Goal: Task Accomplishment & Management: Complete application form

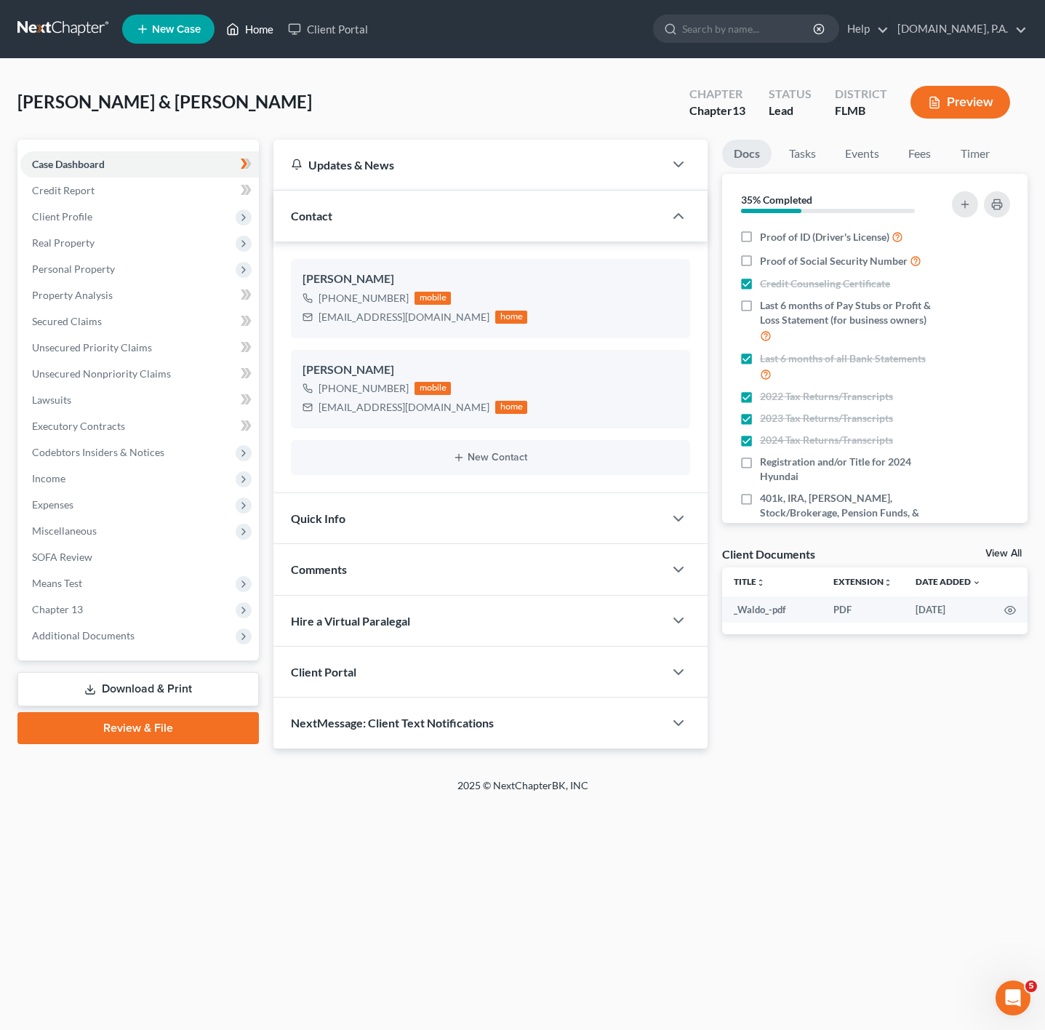
click at [256, 28] on link "Home" at bounding box center [250, 29] width 62 height 26
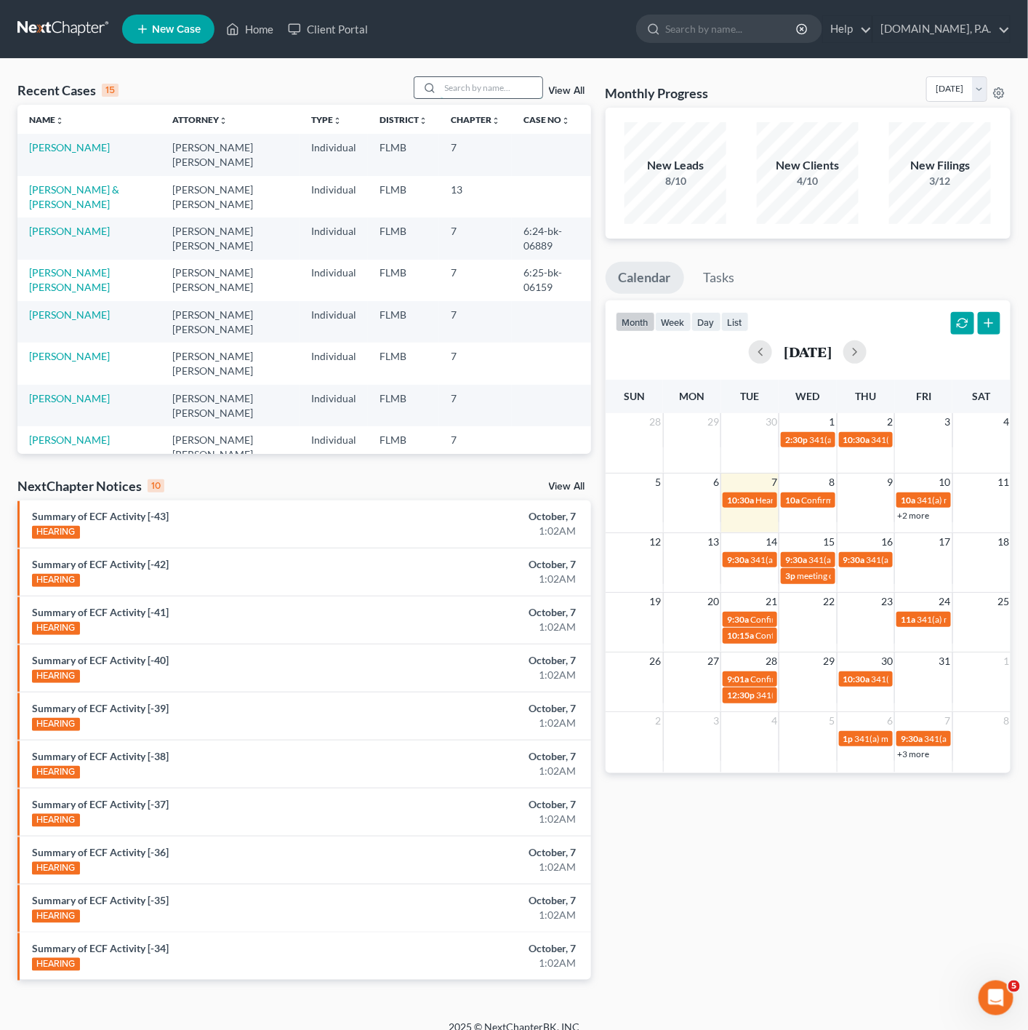
click at [502, 77] on input "search" at bounding box center [492, 87] width 102 height 21
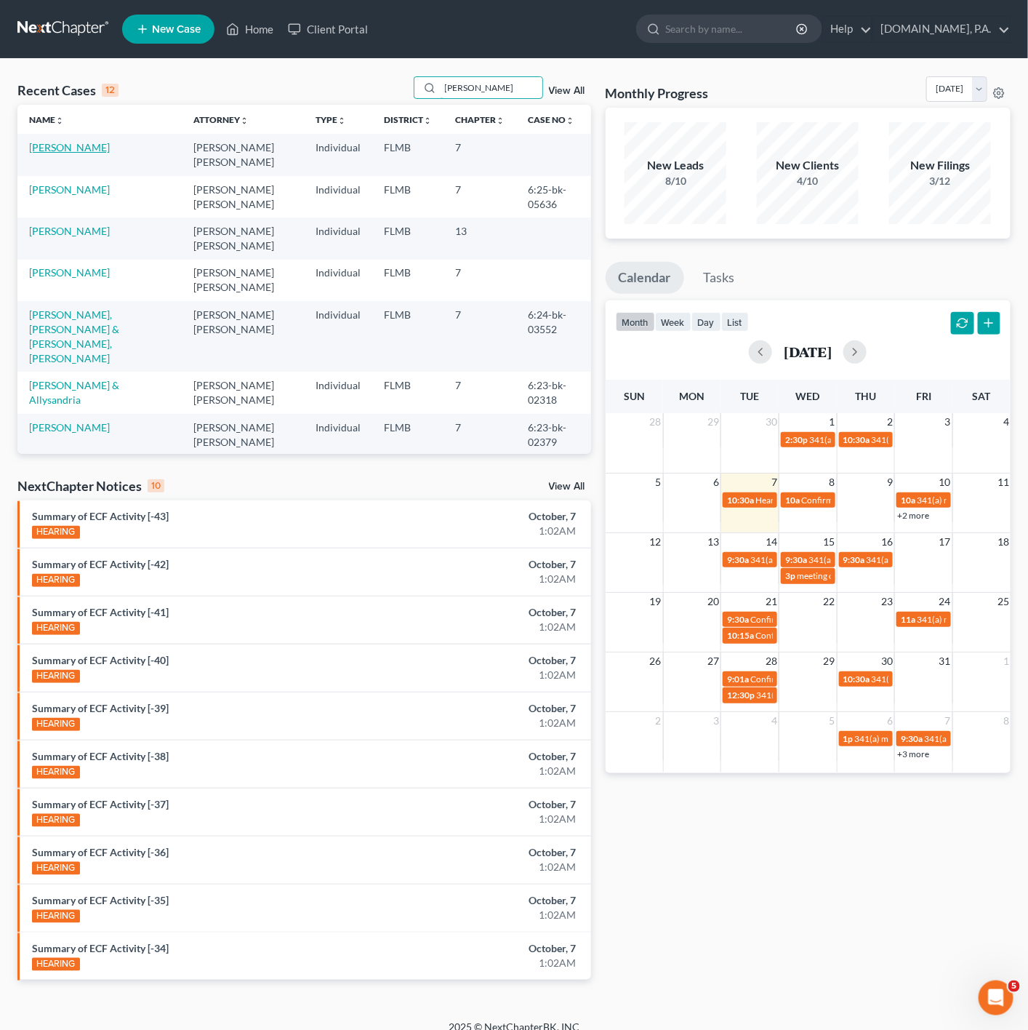
type input "[PERSON_NAME]"
click at [68, 146] on link "[PERSON_NAME]" at bounding box center [69, 147] width 81 height 12
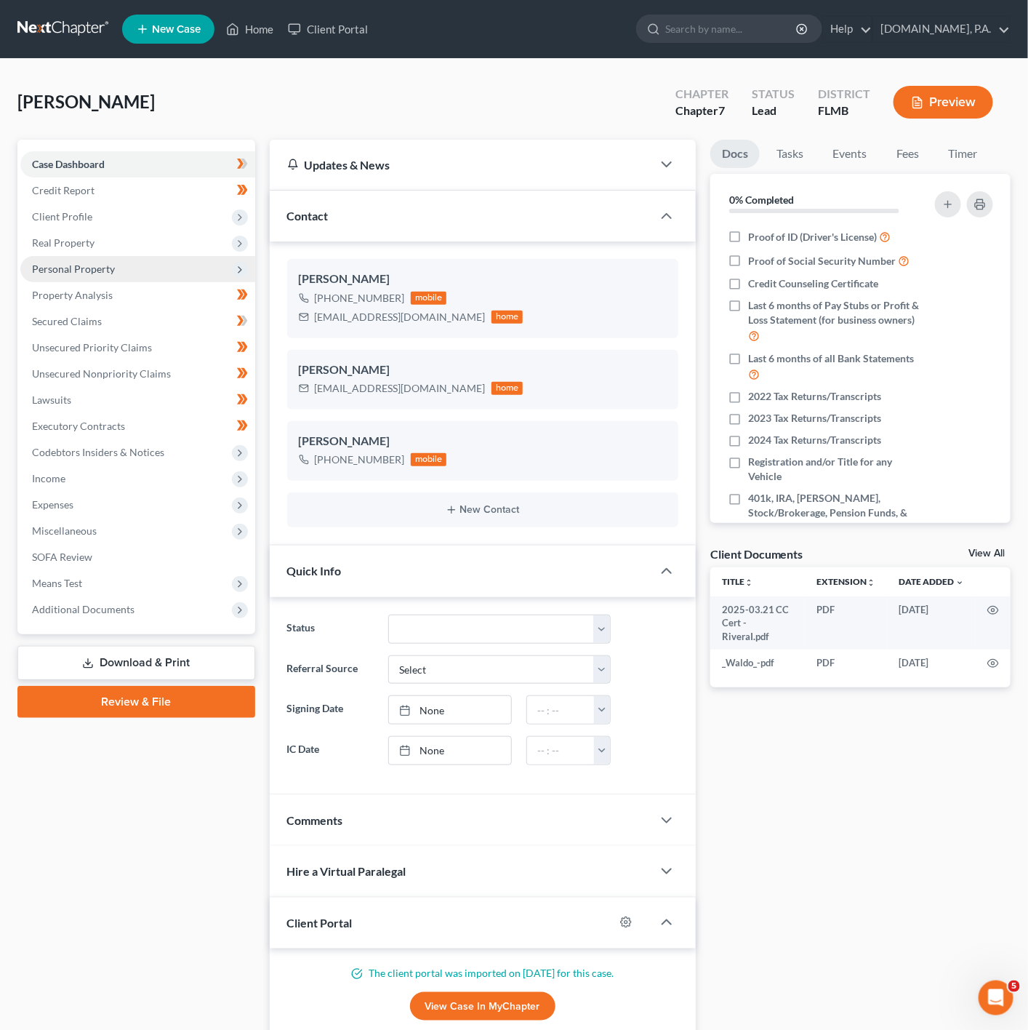
click at [227, 267] on span "Personal Property" at bounding box center [137, 269] width 235 height 26
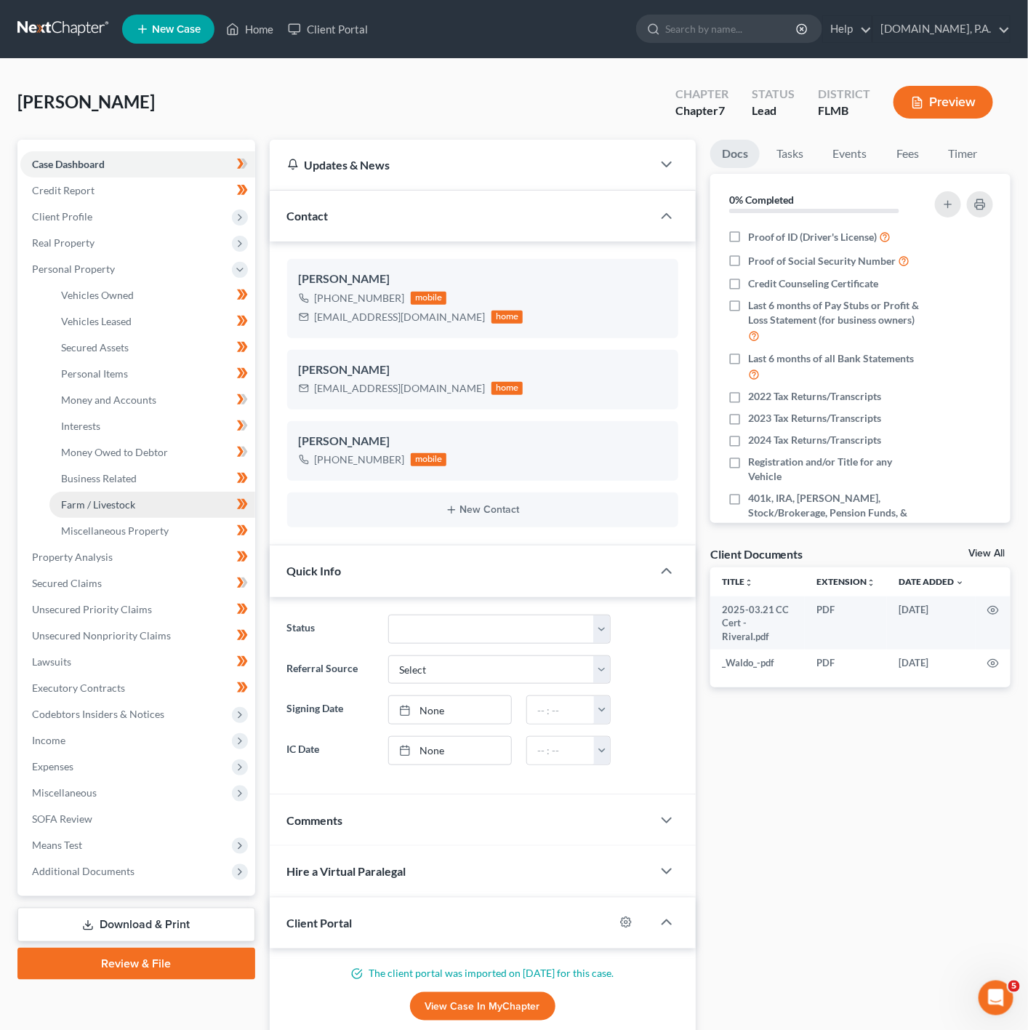
click at [175, 508] on link "Farm / Livestock" at bounding box center [152, 505] width 206 height 26
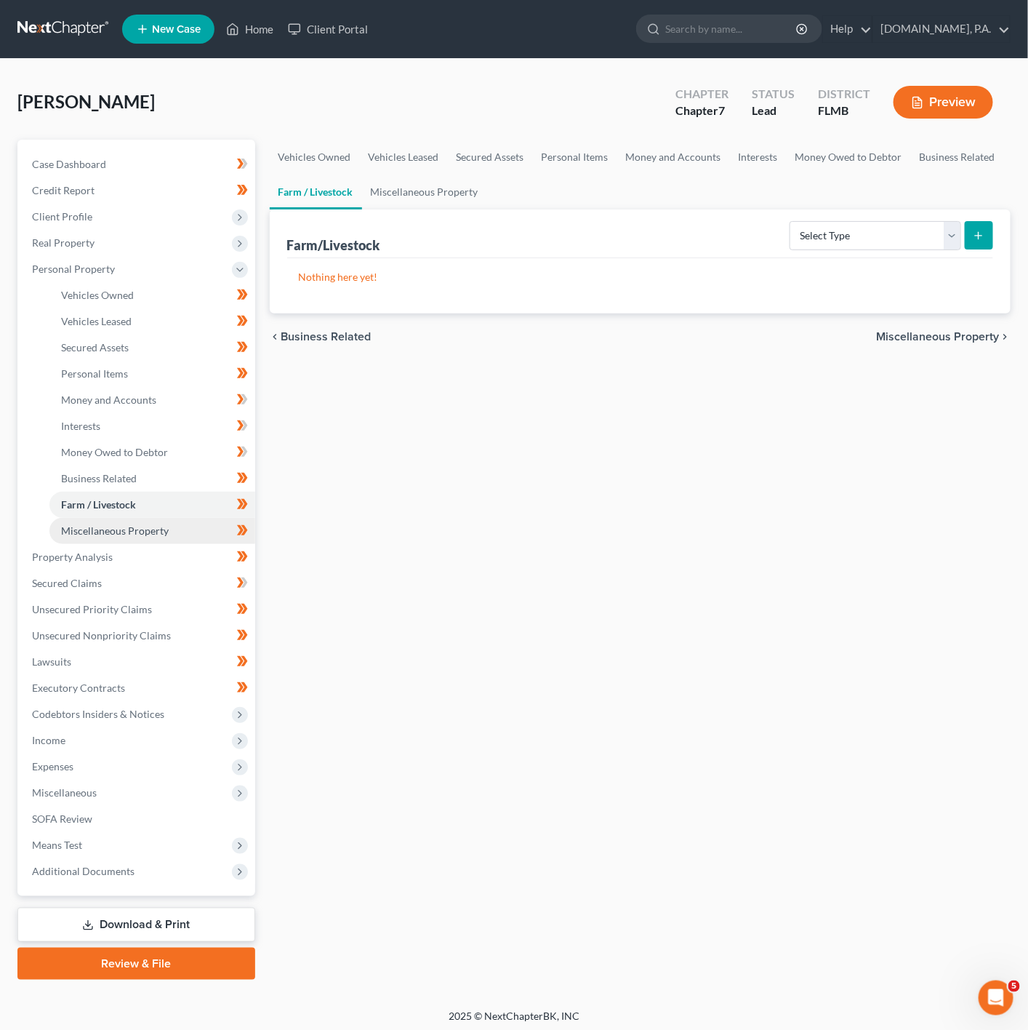
click at [181, 529] on link "Miscellaneous Property" at bounding box center [152, 531] width 206 height 26
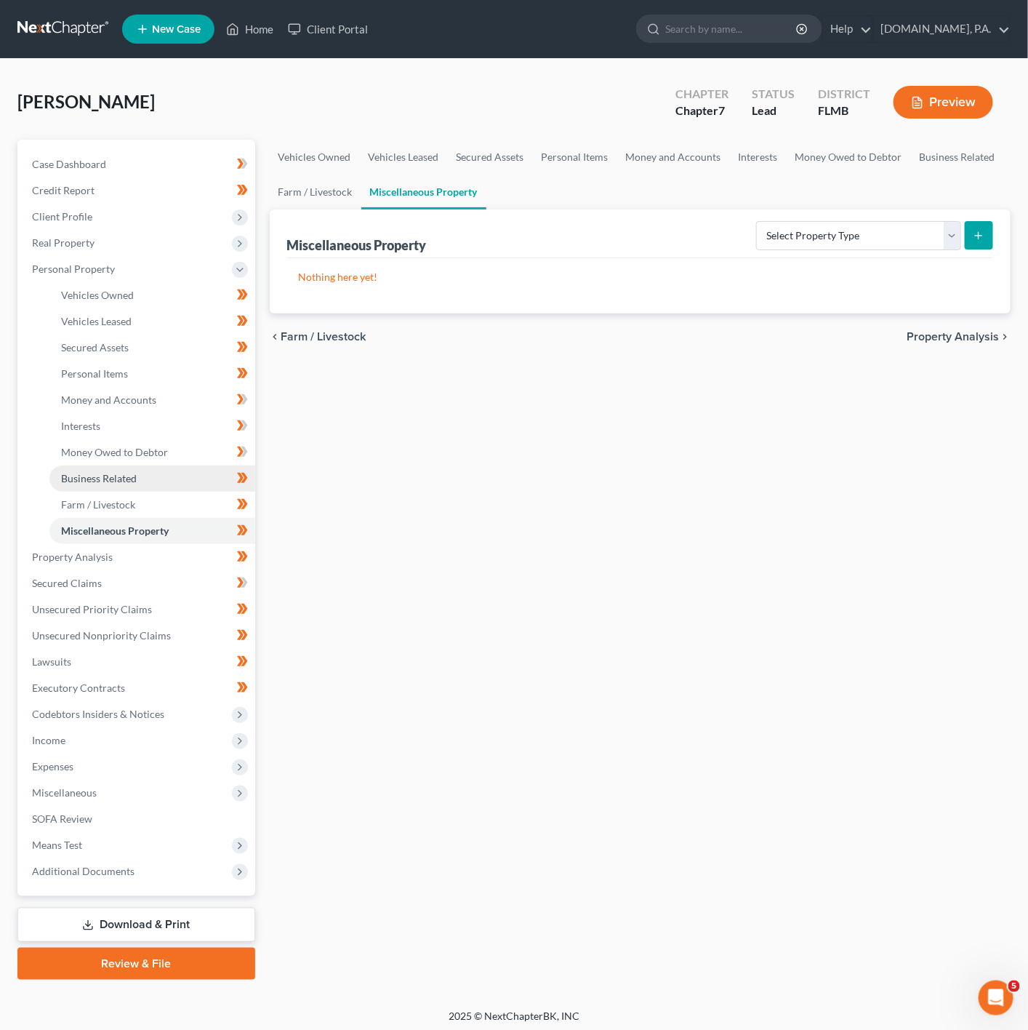
click at [158, 468] on link "Business Related" at bounding box center [152, 478] width 206 height 26
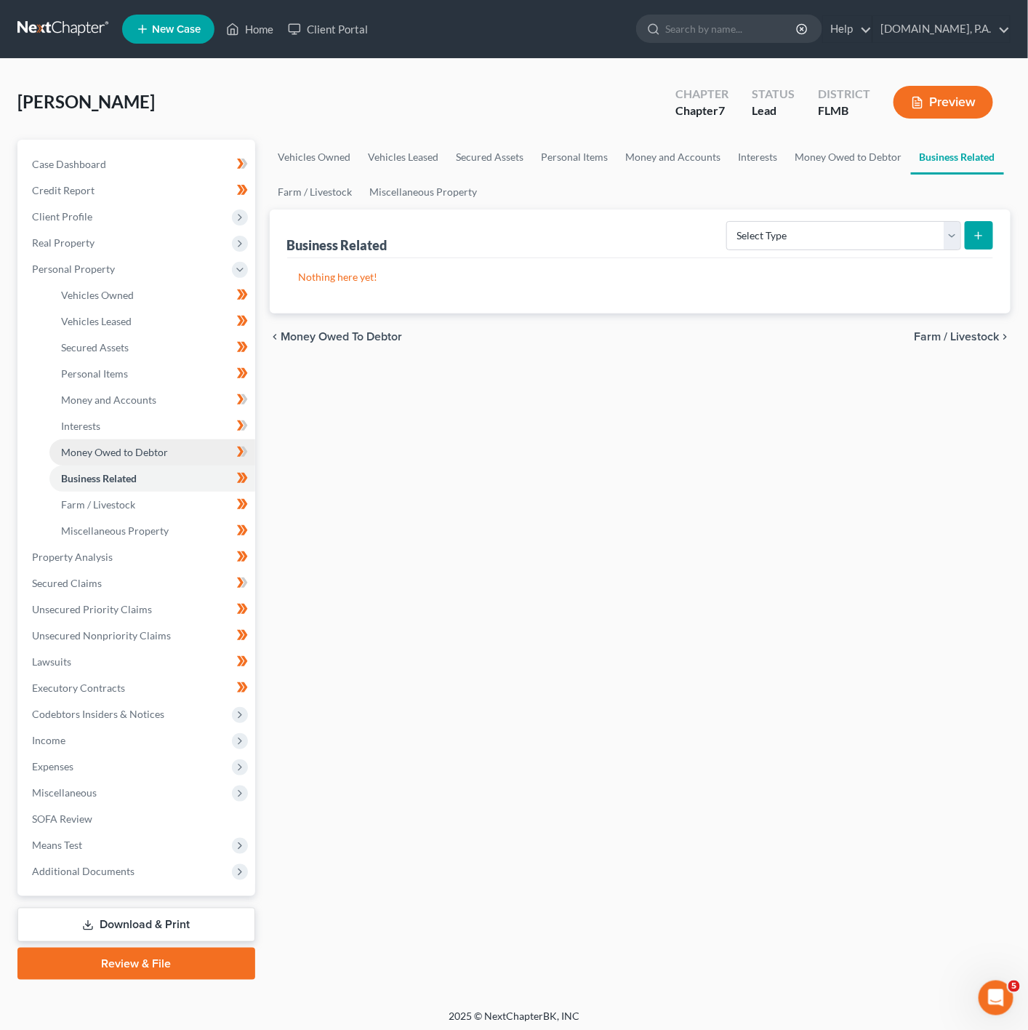
click at [145, 439] on link "Money Owed to Debtor" at bounding box center [152, 452] width 206 height 26
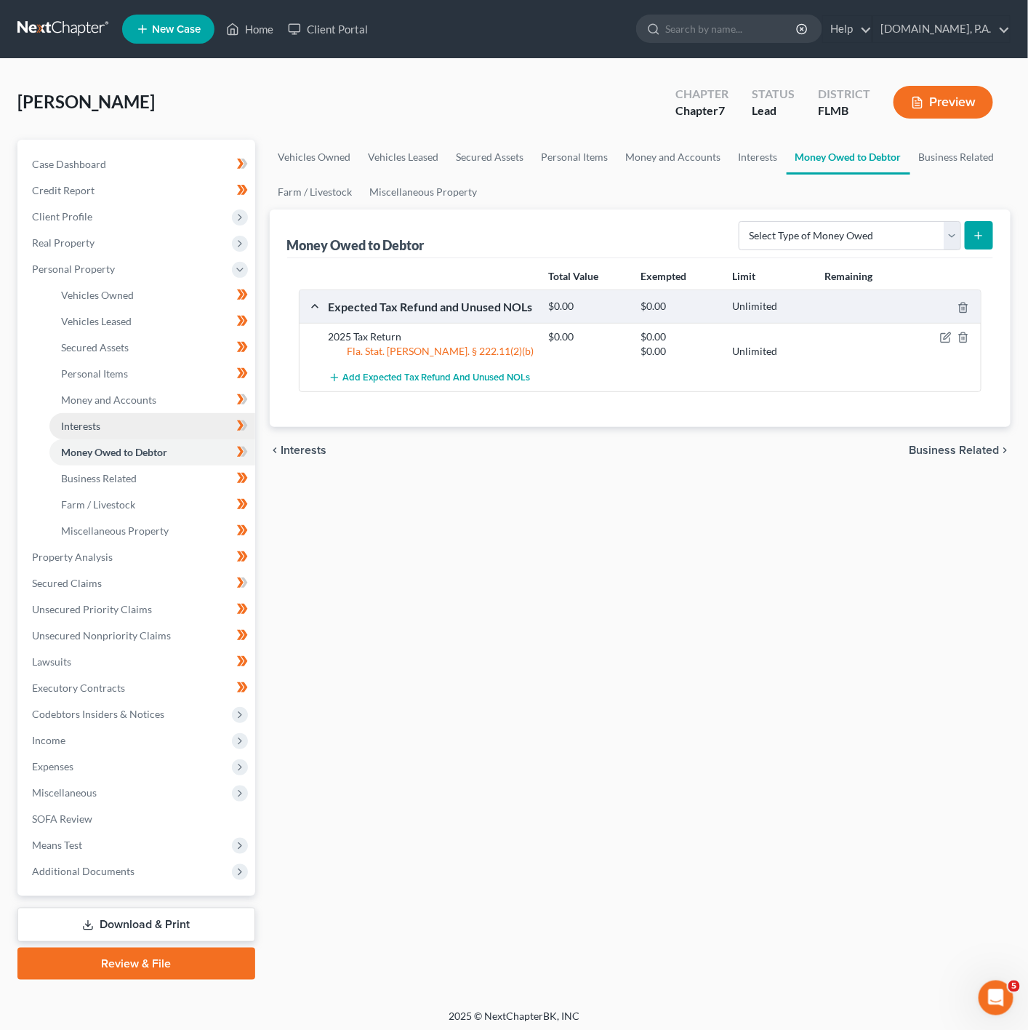
click at [143, 424] on link "Interests" at bounding box center [152, 426] width 206 height 26
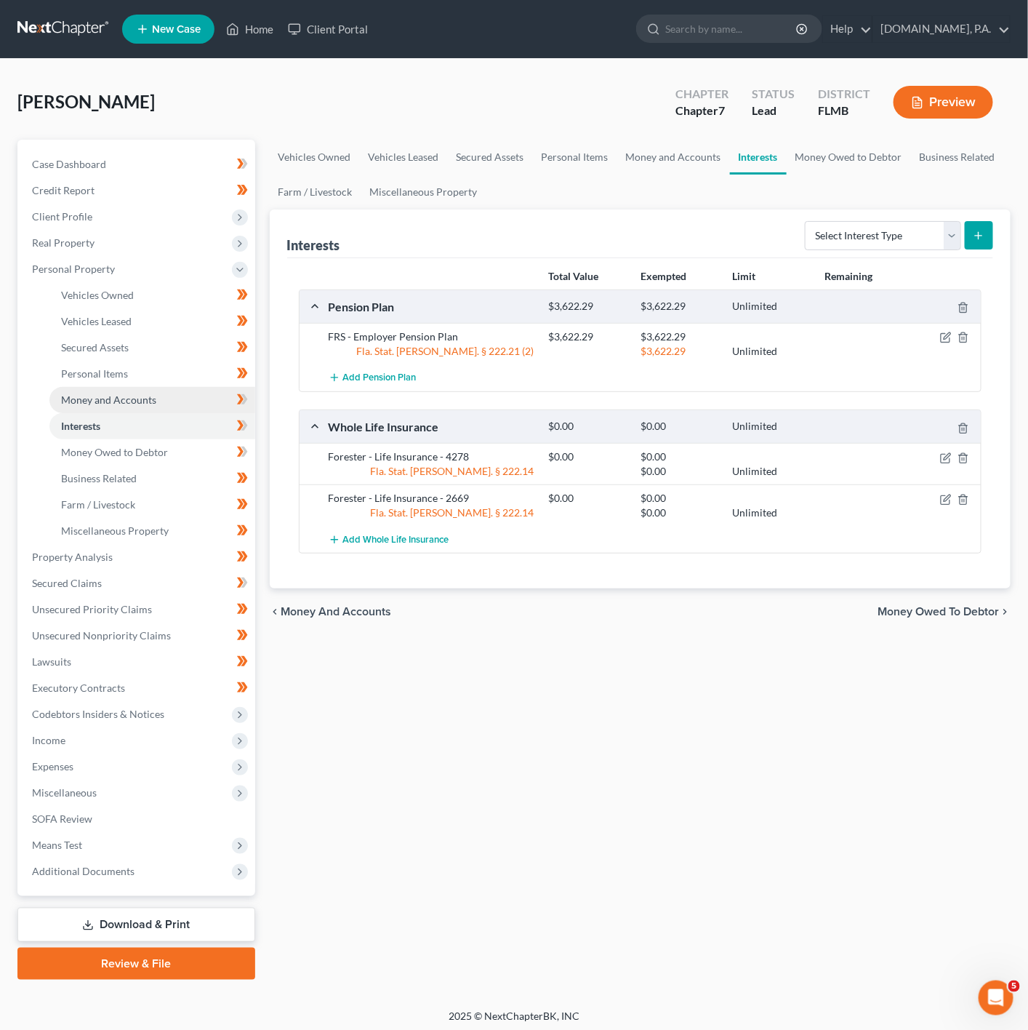
click at [134, 396] on span "Money and Accounts" at bounding box center [108, 399] width 95 height 12
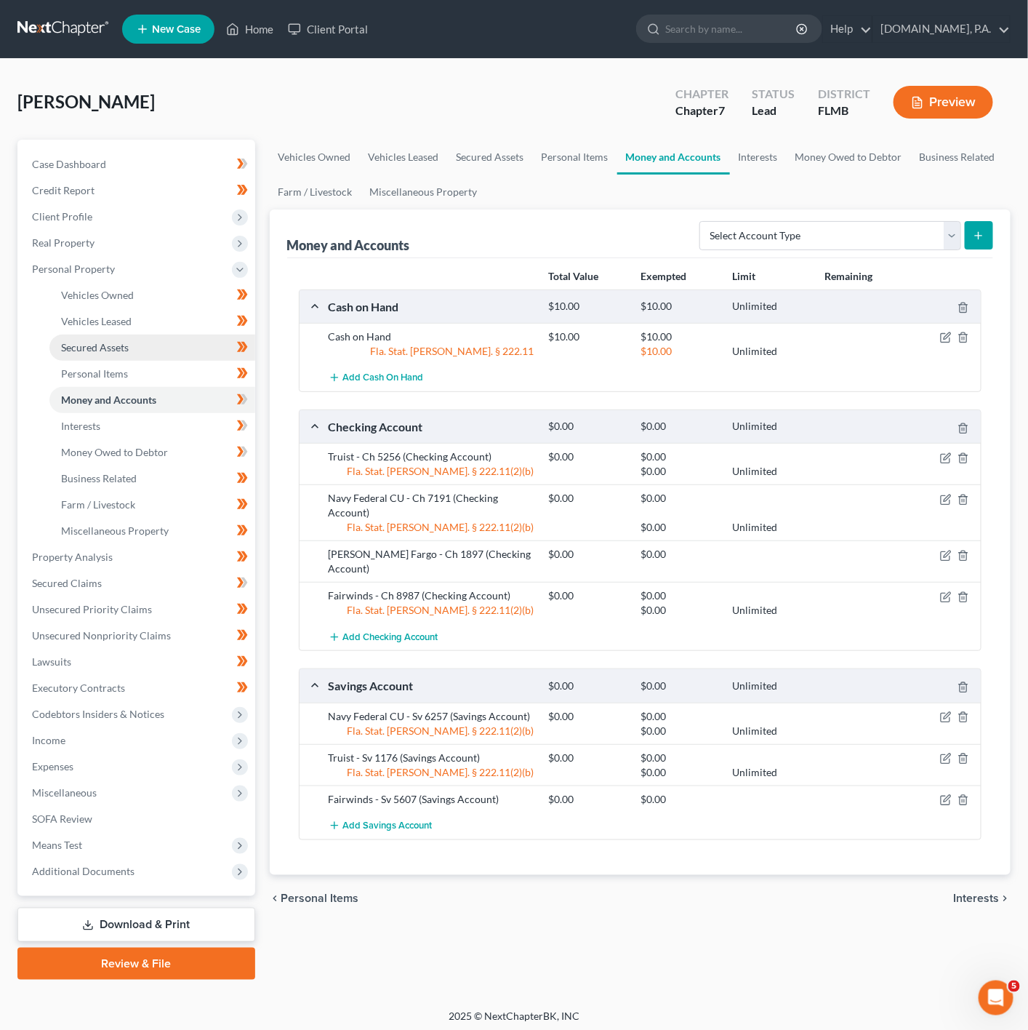
click at [116, 347] on span "Secured Assets" at bounding box center [95, 347] width 68 height 12
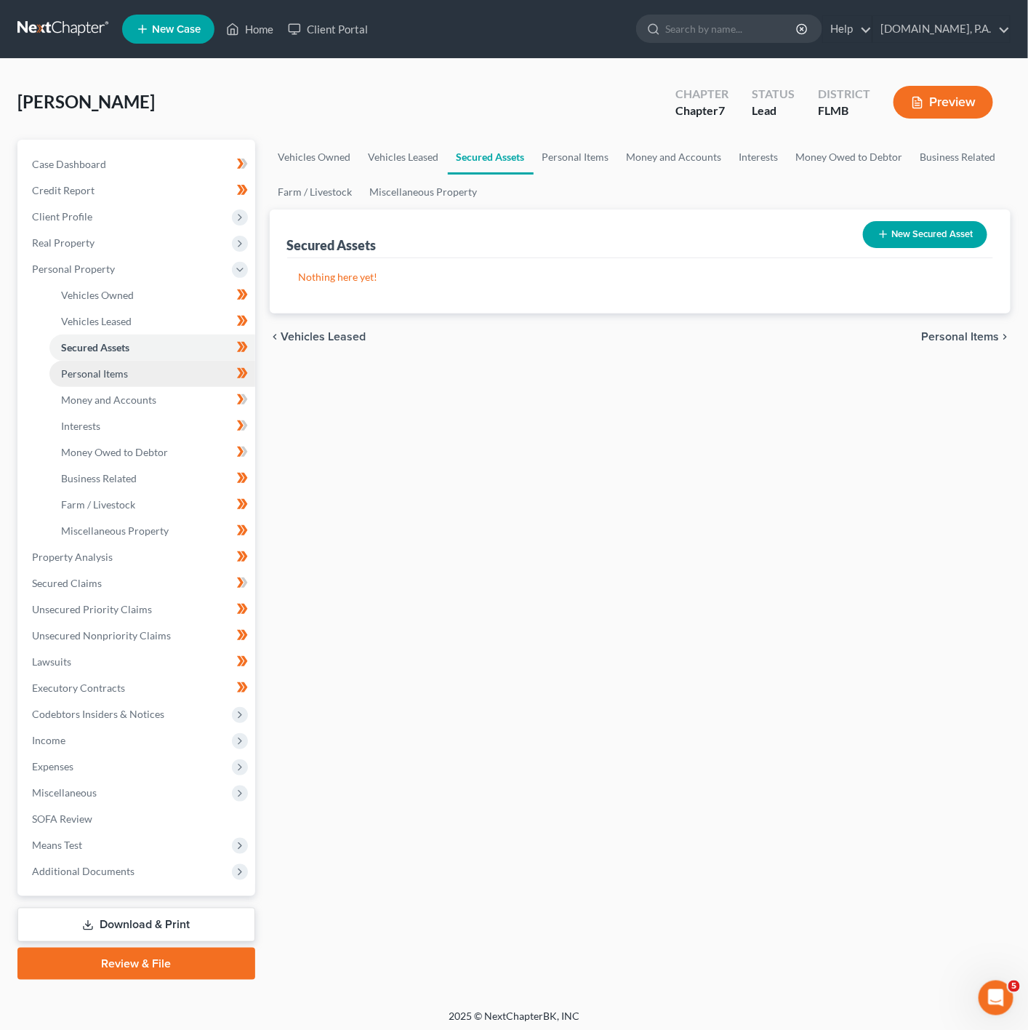
click at [124, 371] on span "Personal Items" at bounding box center [94, 373] width 67 height 12
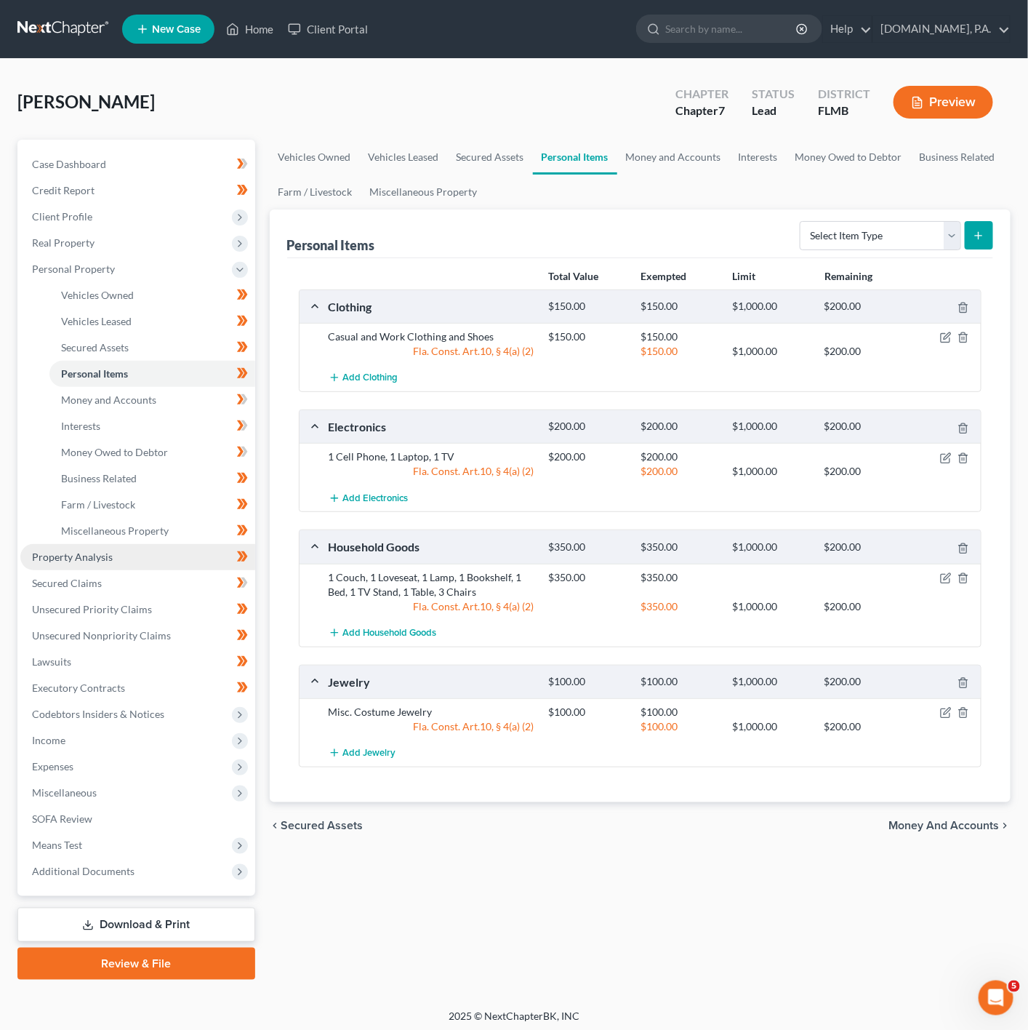
click at [188, 544] on link "Property Analysis" at bounding box center [137, 557] width 235 height 26
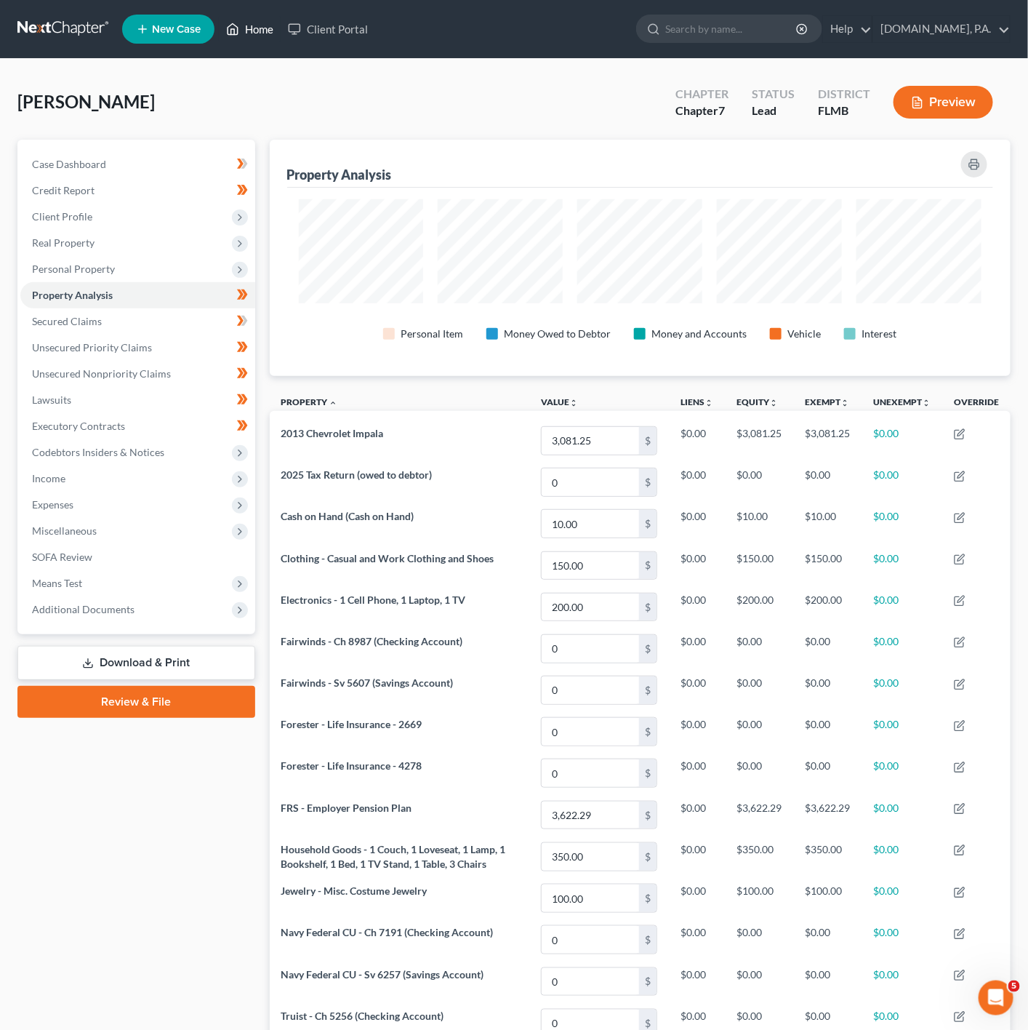
click at [236, 22] on icon at bounding box center [232, 28] width 13 height 17
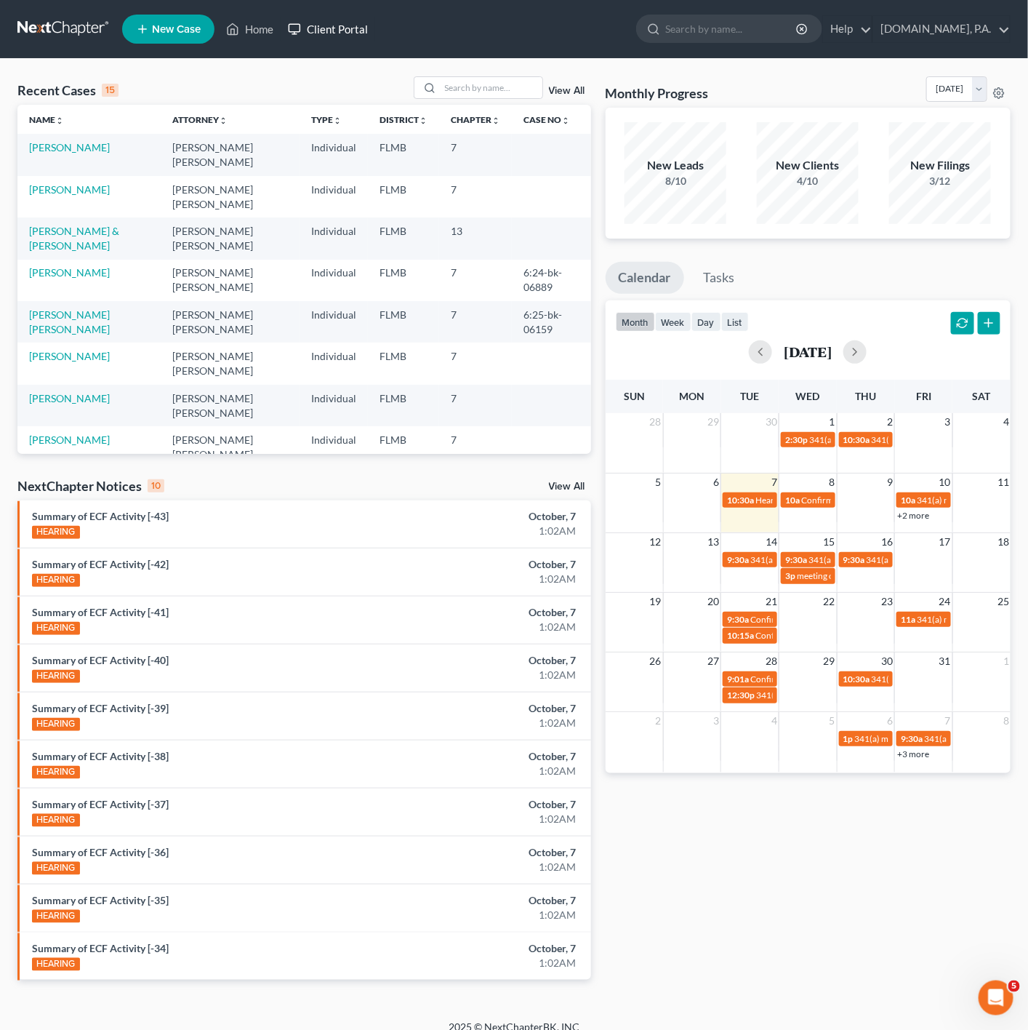
click at [347, 20] on link "Client Portal" at bounding box center [328, 29] width 95 height 26
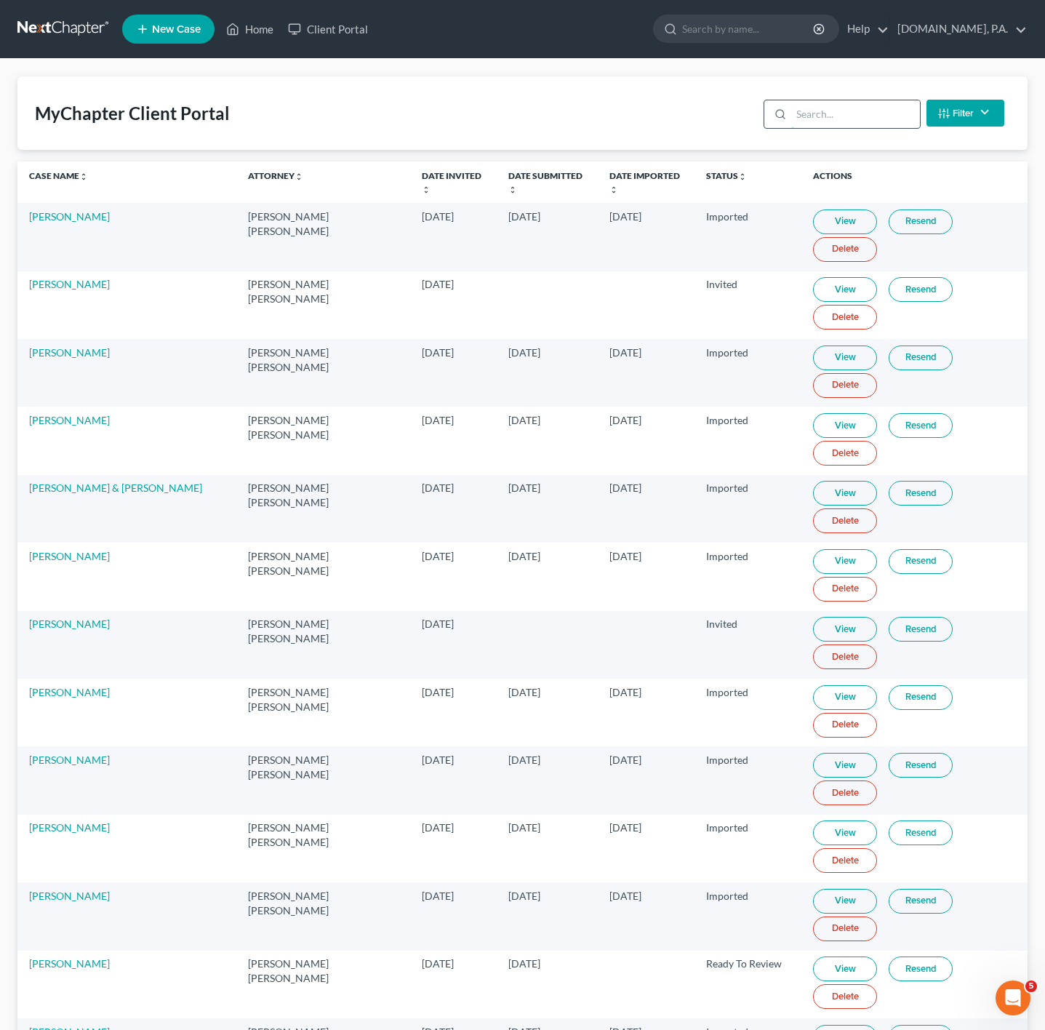
click at [849, 114] on input "search" at bounding box center [855, 114] width 129 height 28
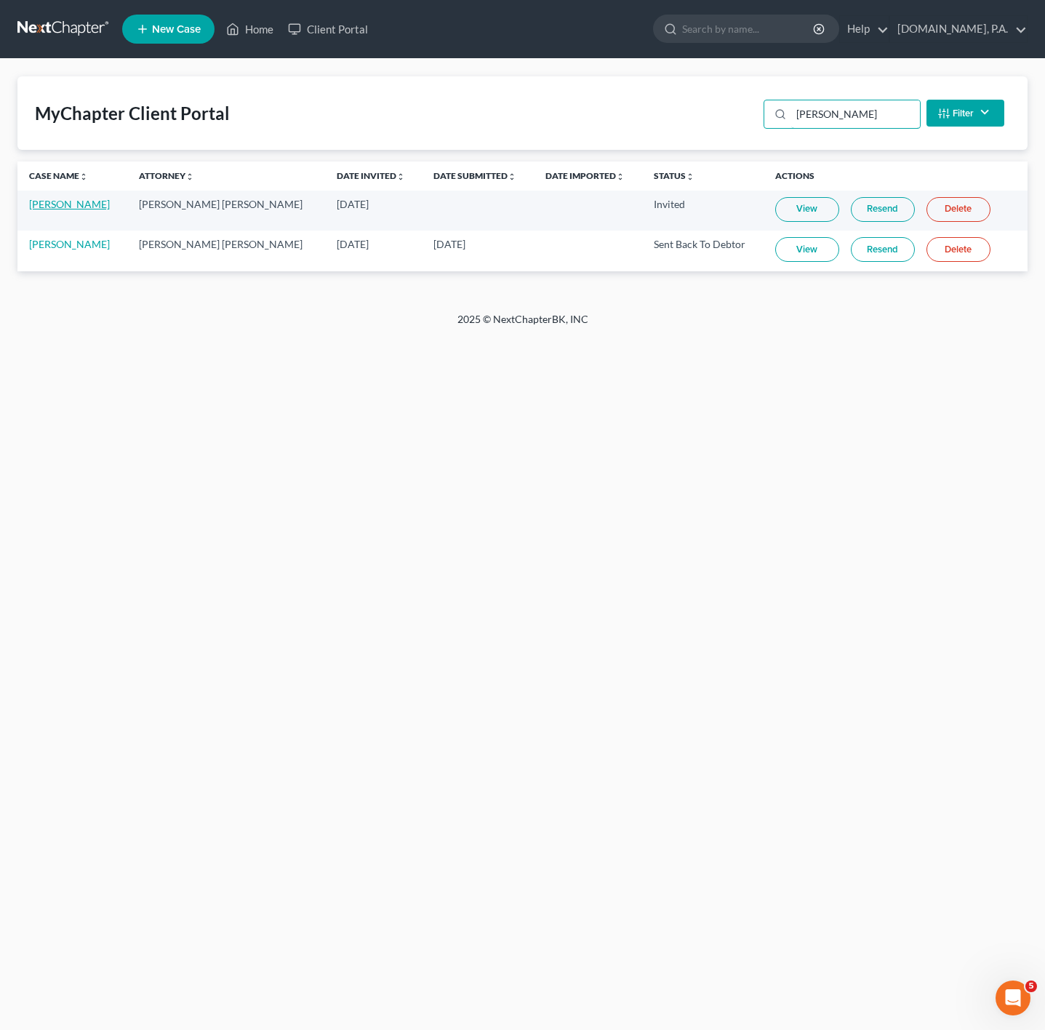
type input "[PERSON_NAME]"
click at [68, 206] on link "[PERSON_NAME]" at bounding box center [69, 204] width 81 height 12
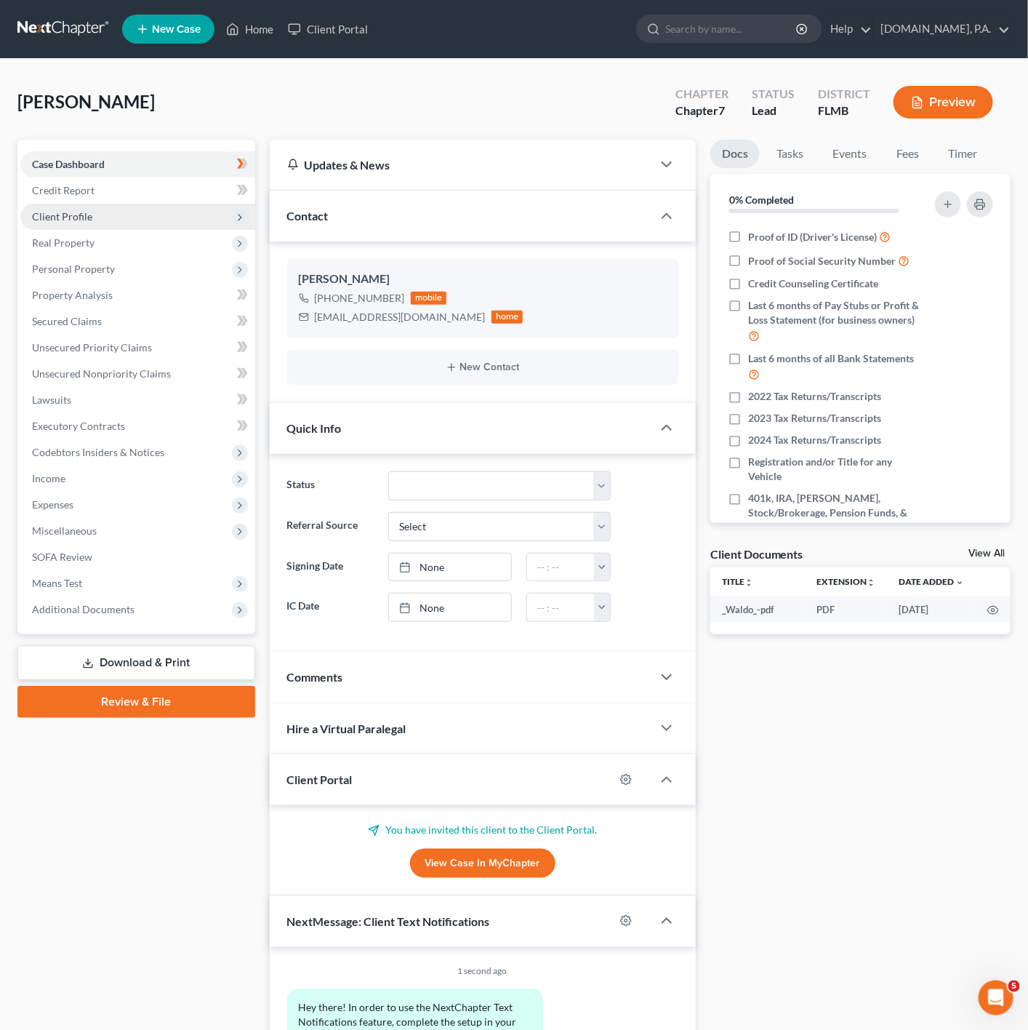
click at [180, 228] on span "Client Profile" at bounding box center [137, 217] width 235 height 26
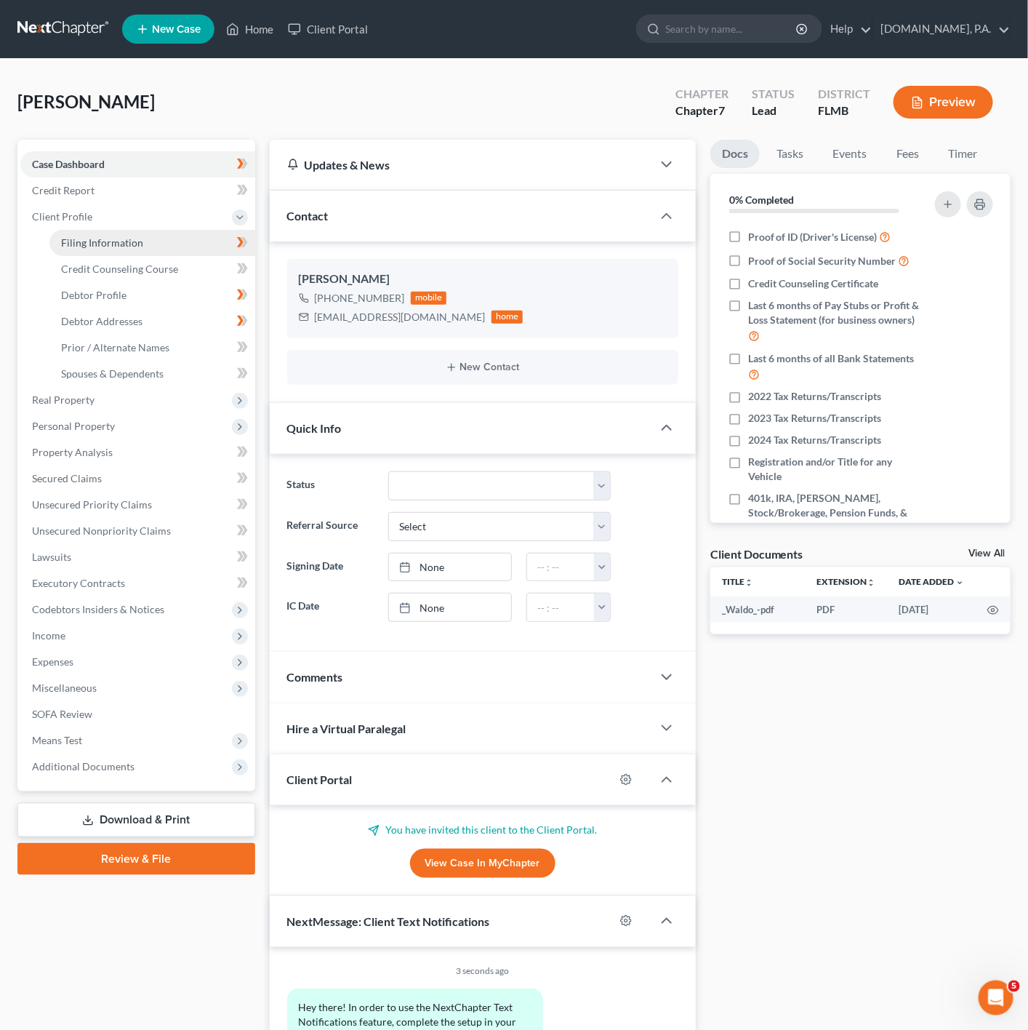
click at [177, 243] on link "Filing Information" at bounding box center [152, 243] width 206 height 26
select select "1"
select select "0"
select select "9"
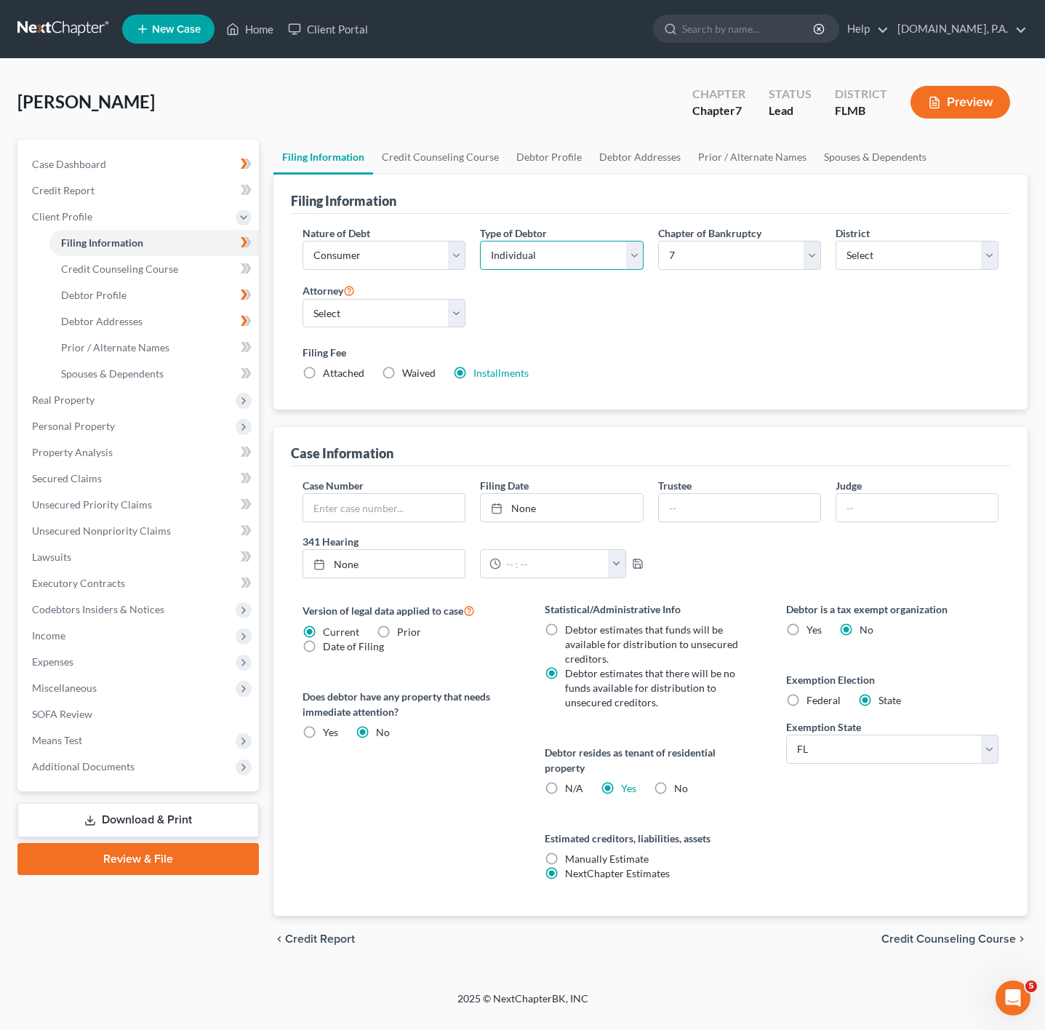
click at [601, 247] on select "Select Individual Joint" at bounding box center [561, 255] width 163 height 29
select select "1"
click at [480, 270] on select "Select Individual Joint" at bounding box center [561, 255] width 163 height 29
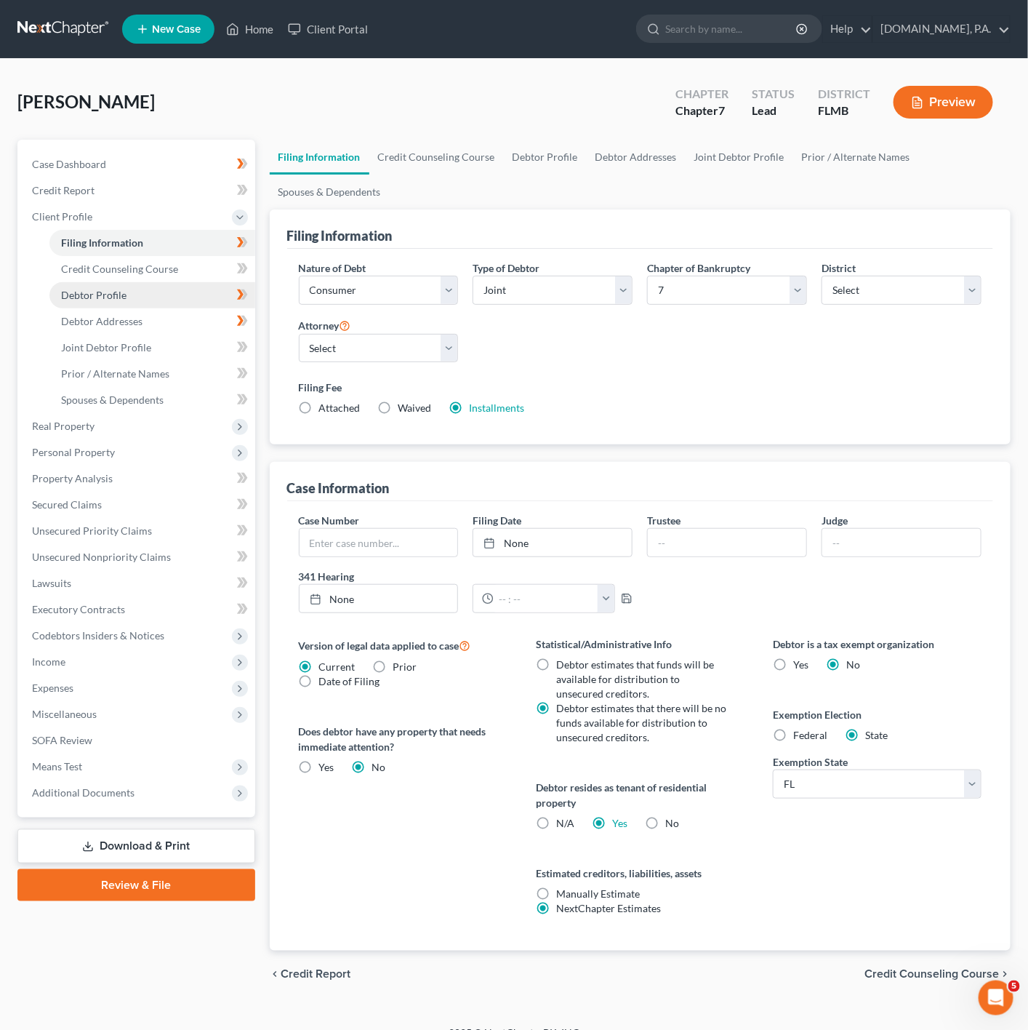
click at [170, 295] on link "Debtor Profile" at bounding box center [152, 295] width 206 height 26
select select "1"
select select "0"
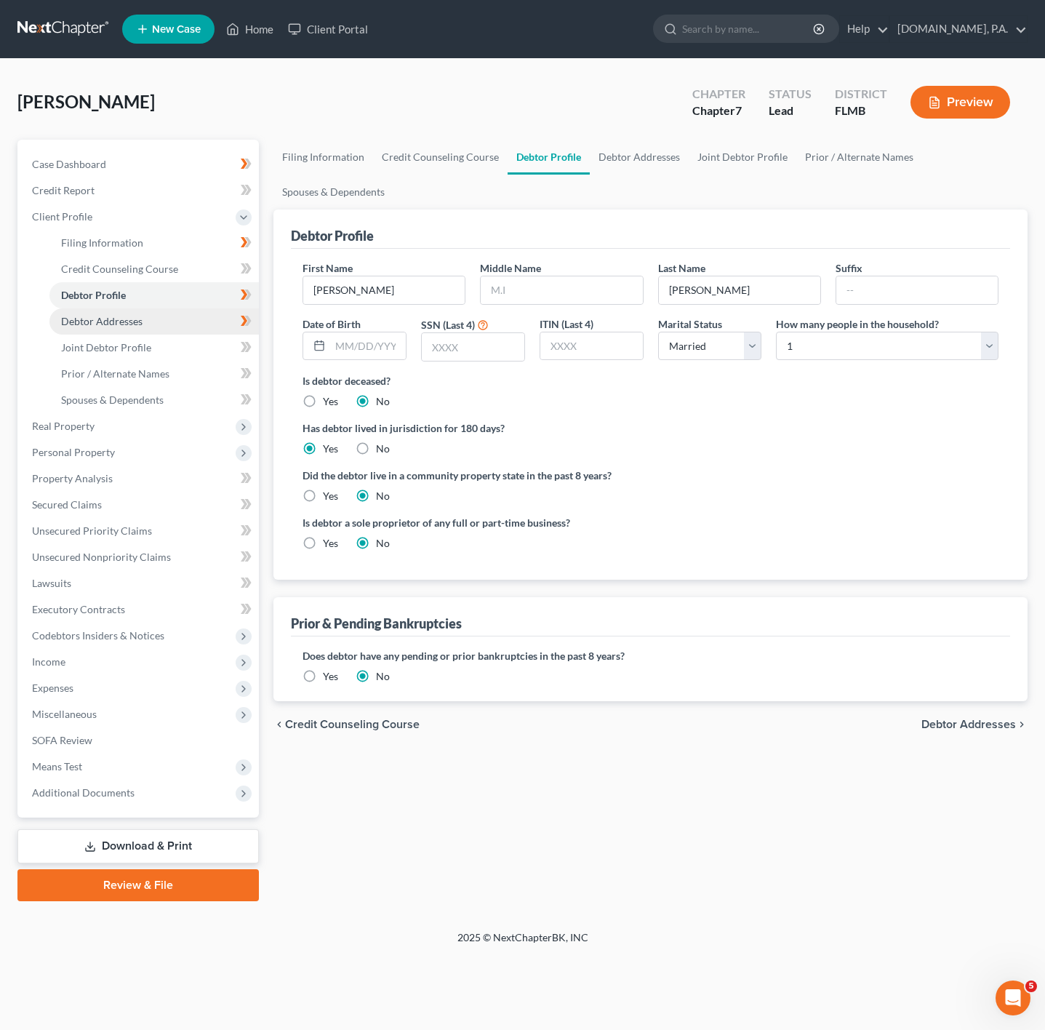
click at [188, 308] on link "Debtor Addresses" at bounding box center [153, 321] width 209 height 26
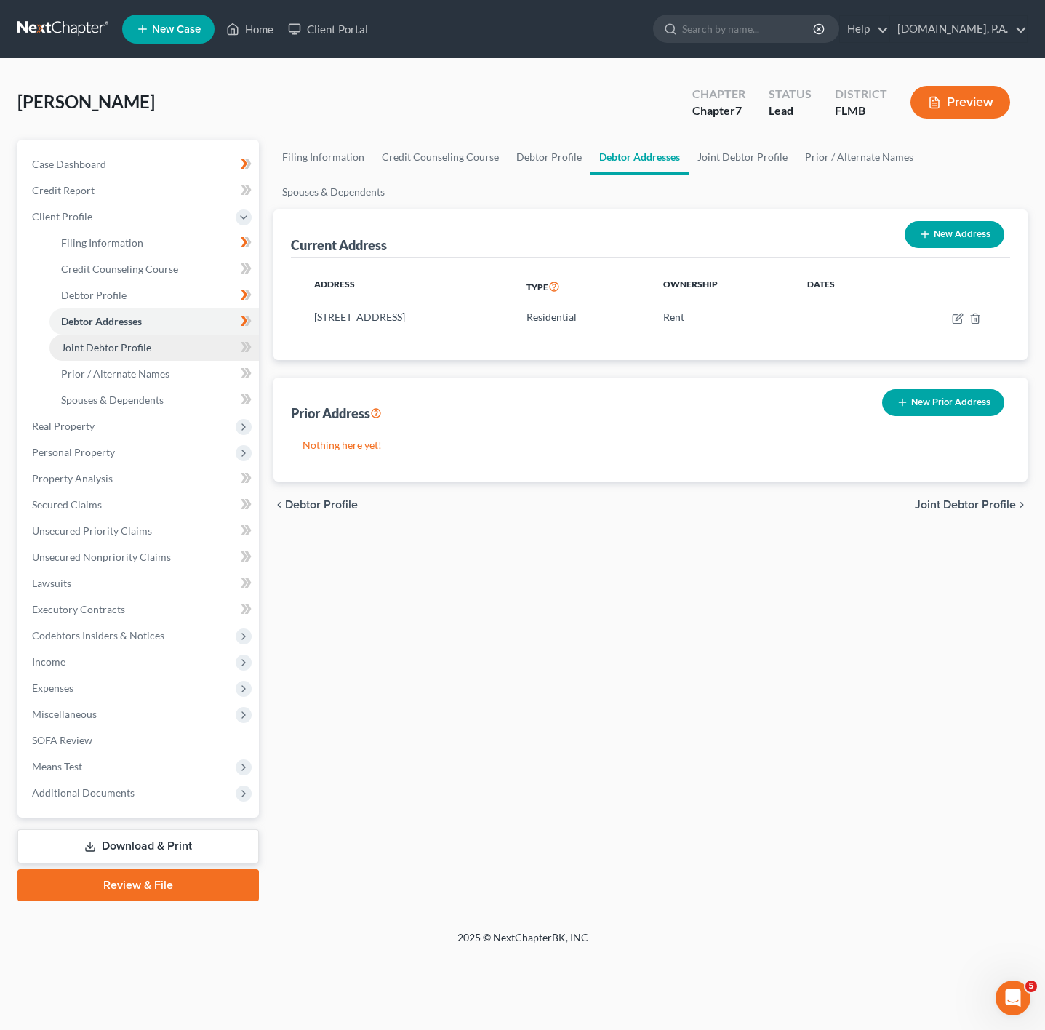
click at [171, 347] on link "Joint Debtor Profile" at bounding box center [153, 348] width 209 height 26
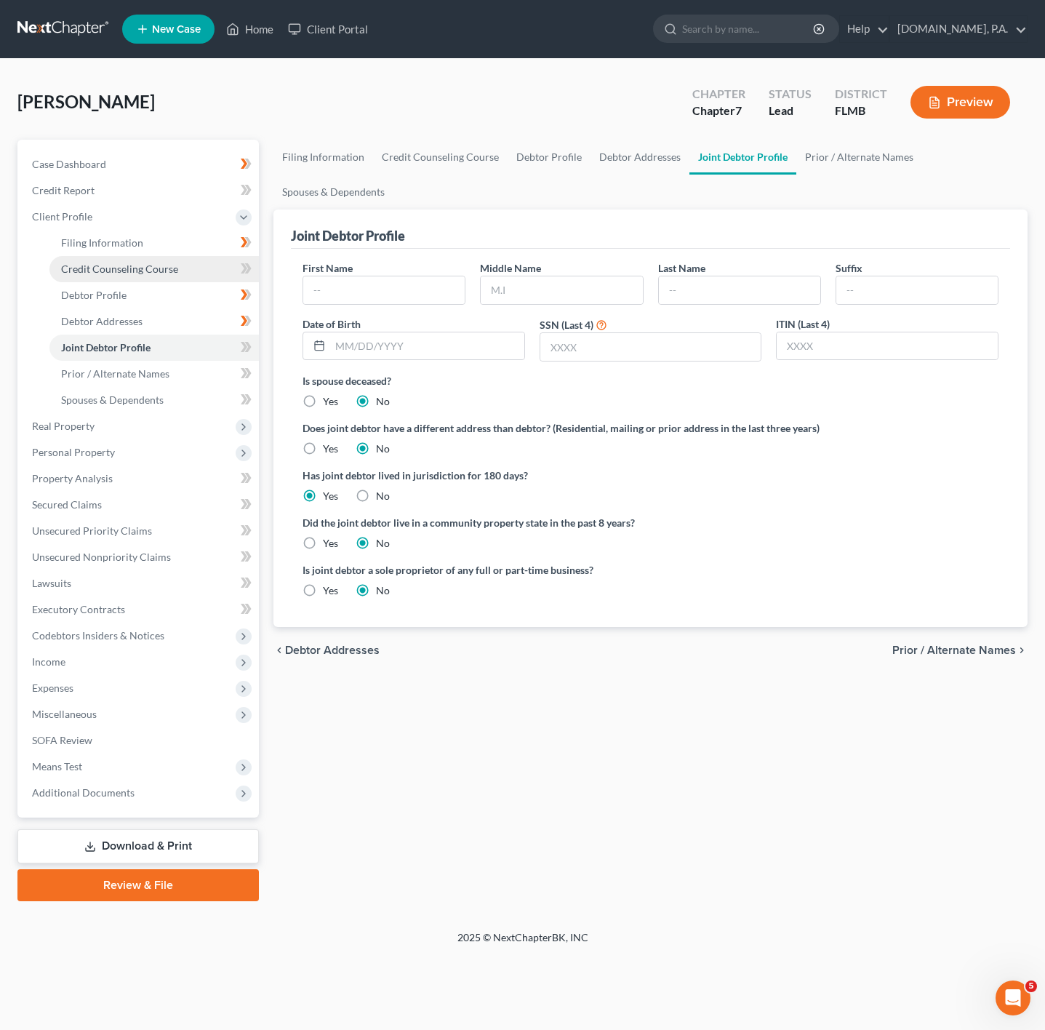
click at [184, 277] on link "Credit Counseling Course" at bounding box center [153, 269] width 209 height 26
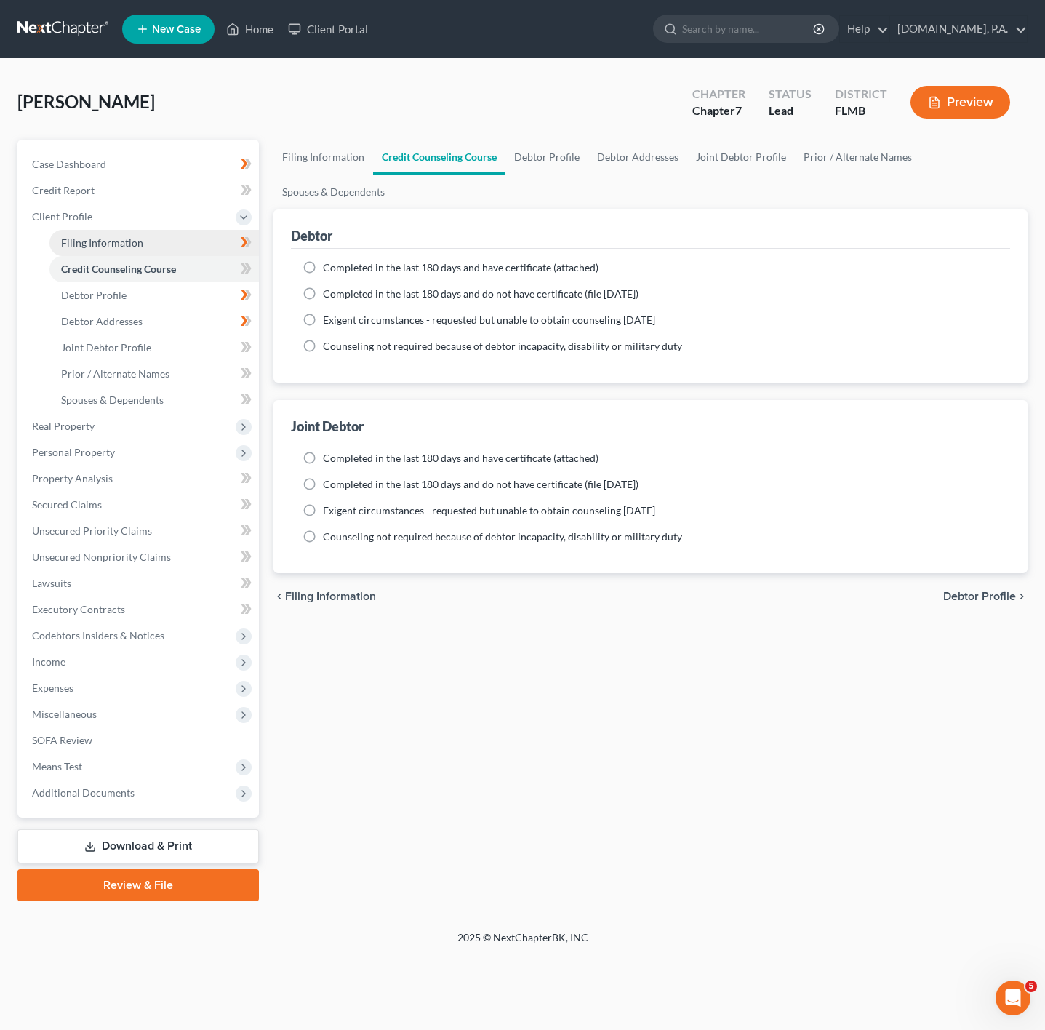
click at [193, 243] on link "Filing Information" at bounding box center [153, 243] width 209 height 26
select select "1"
select select "0"
select select "15"
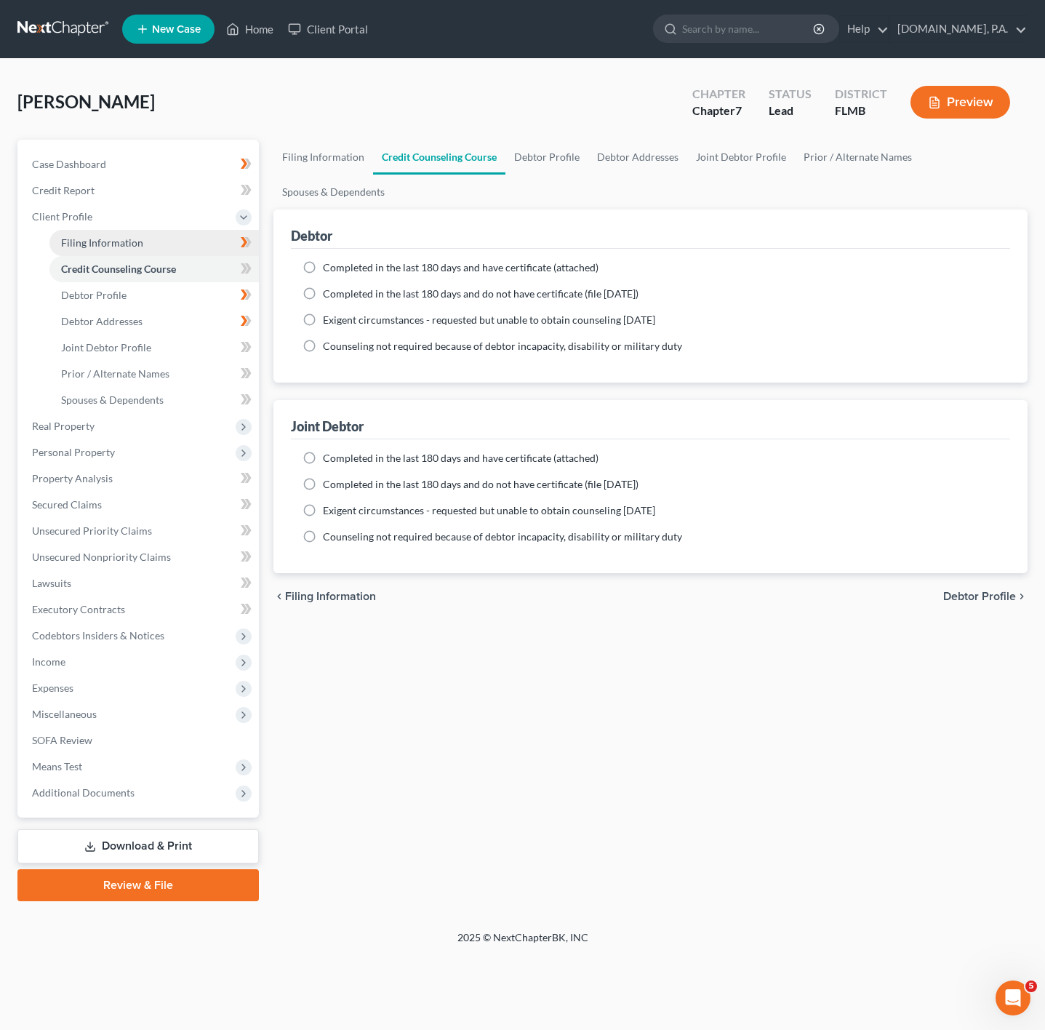
select select "0"
select select "9"
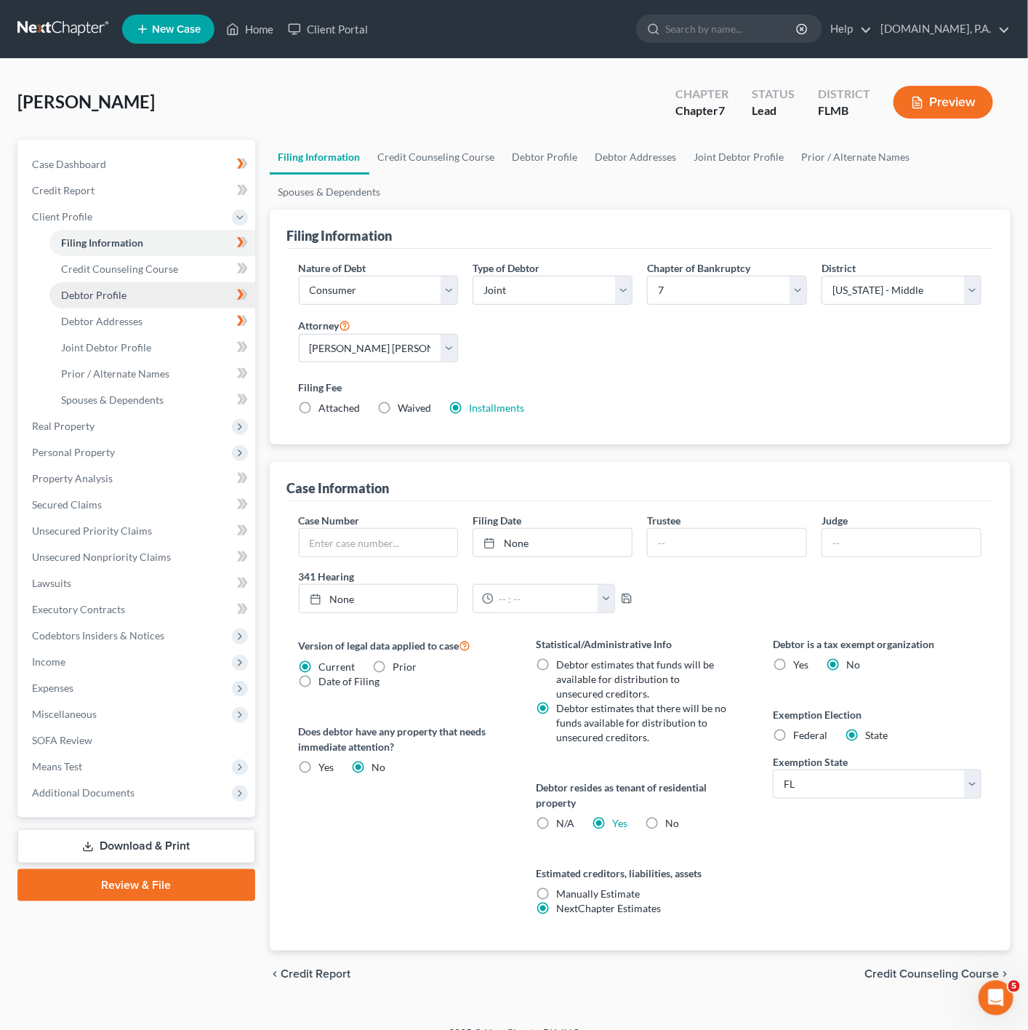
click at [177, 284] on link "Debtor Profile" at bounding box center [152, 295] width 206 height 26
select select "1"
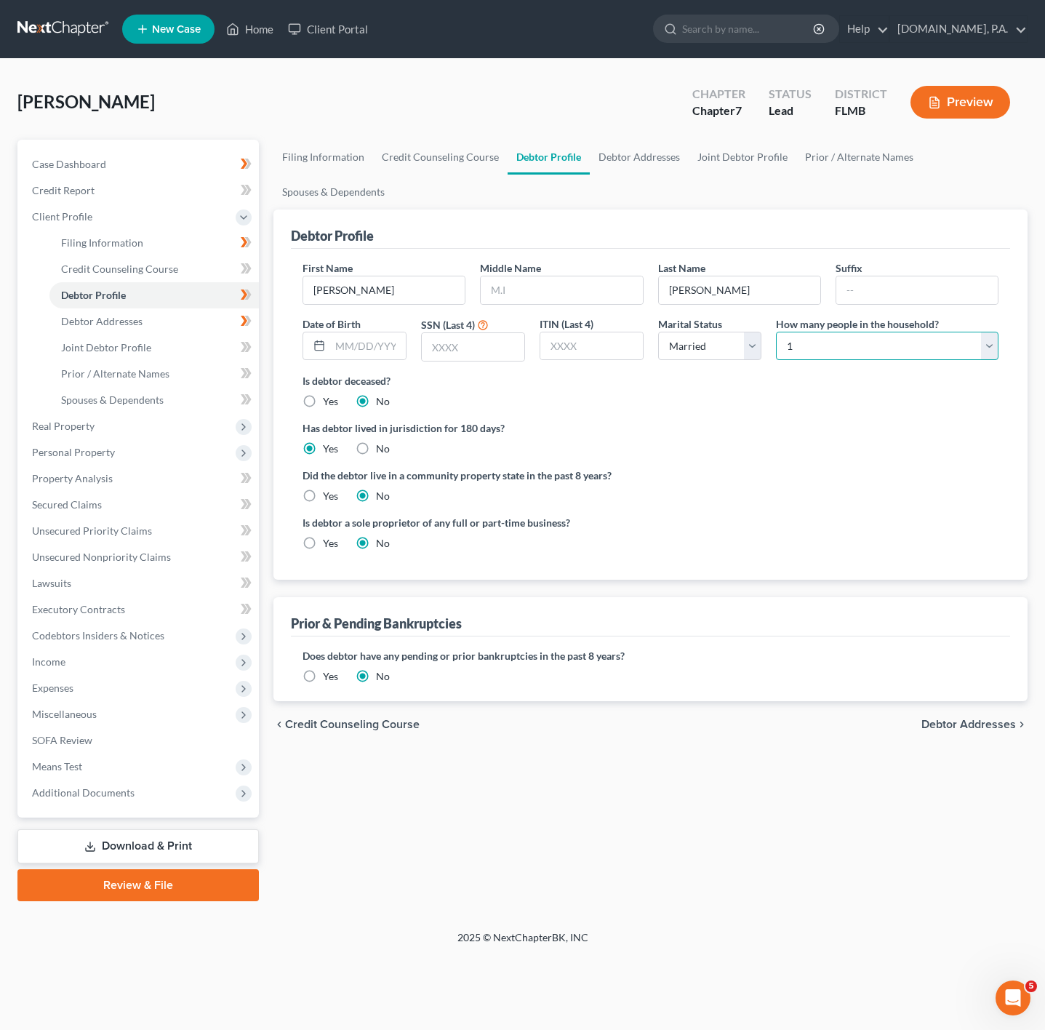
click at [947, 349] on select "Select 1 2 3 4 5 6 7 8 9 10 11 12 13 14 15 16 17 18 19 20" at bounding box center [887, 346] width 223 height 29
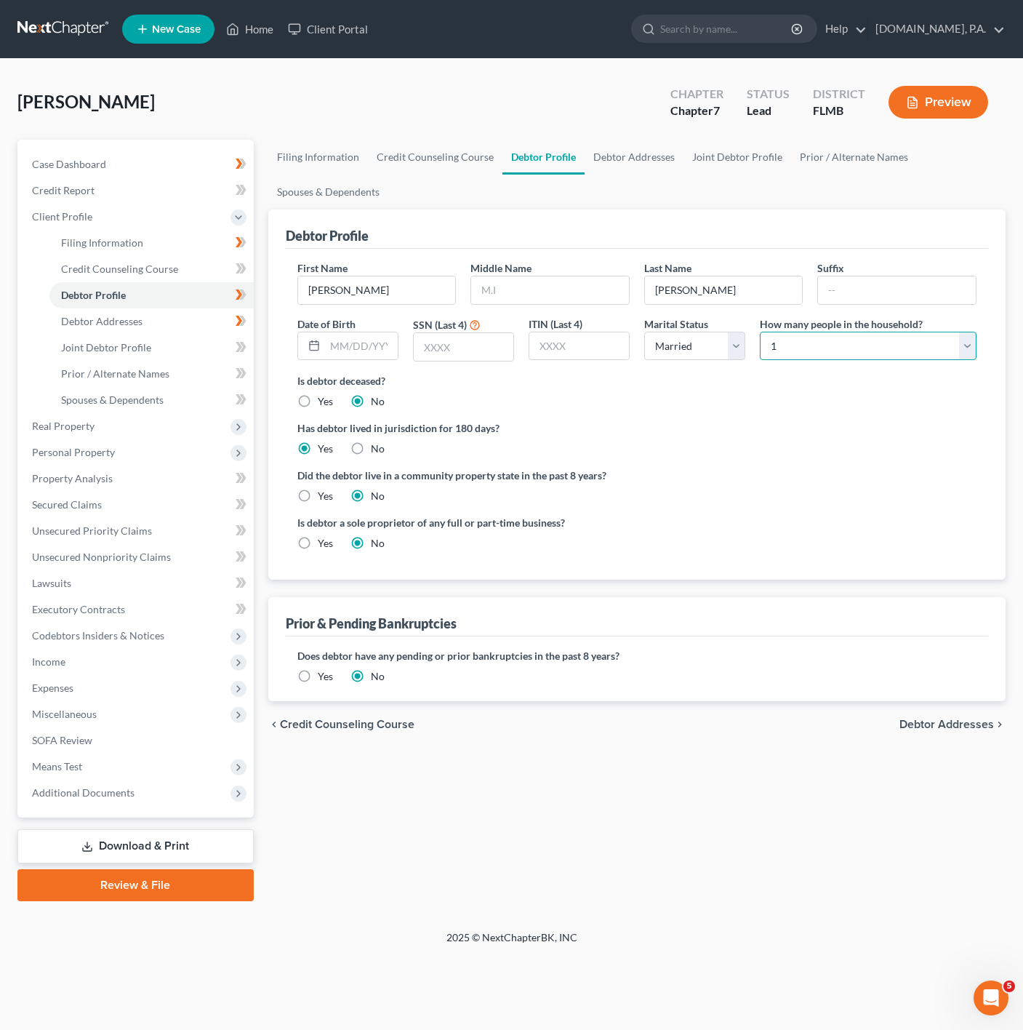
drag, startPoint x: 853, startPoint y: 337, endPoint x: 842, endPoint y: 349, distance: 16.5
click at [853, 337] on select "Select 1 2 3 4 5 6 7 8 9 10 11 12 13 14 15 16 17 18 19 20" at bounding box center [868, 346] width 217 height 29
select select "1"
click at [760, 332] on select "Select 1 2 3 4 5 6 7 8 9 10 11 12 13 14 15 16 17 18 19 20" at bounding box center [868, 346] width 217 height 29
click at [151, 335] on link "Joint Debtor Profile" at bounding box center [151, 348] width 204 height 26
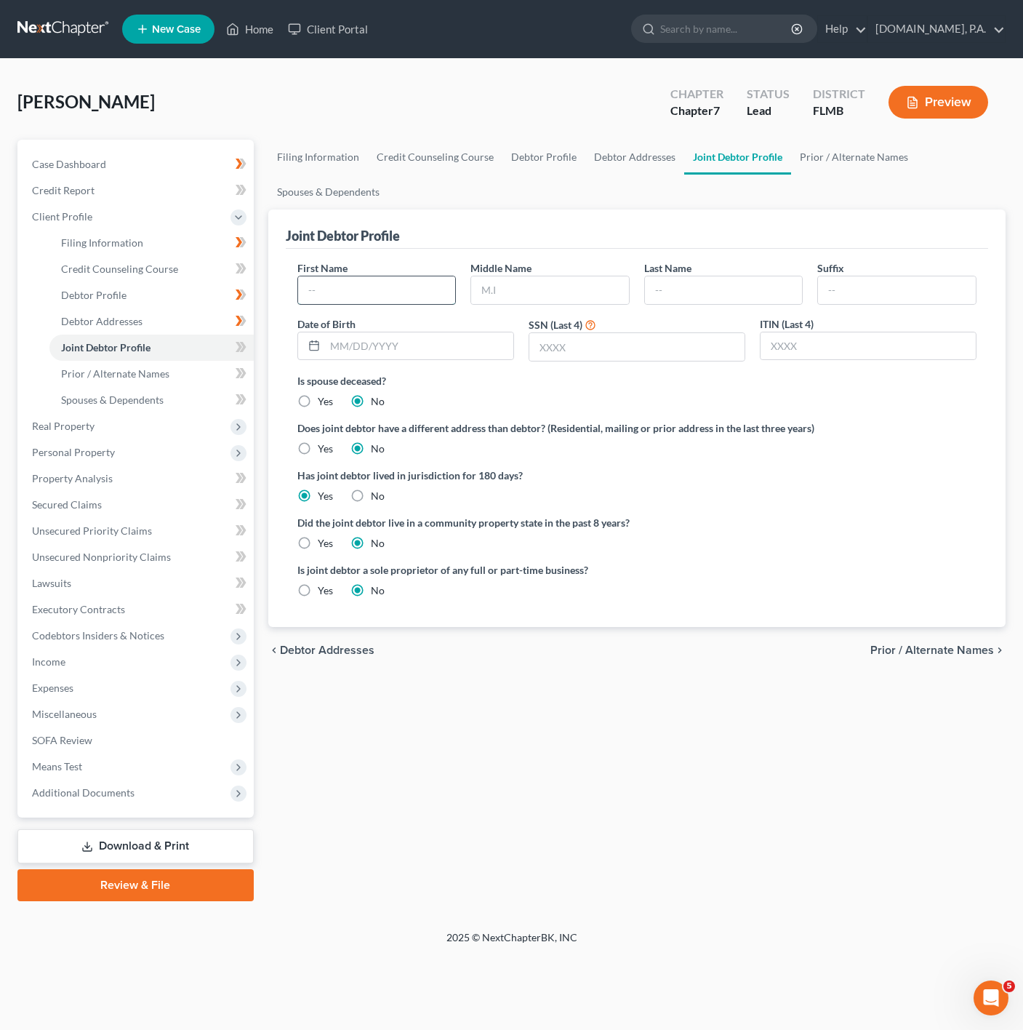
click at [308, 290] on input "text" at bounding box center [377, 290] width 158 height 28
type input "Justice"
click at [494, 286] on input "text" at bounding box center [550, 290] width 158 height 28
type input "Symone"
click at [671, 276] on div at bounding box center [723, 290] width 159 height 29
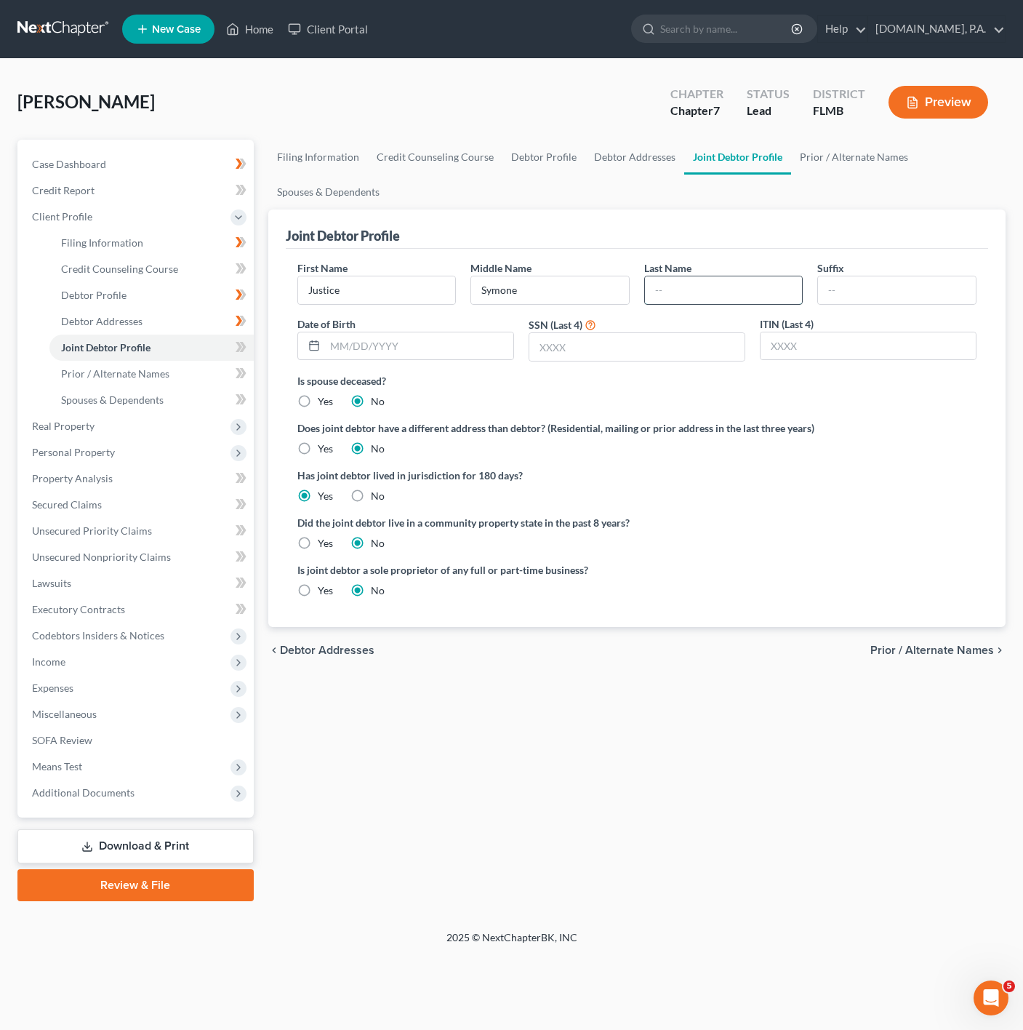
click at [689, 290] on input "text" at bounding box center [724, 290] width 158 height 28
type input "[PERSON_NAME]"
click at [729, 376] on label "Is spouse deceased?" at bounding box center [636, 380] width 679 height 15
click at [236, 345] on icon at bounding box center [241, 347] width 11 height 18
click at [181, 156] on link "Case Dashboard" at bounding box center [136, 164] width 233 height 26
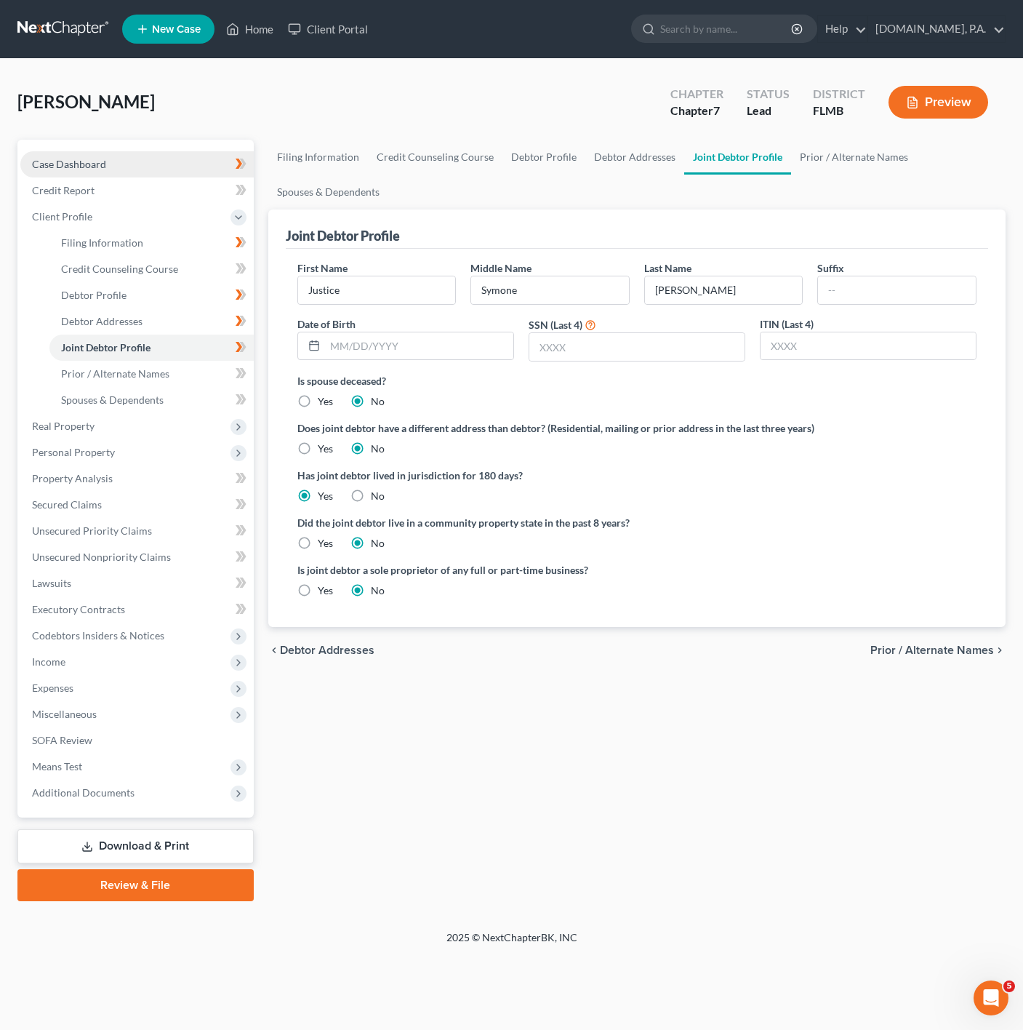
select select "4"
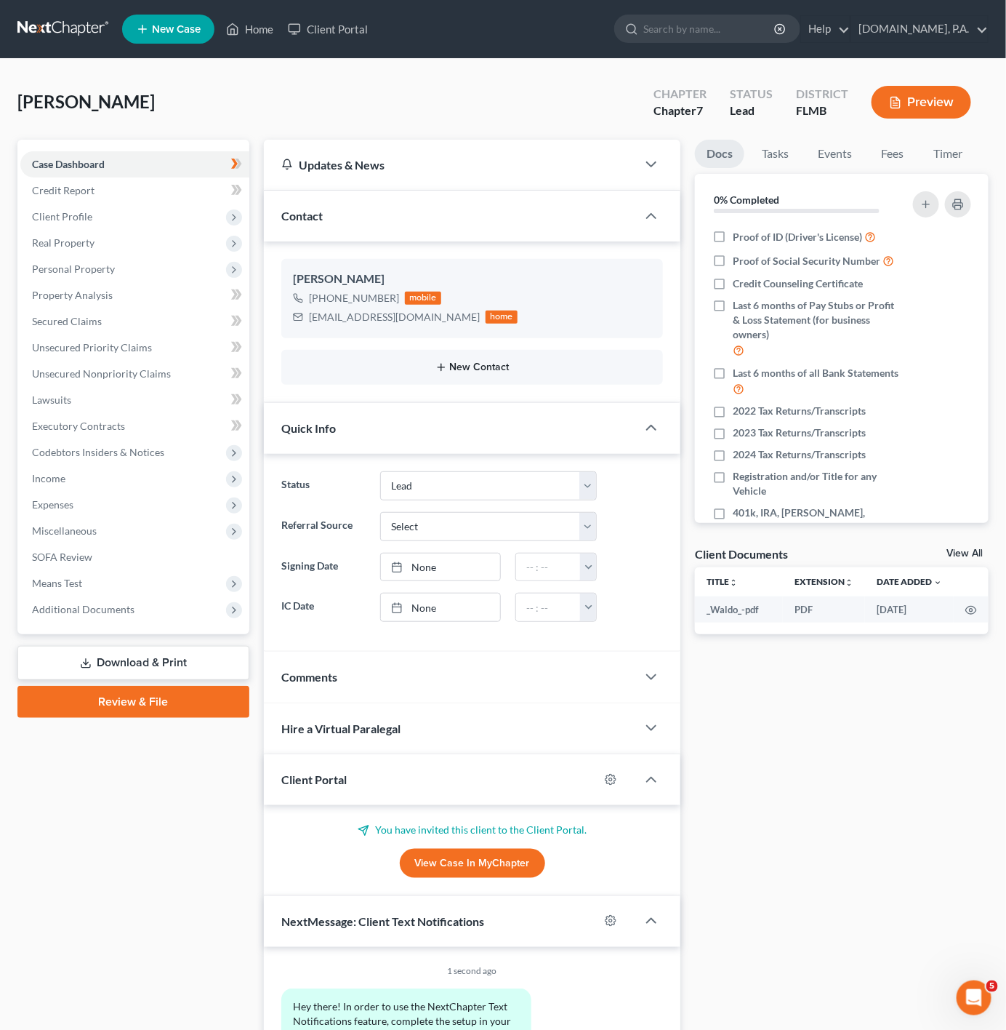
click at [473, 361] on button "New Contact" at bounding box center [472, 367] width 359 height 12
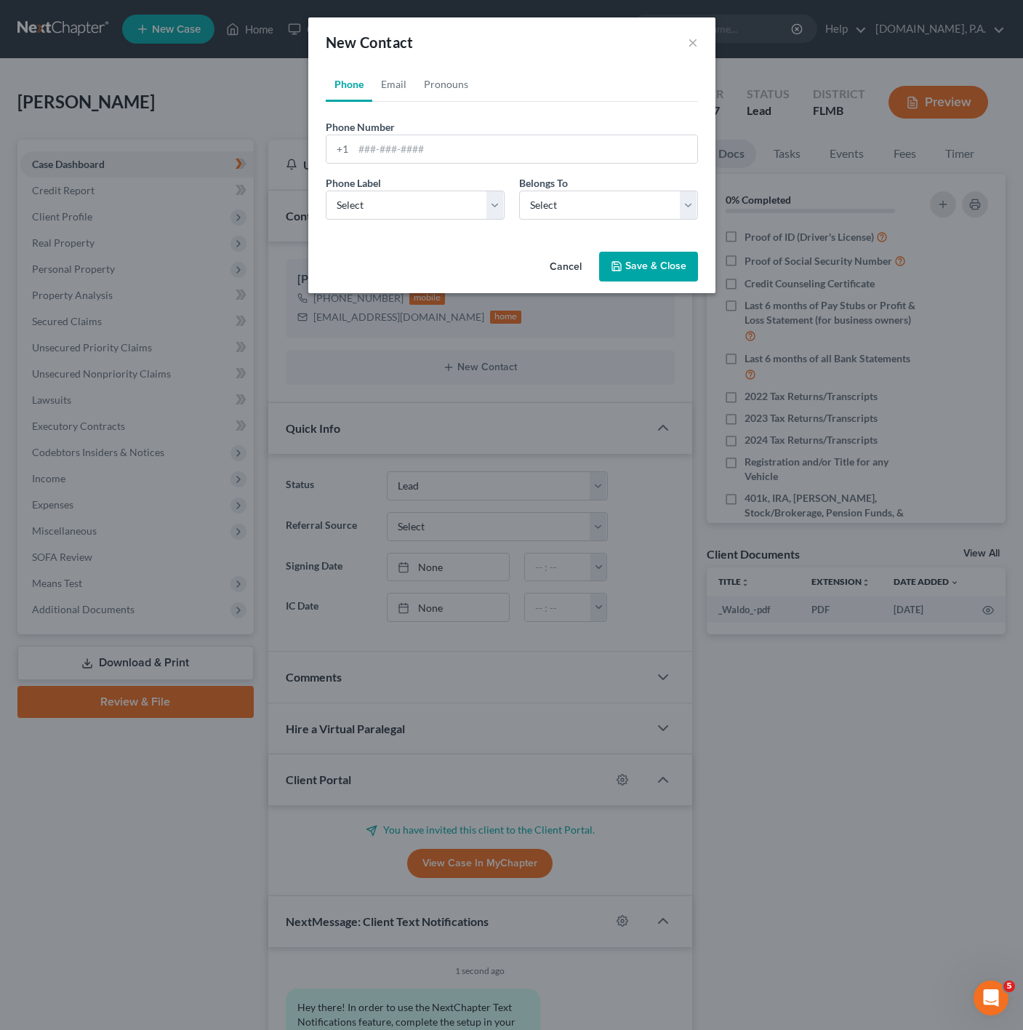
click at [535, 132] on div "Phone Number * +1" at bounding box center [512, 141] width 387 height 44
click at [524, 160] on input "tel" at bounding box center [525, 149] width 344 height 28
paste input "3523285896"
type input "3523285896"
click at [395, 217] on select "Select Mobile Home Work Other" at bounding box center [415, 205] width 179 height 29
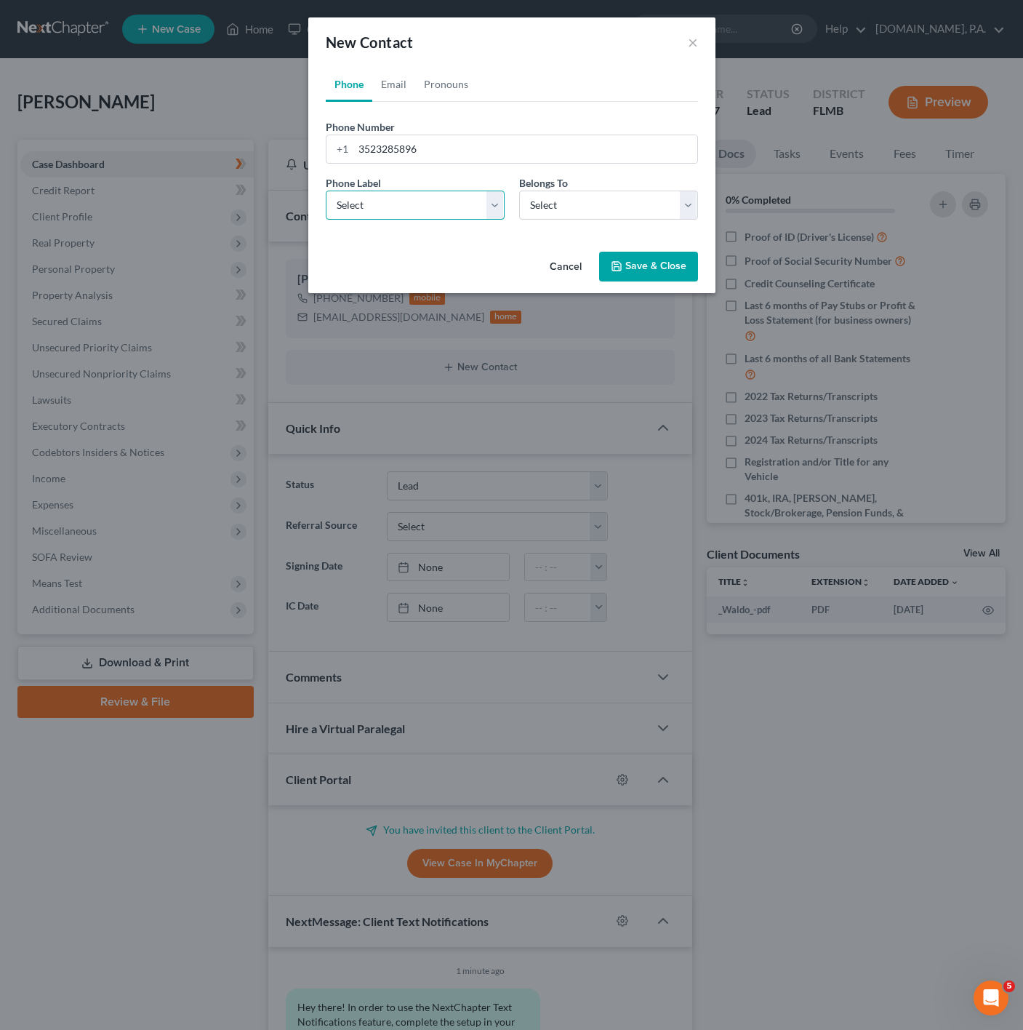
select select "0"
click at [326, 191] on select "Select Mobile Home Work Other" at bounding box center [415, 205] width 179 height 29
click at [535, 199] on select "Select Client Spouse Other" at bounding box center [608, 205] width 179 height 29
select select "1"
click at [519, 191] on select "Select Client Spouse Other" at bounding box center [608, 205] width 179 height 29
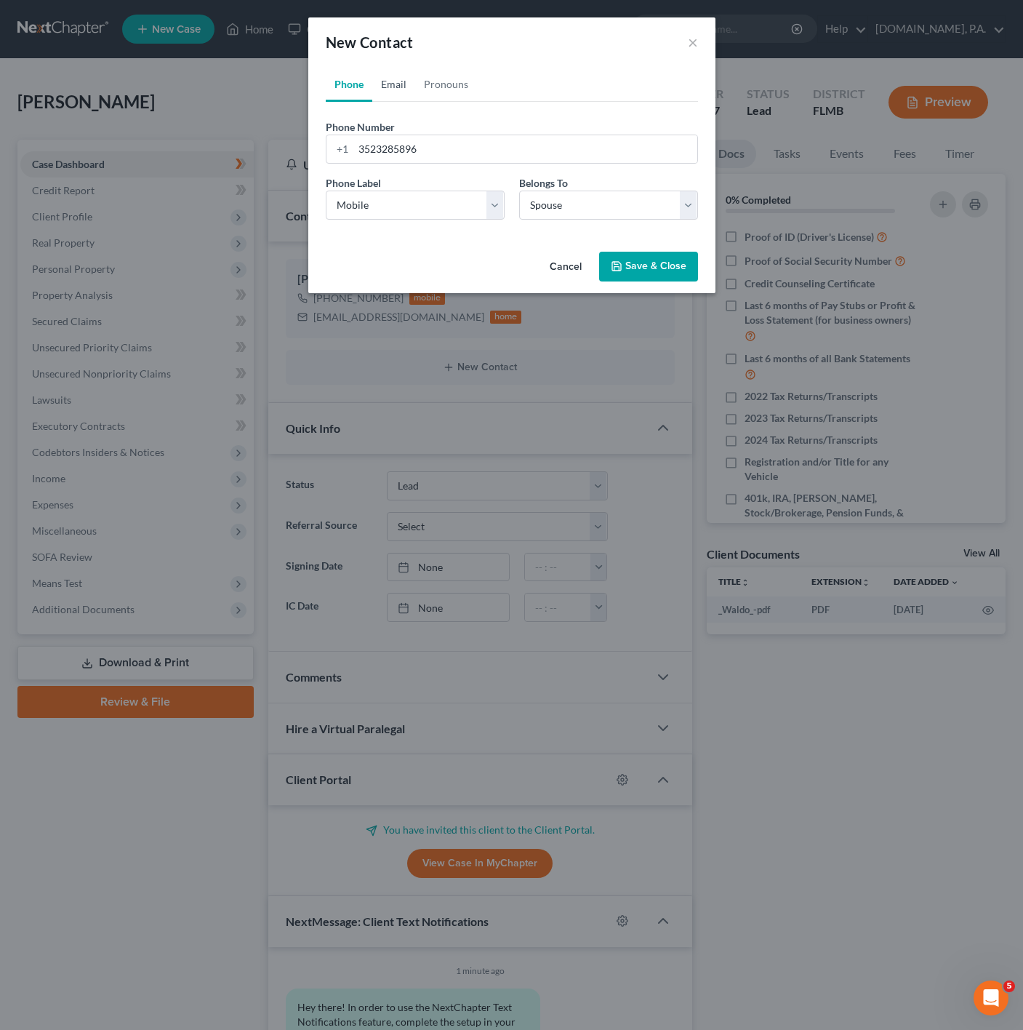
click at [402, 81] on link "Email" at bounding box center [393, 84] width 43 height 35
click at [443, 140] on input "email" at bounding box center [525, 149] width 344 height 28
paste input "[EMAIL_ADDRESS][DOMAIN_NAME]"
type input "[EMAIL_ADDRESS][DOMAIN_NAME]"
click at [425, 188] on div "Email Label Select Home Work Other" at bounding box center [415, 197] width 193 height 44
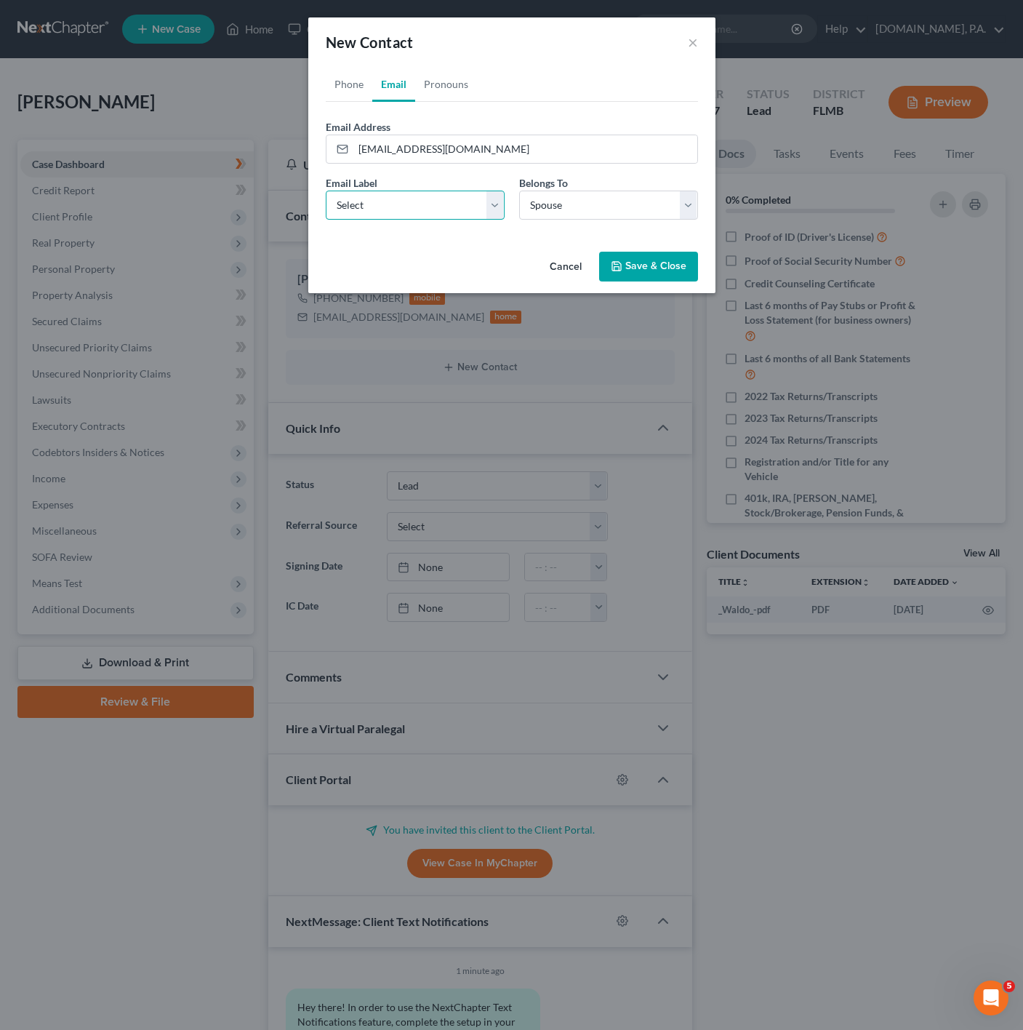
click at [419, 195] on select "Select Home Work Other" at bounding box center [415, 205] width 179 height 29
select select "0"
click at [326, 191] on select "Select Home Work Other" at bounding box center [415, 205] width 179 height 29
click at [441, 76] on link "Pronouns" at bounding box center [446, 84] width 62 height 35
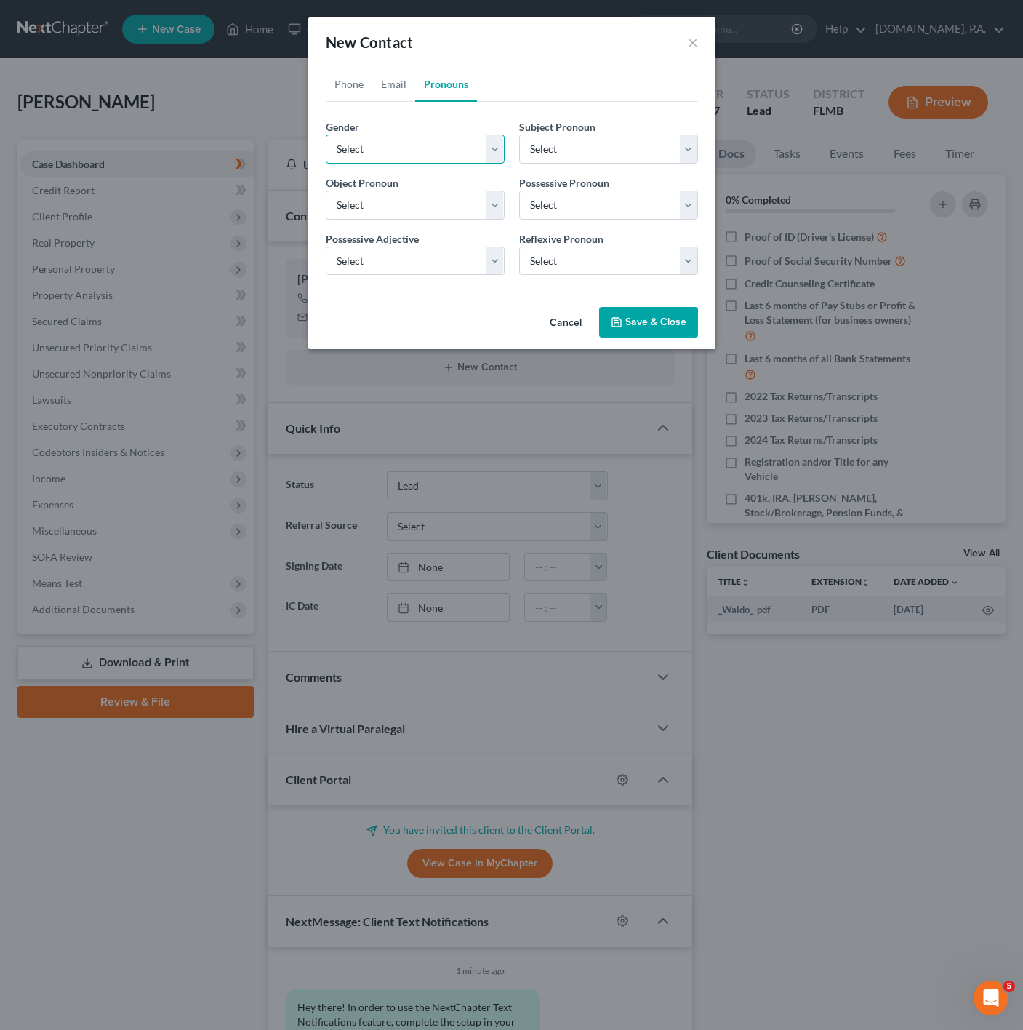
click at [441, 144] on select "Select [DEMOGRAPHIC_DATA] [DEMOGRAPHIC_DATA] [DEMOGRAPHIC_DATA] More Than One P…" at bounding box center [415, 149] width 179 height 29
select select "1"
click at [326, 135] on select "Select [DEMOGRAPHIC_DATA] [DEMOGRAPHIC_DATA] [DEMOGRAPHIC_DATA] More Than One P…" at bounding box center [415, 149] width 179 height 29
select select "1"
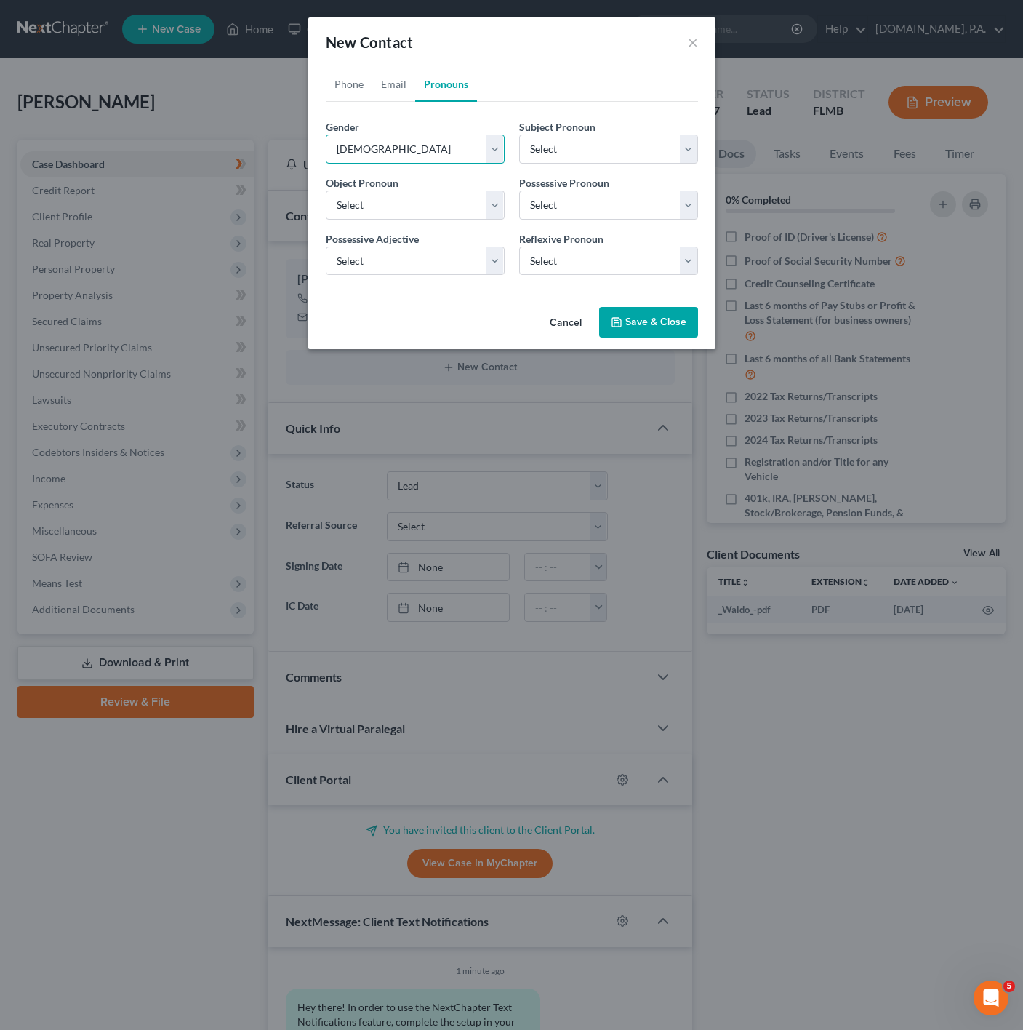
select select "1"
click at [657, 337] on button "Save & Close" at bounding box center [648, 322] width 99 height 31
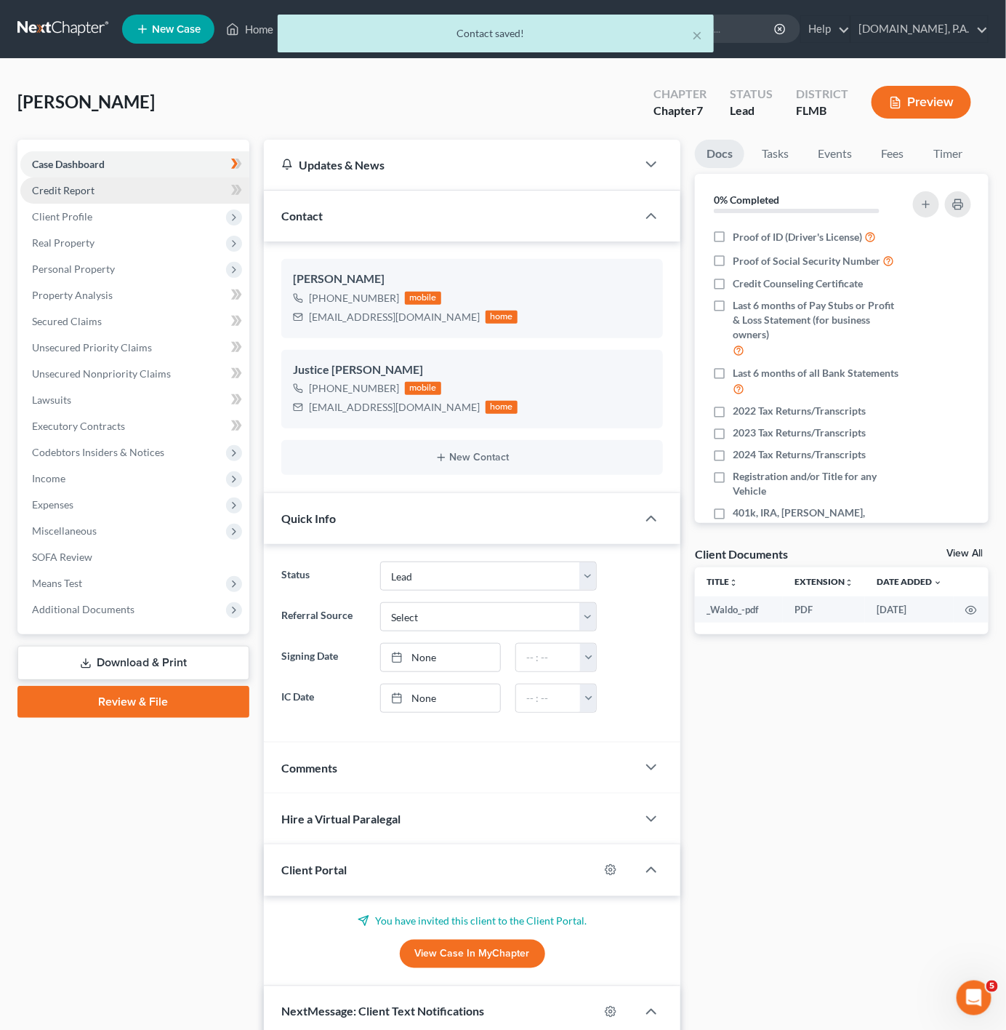
click at [168, 188] on link "Credit Report" at bounding box center [134, 190] width 229 height 26
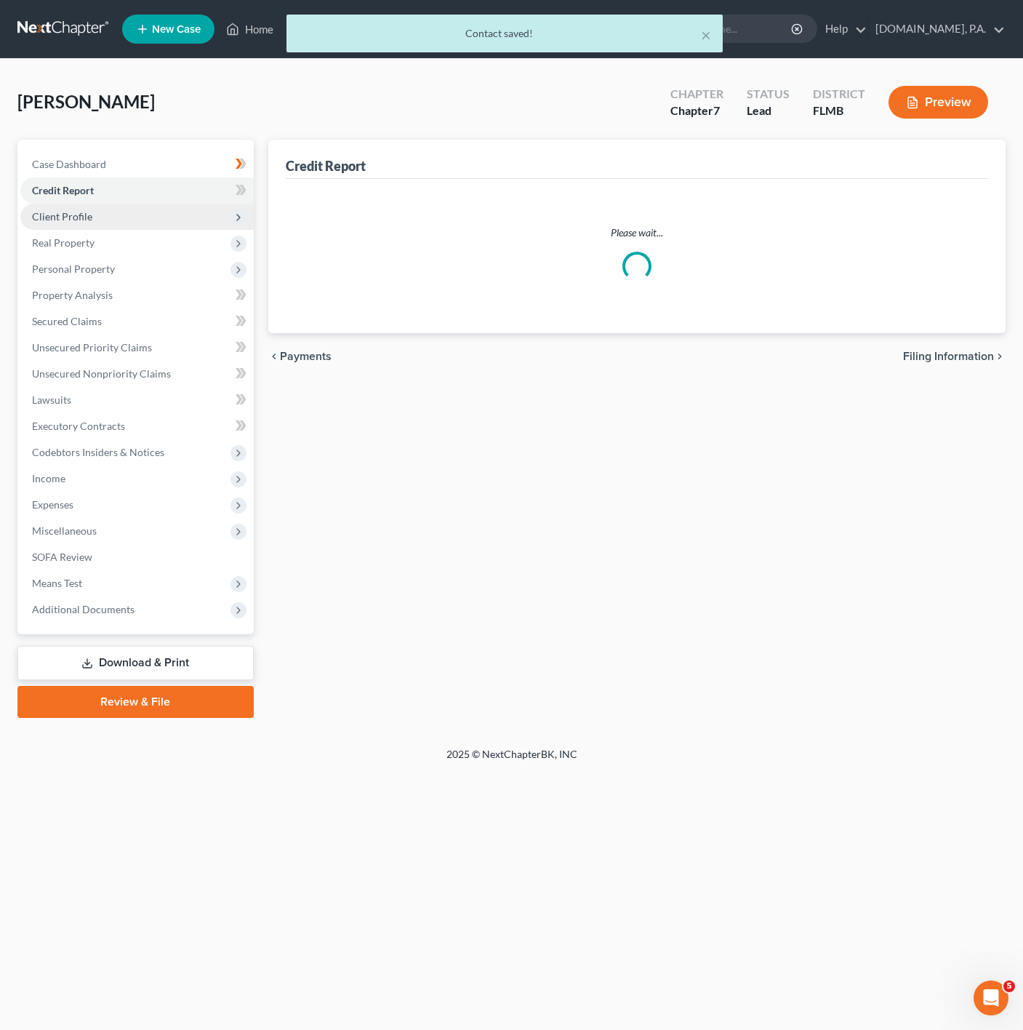
click at [157, 220] on span "Client Profile" at bounding box center [136, 217] width 233 height 26
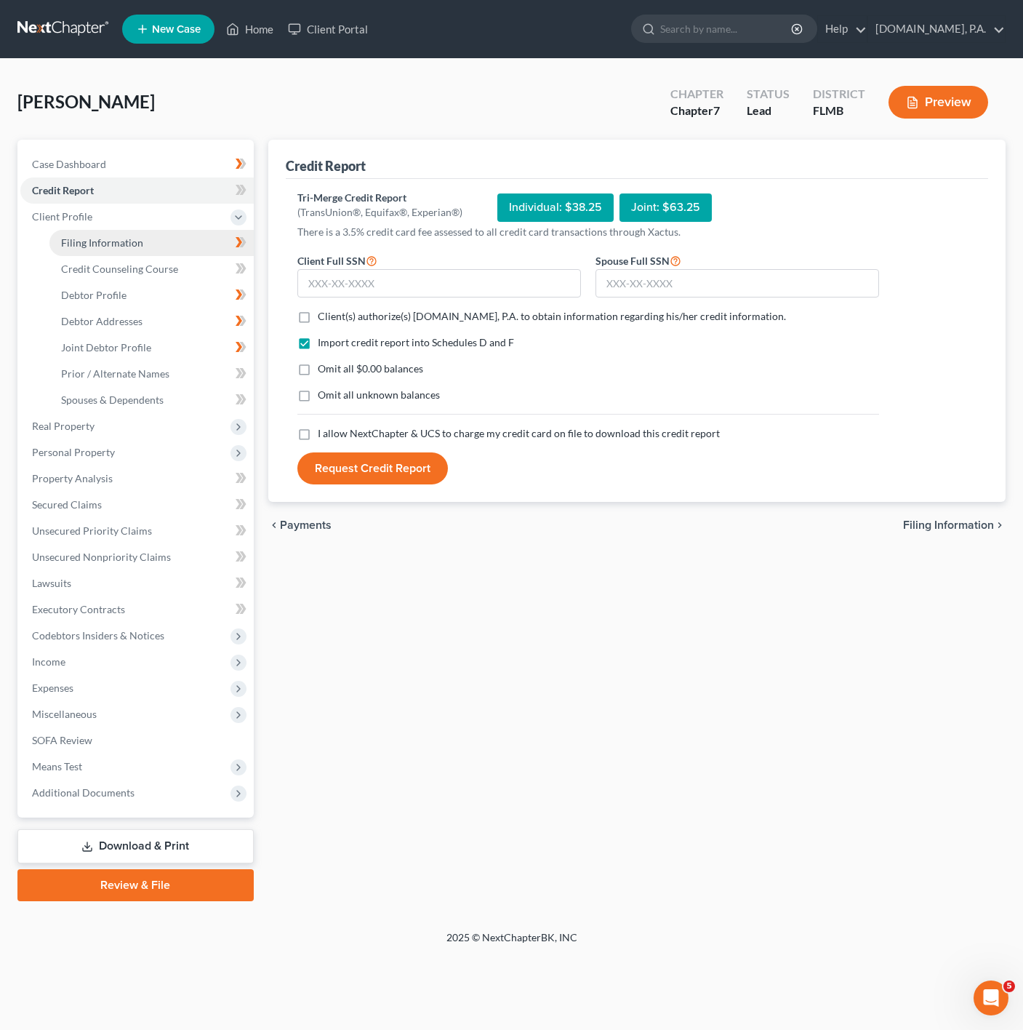
click at [196, 249] on link "Filing Information" at bounding box center [151, 243] width 204 height 26
select select "1"
select select "0"
select select "15"
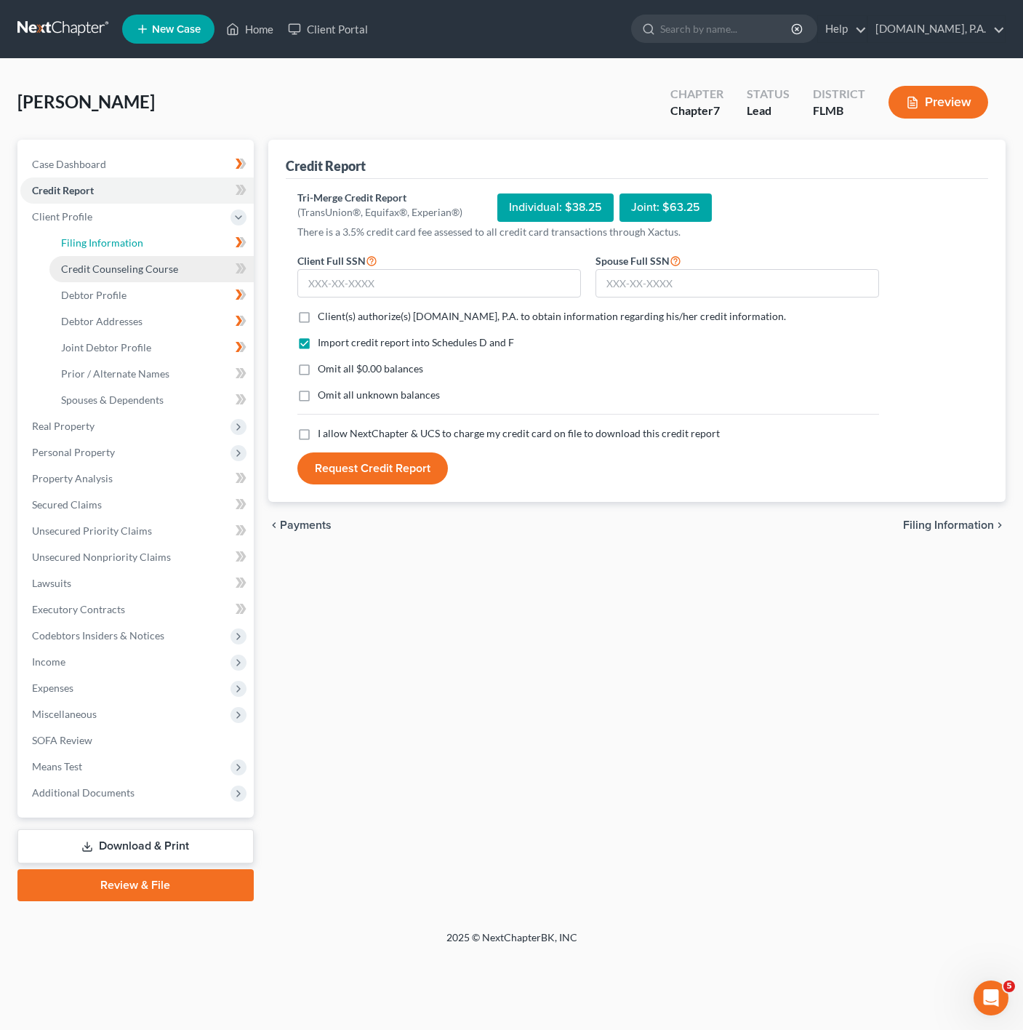
select select "0"
select select "9"
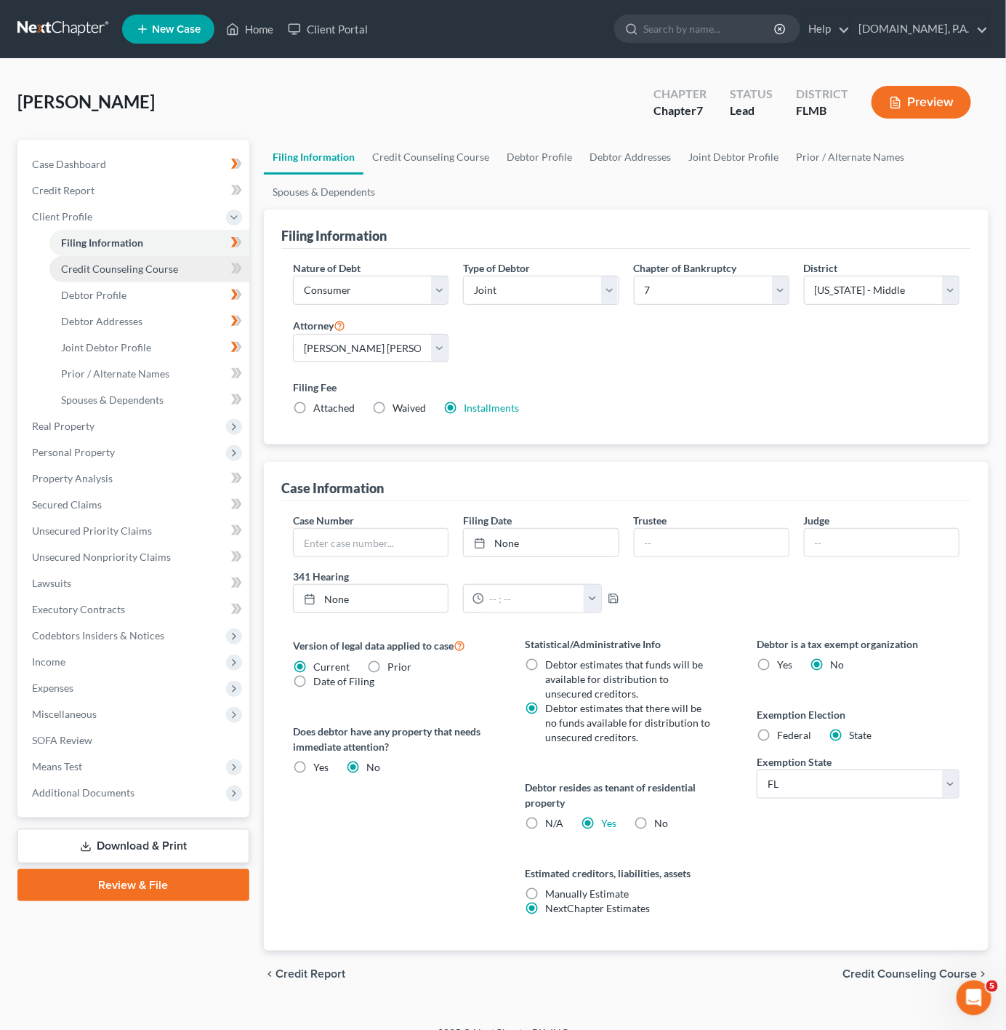
click at [181, 268] on link "Credit Counseling Course" at bounding box center [149, 269] width 200 height 26
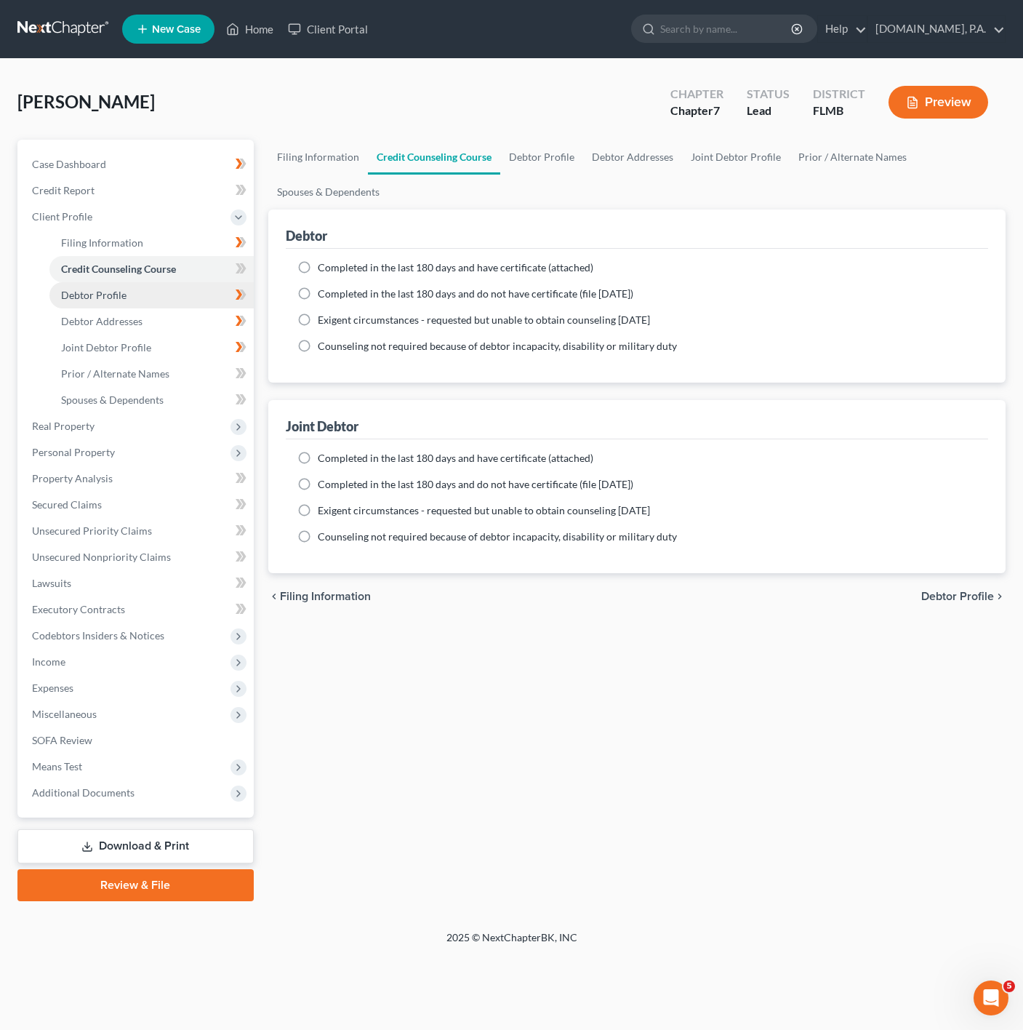
click at [169, 292] on link "Debtor Profile" at bounding box center [151, 295] width 204 height 26
select select "1"
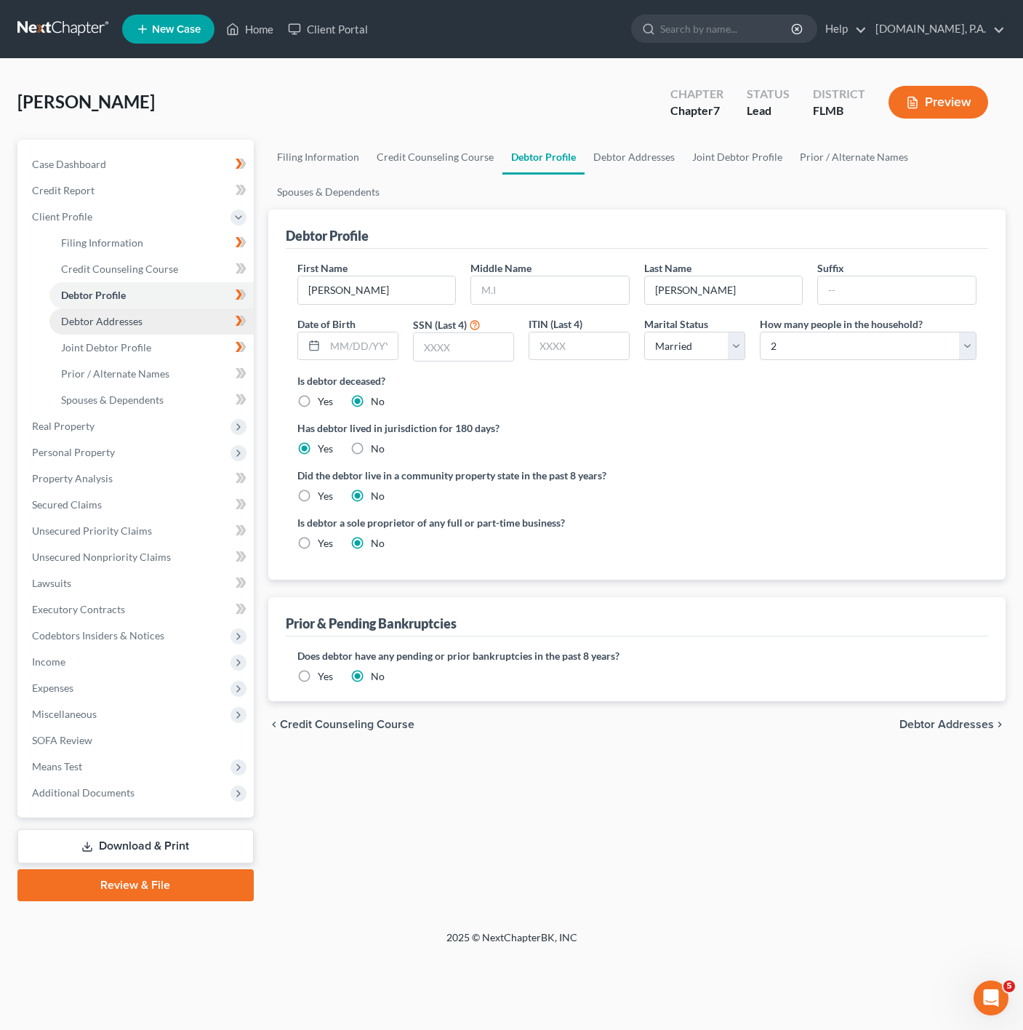
click at [153, 321] on link "Debtor Addresses" at bounding box center [151, 321] width 204 height 26
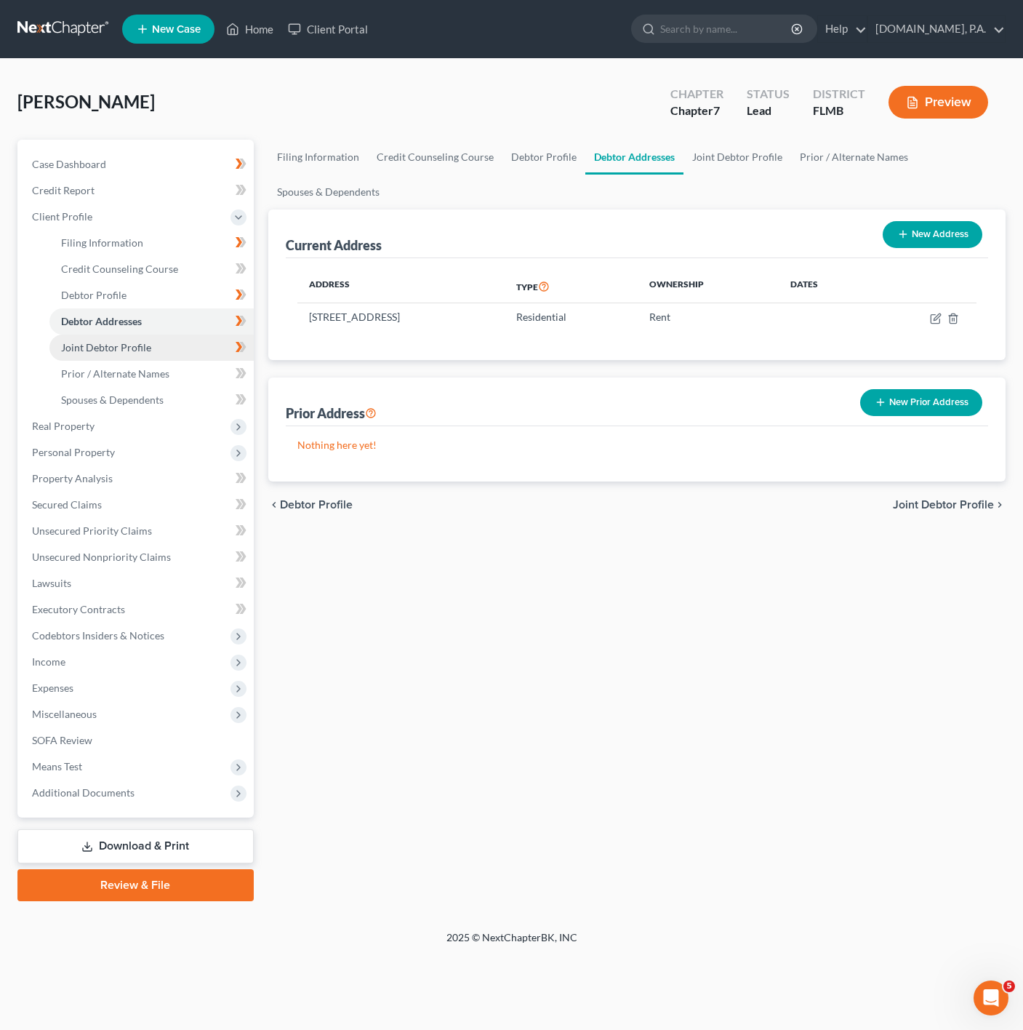
click at [167, 336] on link "Joint Debtor Profile" at bounding box center [151, 348] width 204 height 26
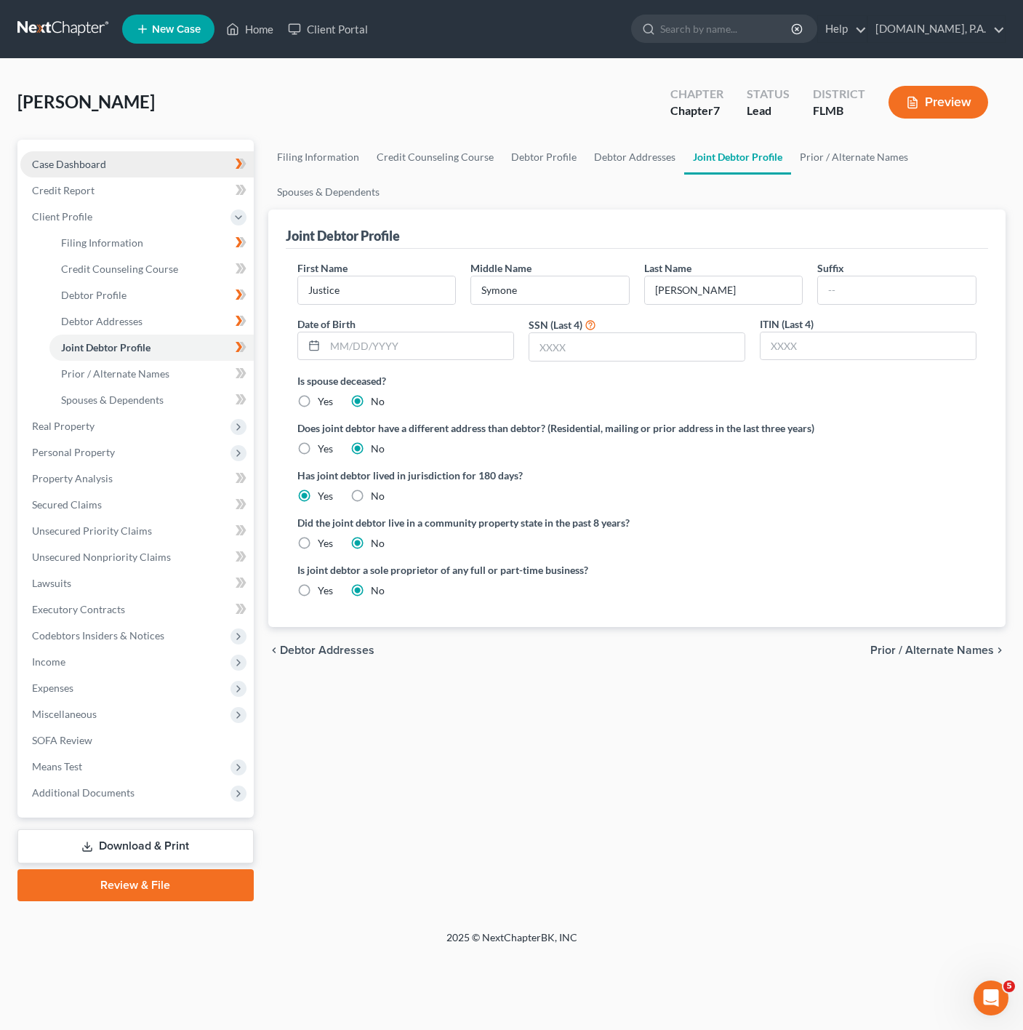
click at [124, 157] on link "Case Dashboard" at bounding box center [136, 164] width 233 height 26
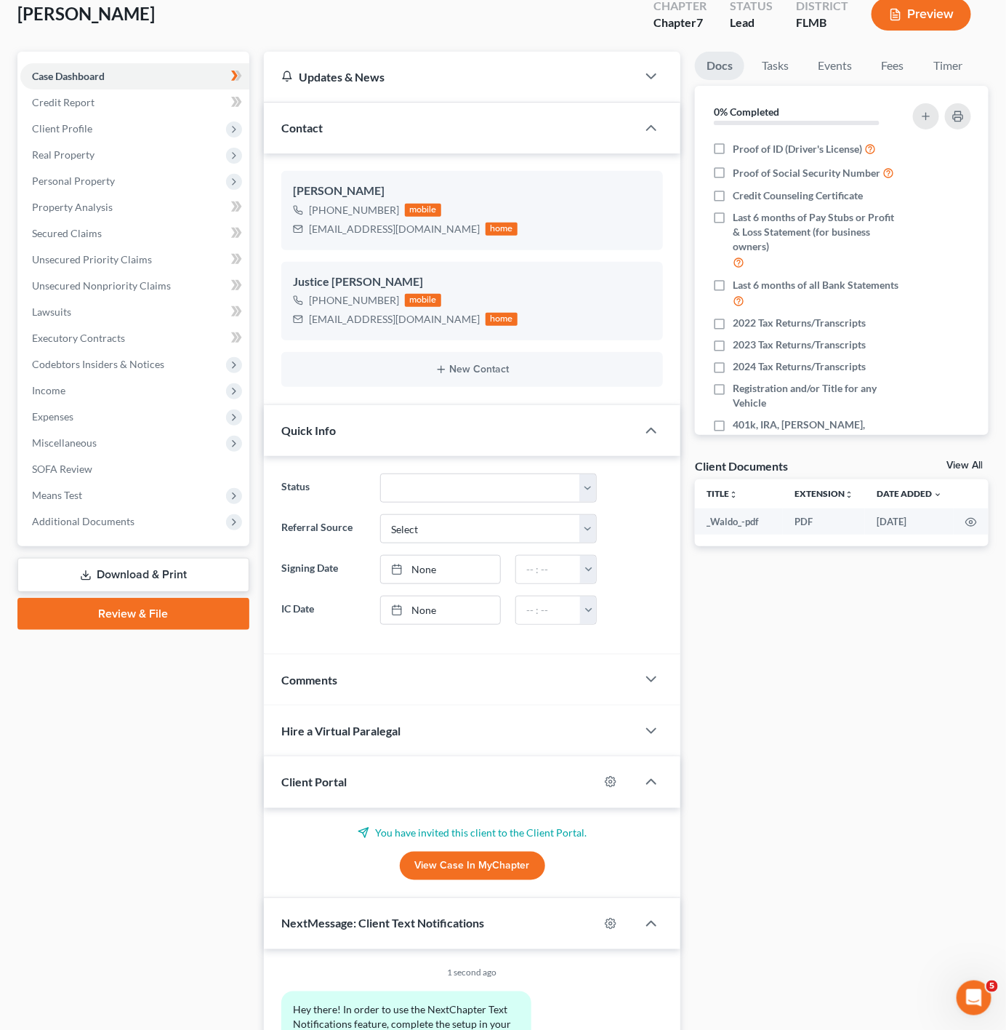
scroll to position [208, 0]
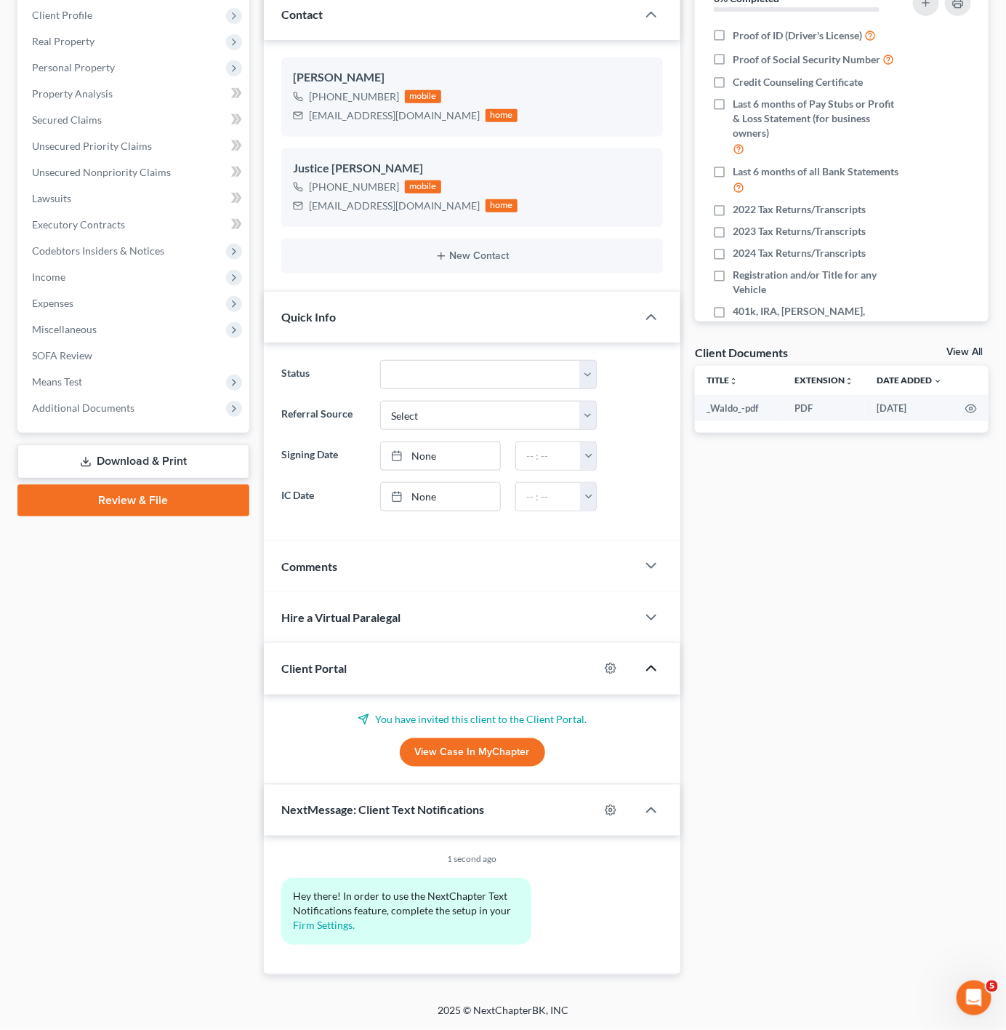
click at [650, 668] on icon "button" at bounding box center [651, 668] width 17 height 17
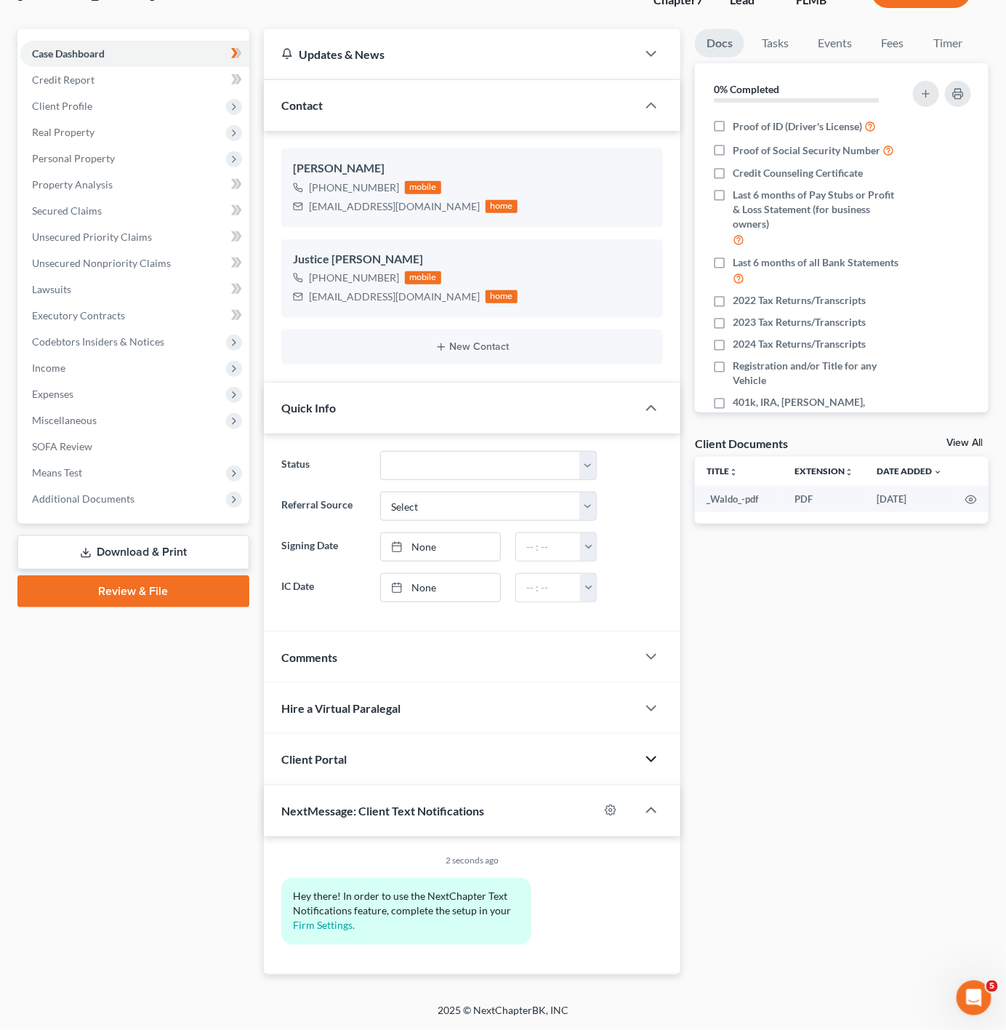
scroll to position [116, 0]
click at [653, 768] on div at bounding box center [659, 759] width 44 height 29
click at [653, 760] on icon "button" at bounding box center [651, 759] width 17 height 17
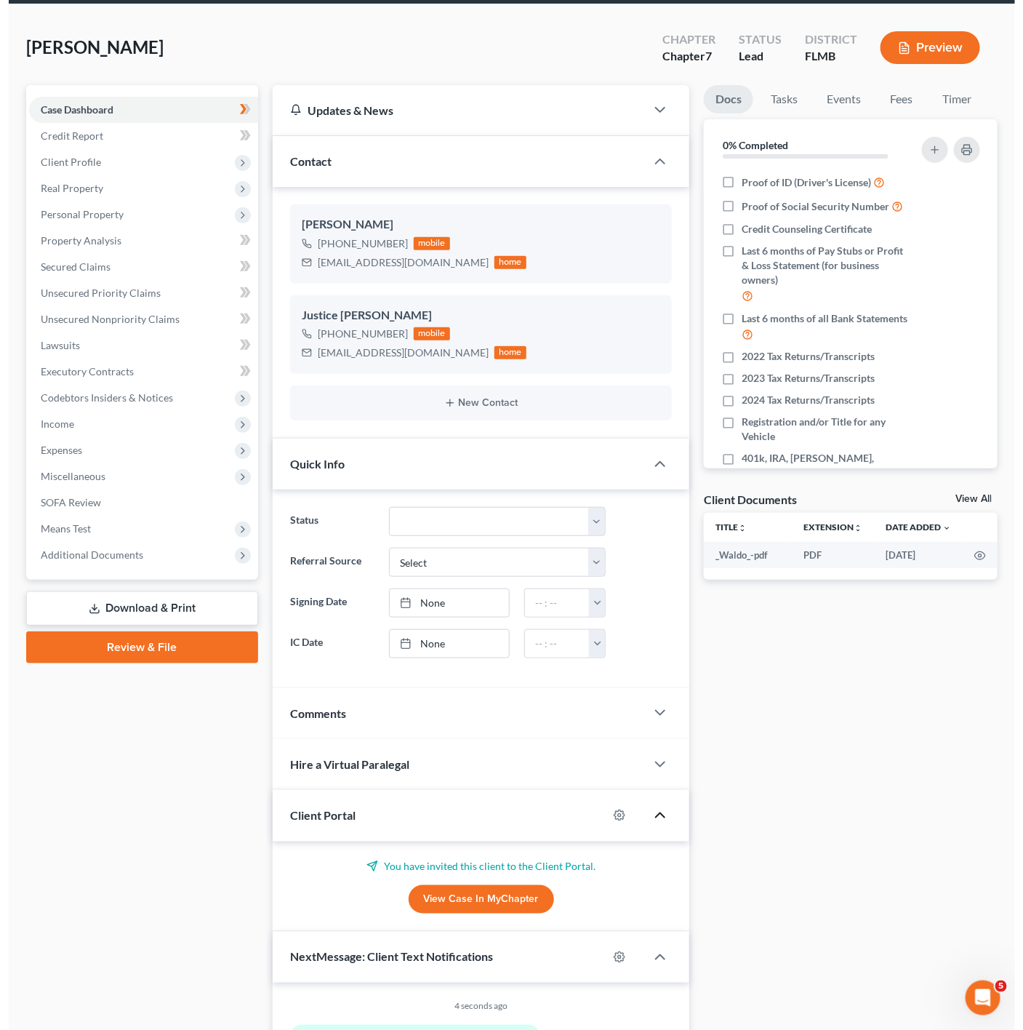
scroll to position [0, 0]
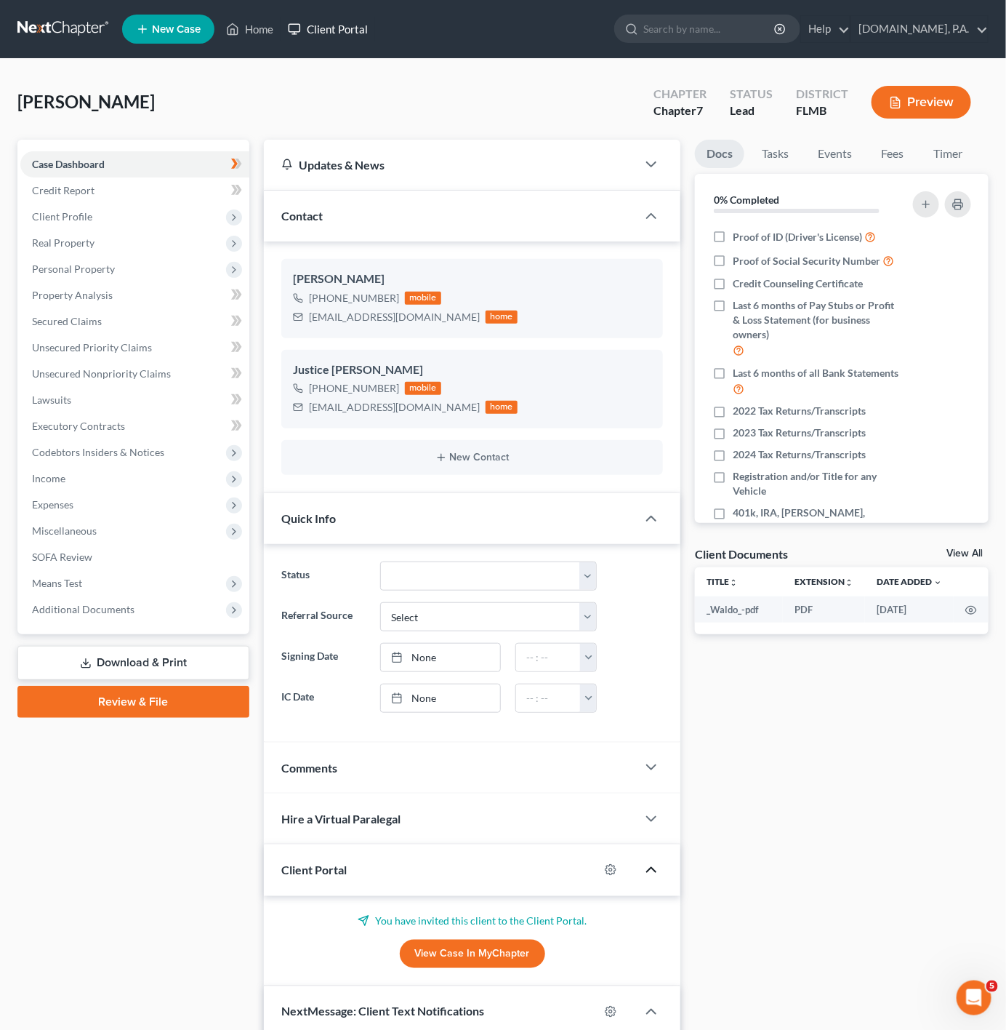
click at [314, 29] on link "Client Portal" at bounding box center [328, 29] width 95 height 26
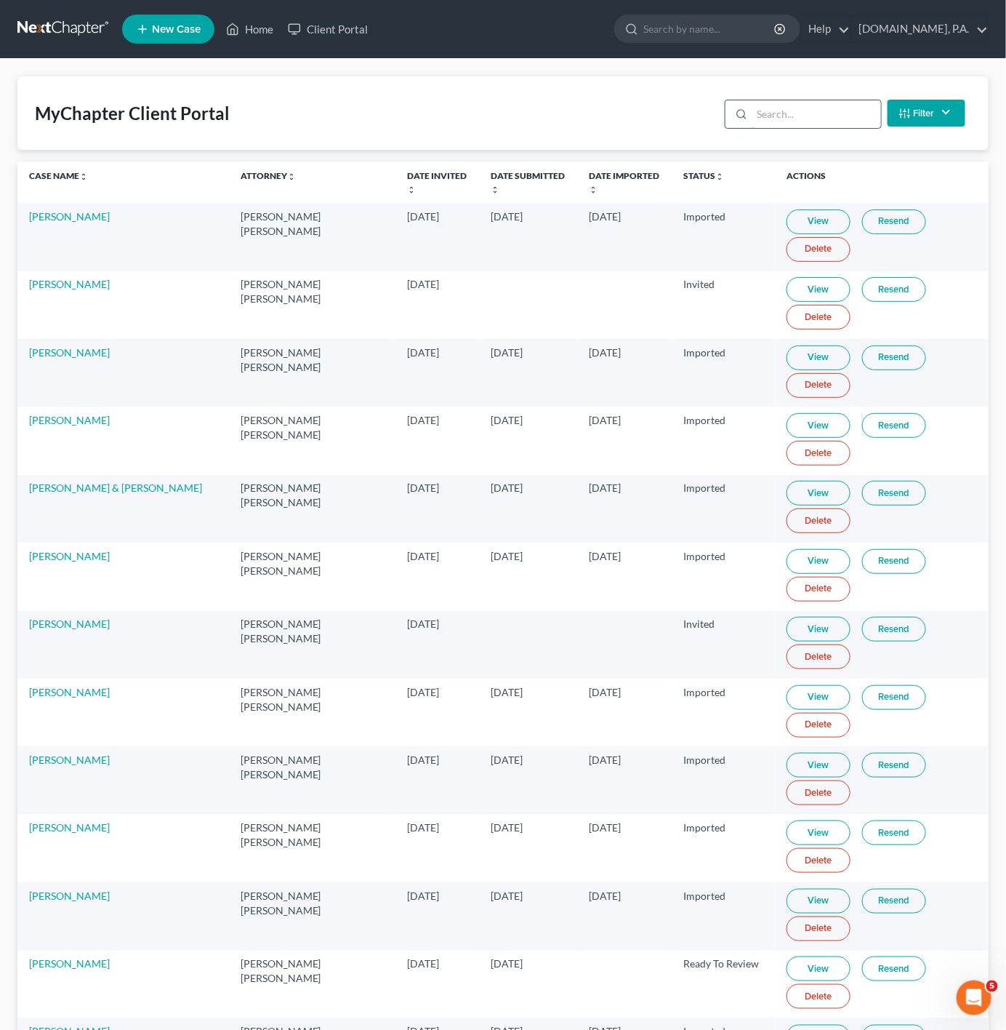
click at [790, 114] on input "search" at bounding box center [817, 114] width 129 height 28
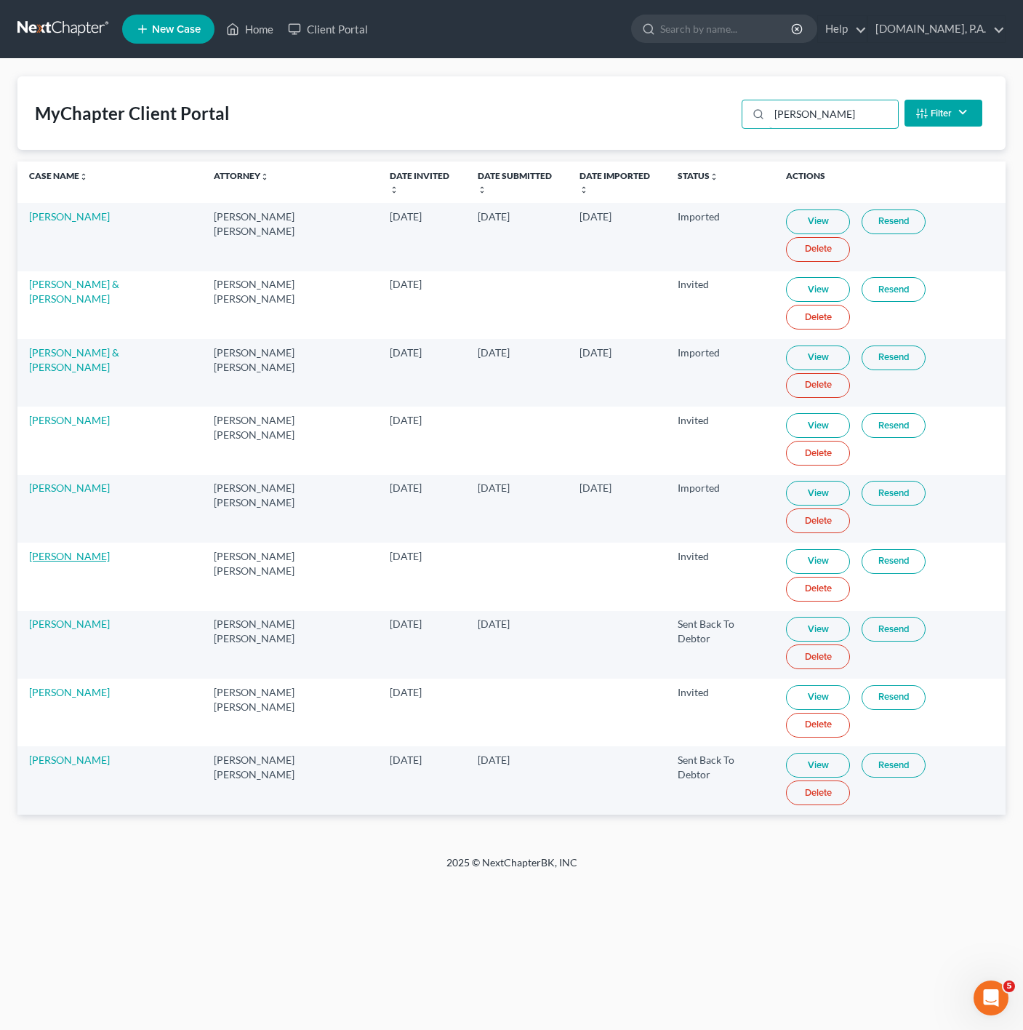
type input "[PERSON_NAME]"
click at [76, 550] on link "[PERSON_NAME]" at bounding box center [69, 556] width 81 height 12
select select "4"
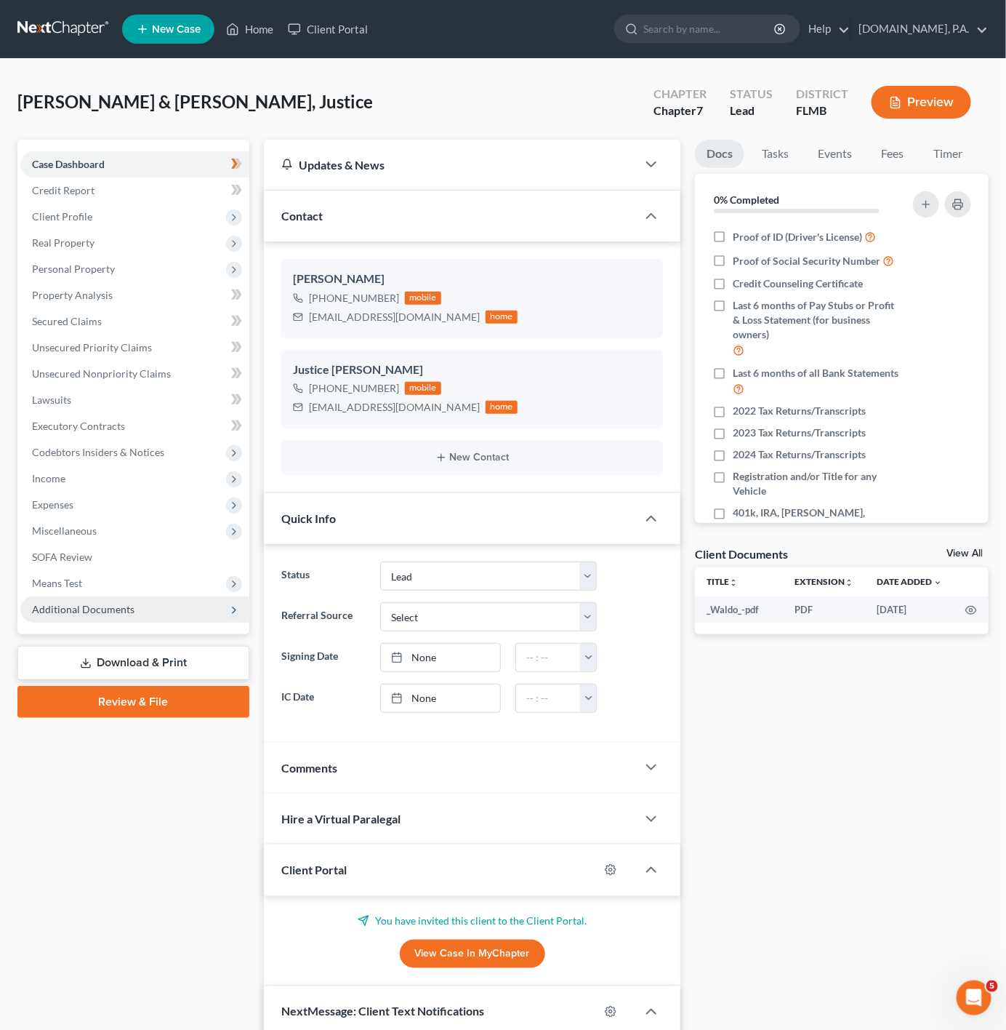
click at [236, 604] on icon at bounding box center [234, 610] width 12 height 12
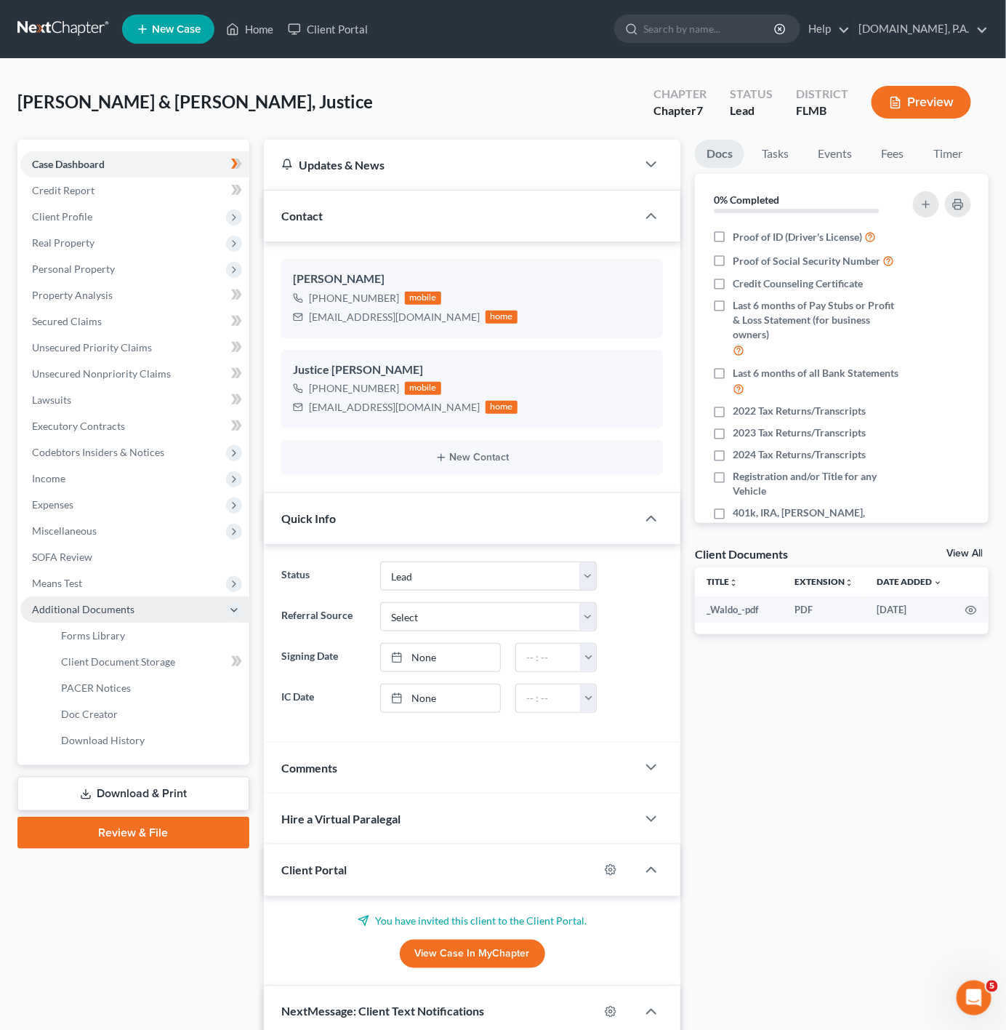
click at [236, 604] on icon at bounding box center [234, 610] width 12 height 12
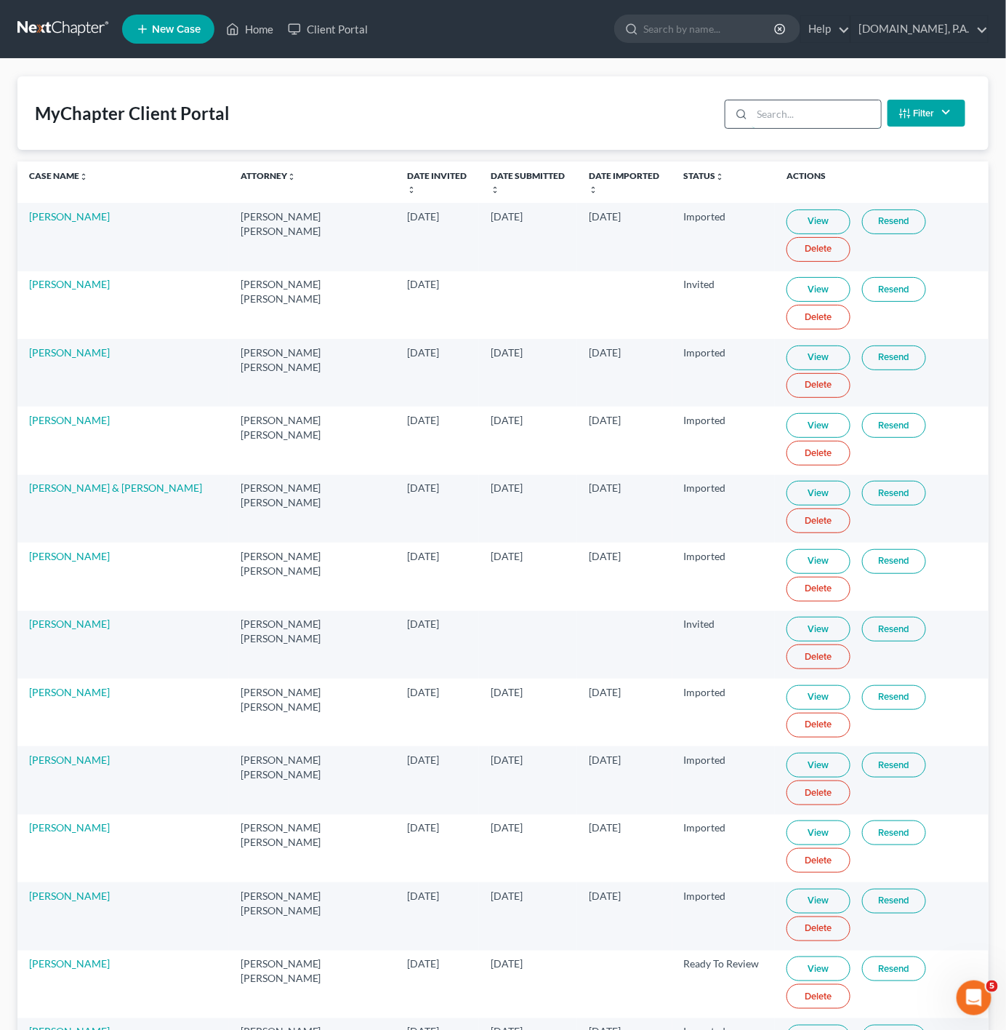
click at [829, 116] on input "search" at bounding box center [817, 114] width 129 height 28
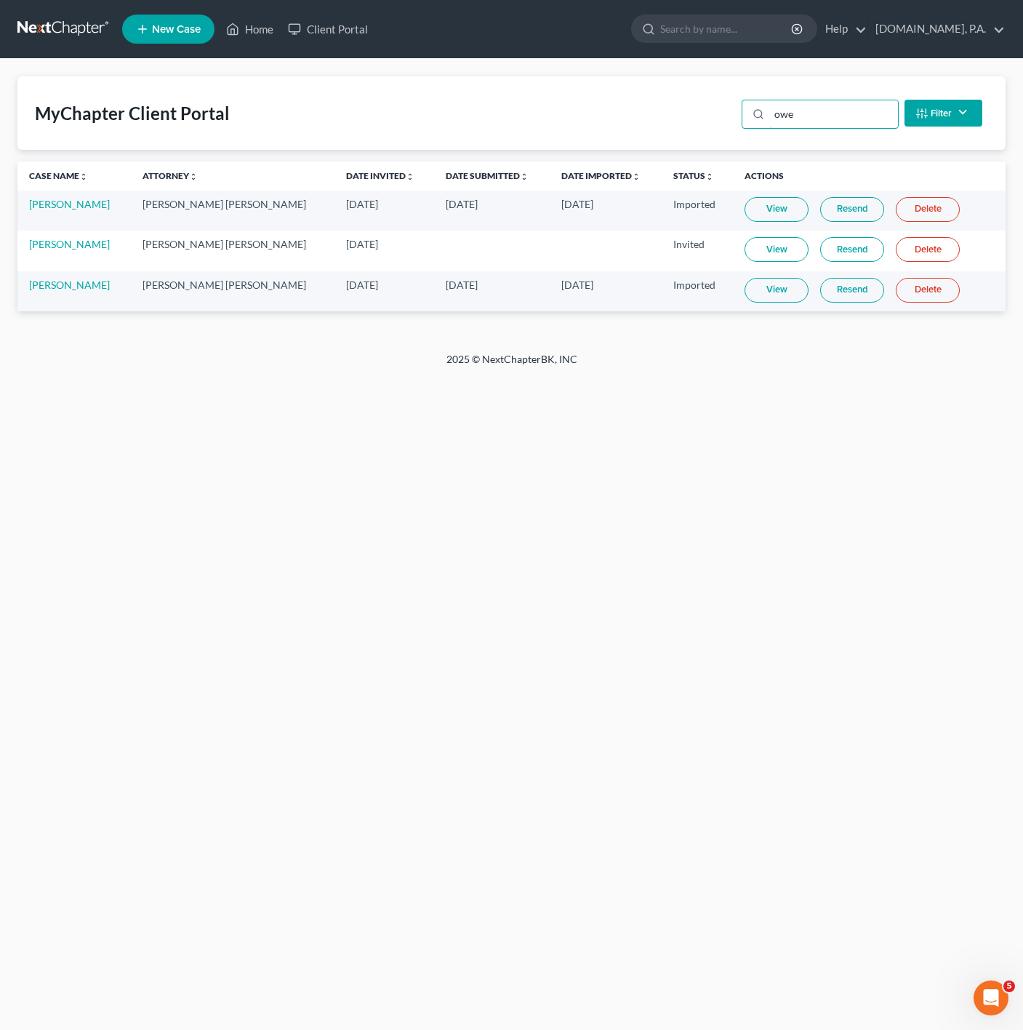
type input "owe"
click at [839, 249] on link "Resend" at bounding box center [852, 249] width 64 height 25
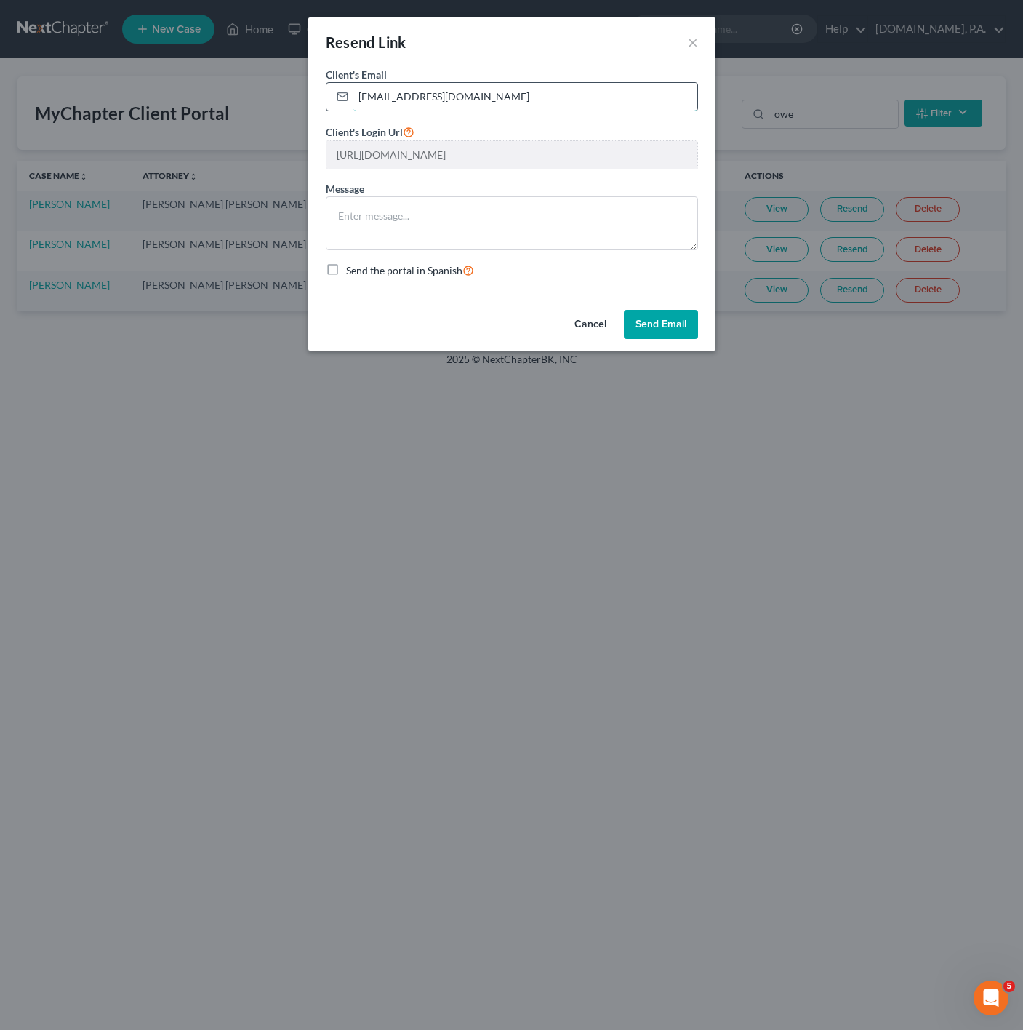
click at [594, 98] on input "[EMAIL_ADDRESS][DOMAIN_NAME]" at bounding box center [525, 97] width 344 height 28
click at [593, 229] on textarea at bounding box center [512, 223] width 372 height 54
click at [690, 334] on button "Send Email" at bounding box center [661, 324] width 74 height 29
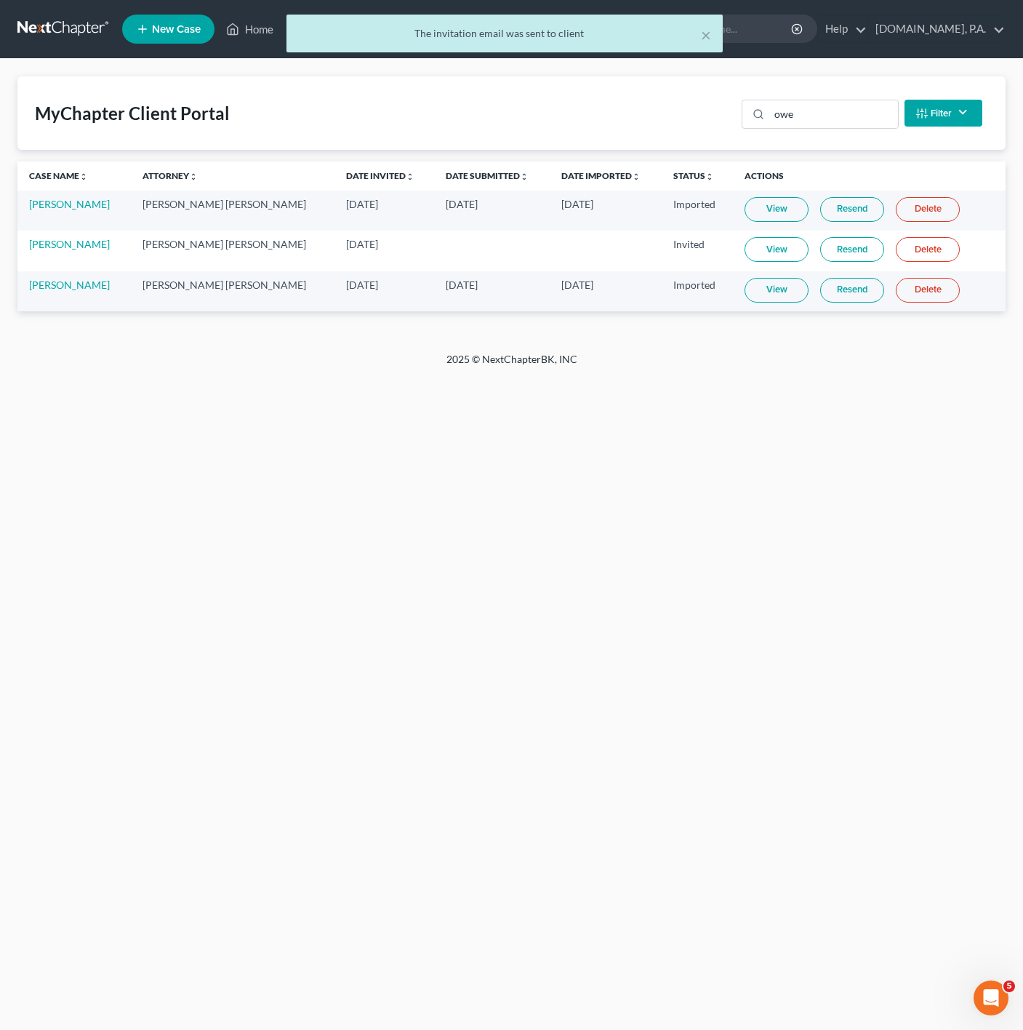
click at [271, 65] on div "× The invitation email was sent to client MyChapter Client Portal owe Filter St…" at bounding box center [511, 205] width 1023 height 293
click at [262, 37] on div "× The invitation email was sent to client" at bounding box center [504, 37] width 1023 height 45
click at [262, 22] on div "× The invitation email was sent to client" at bounding box center [504, 37] width 1023 height 45
click at [262, 31] on div "× The invitation email was sent to client" at bounding box center [504, 37] width 1023 height 45
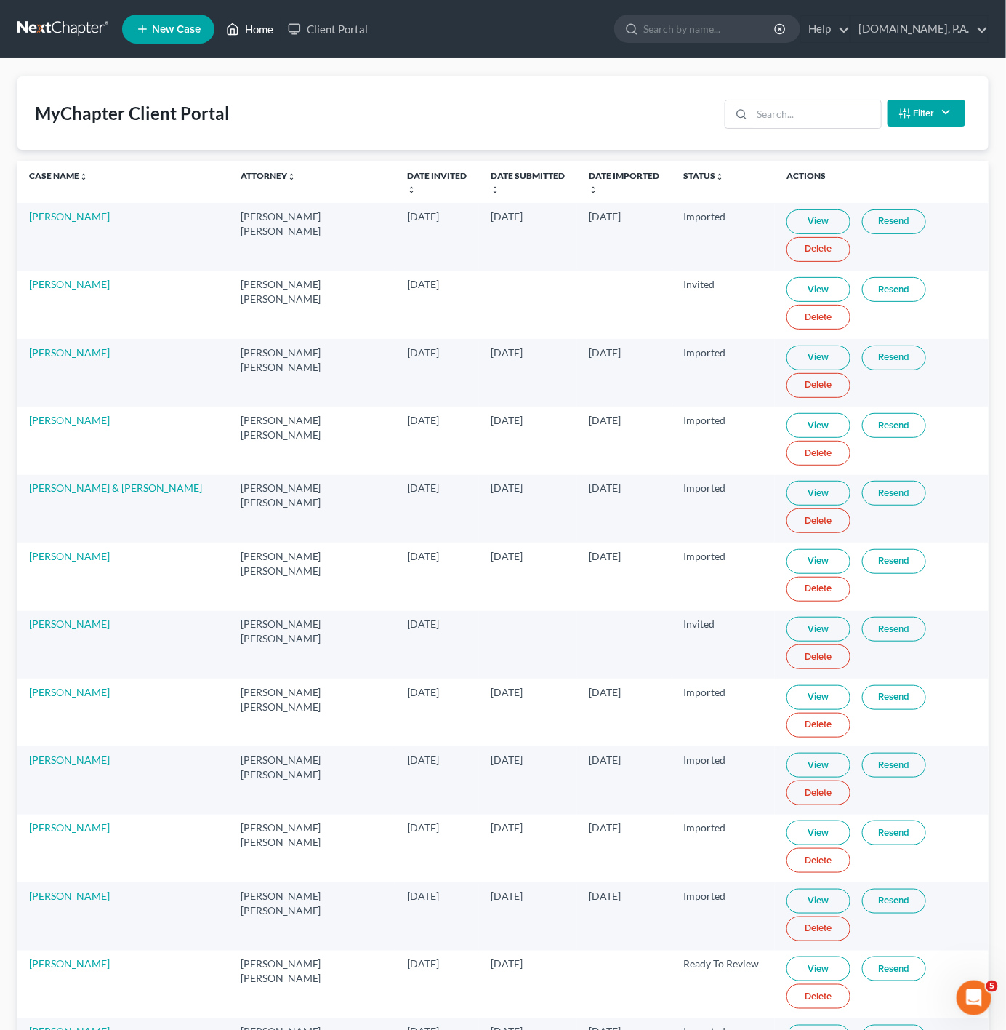
click at [234, 35] on icon at bounding box center [233, 29] width 10 height 11
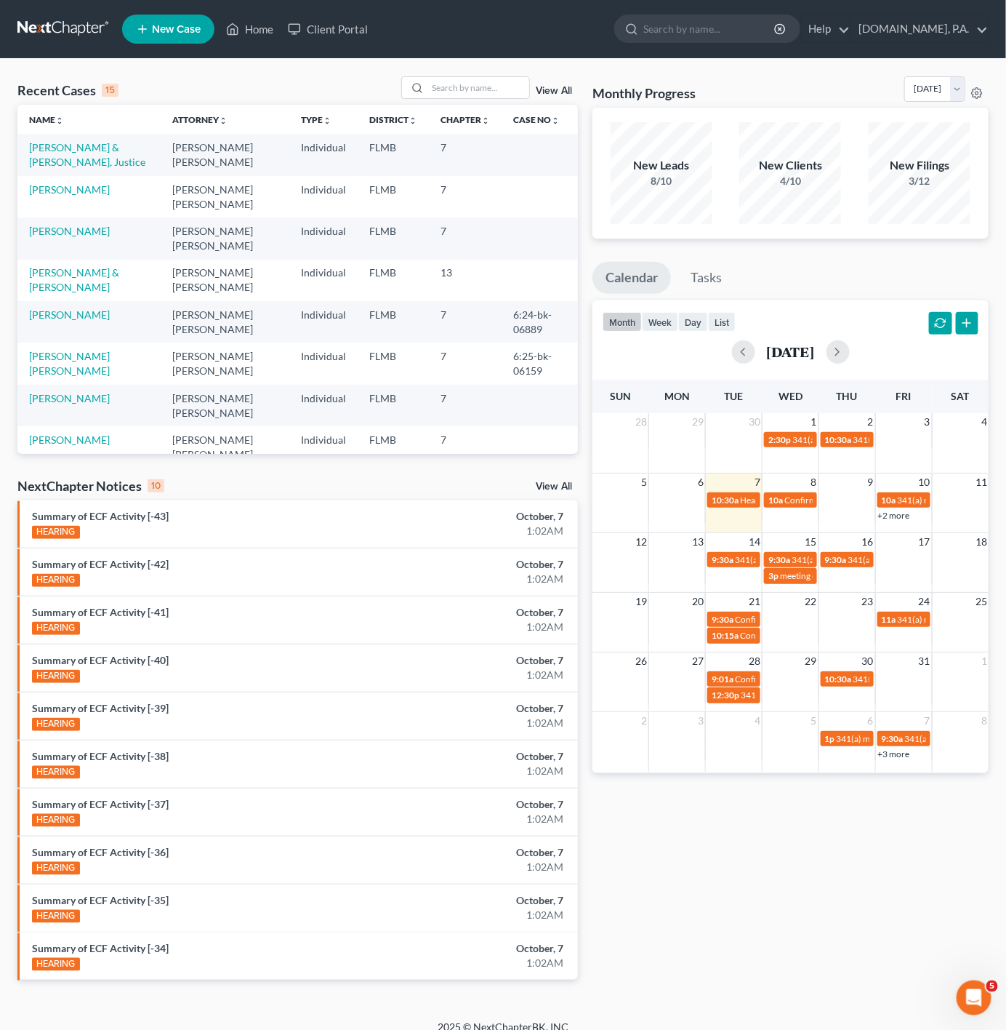
click at [109, 157] on td "[PERSON_NAME] & [PERSON_NAME], Justice" at bounding box center [88, 154] width 143 height 41
click at [96, 155] on td "[PERSON_NAME] & [PERSON_NAME], Justice" at bounding box center [88, 154] width 143 height 41
click at [86, 149] on link "[PERSON_NAME] & [PERSON_NAME], Justice" at bounding box center [87, 154] width 116 height 27
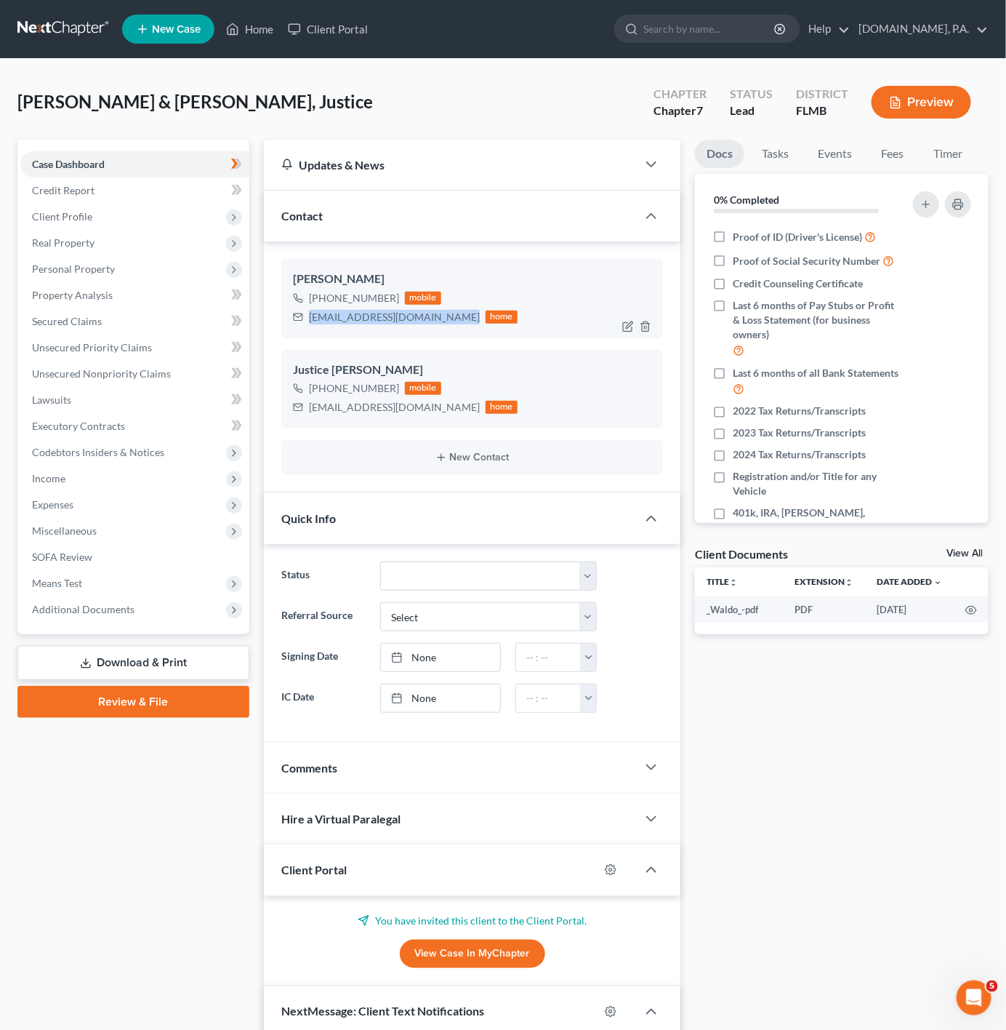
drag, startPoint x: 443, startPoint y: 321, endPoint x: 300, endPoint y: 332, distance: 143.7
click at [300, 332] on div "Johnathan Owens +1 (352) 460-3520 mobile trendsetterjdvlogs@gmail.com home" at bounding box center [472, 298] width 382 height 79
copy div "[EMAIL_ADDRESS][DOMAIN_NAME]"
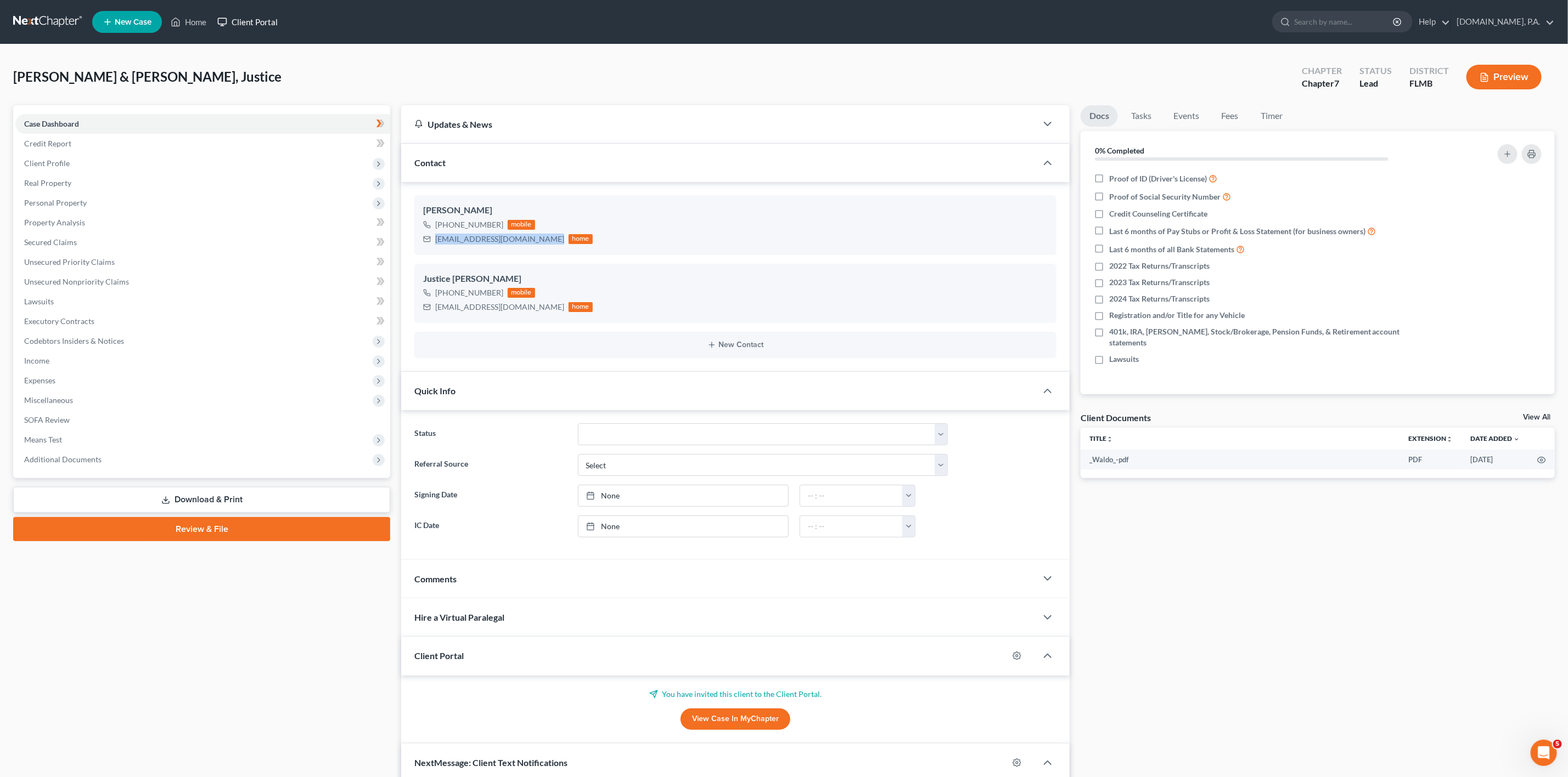
click at [234, 18] on link "Client Portal" at bounding box center [247, 22] width 72 height 20
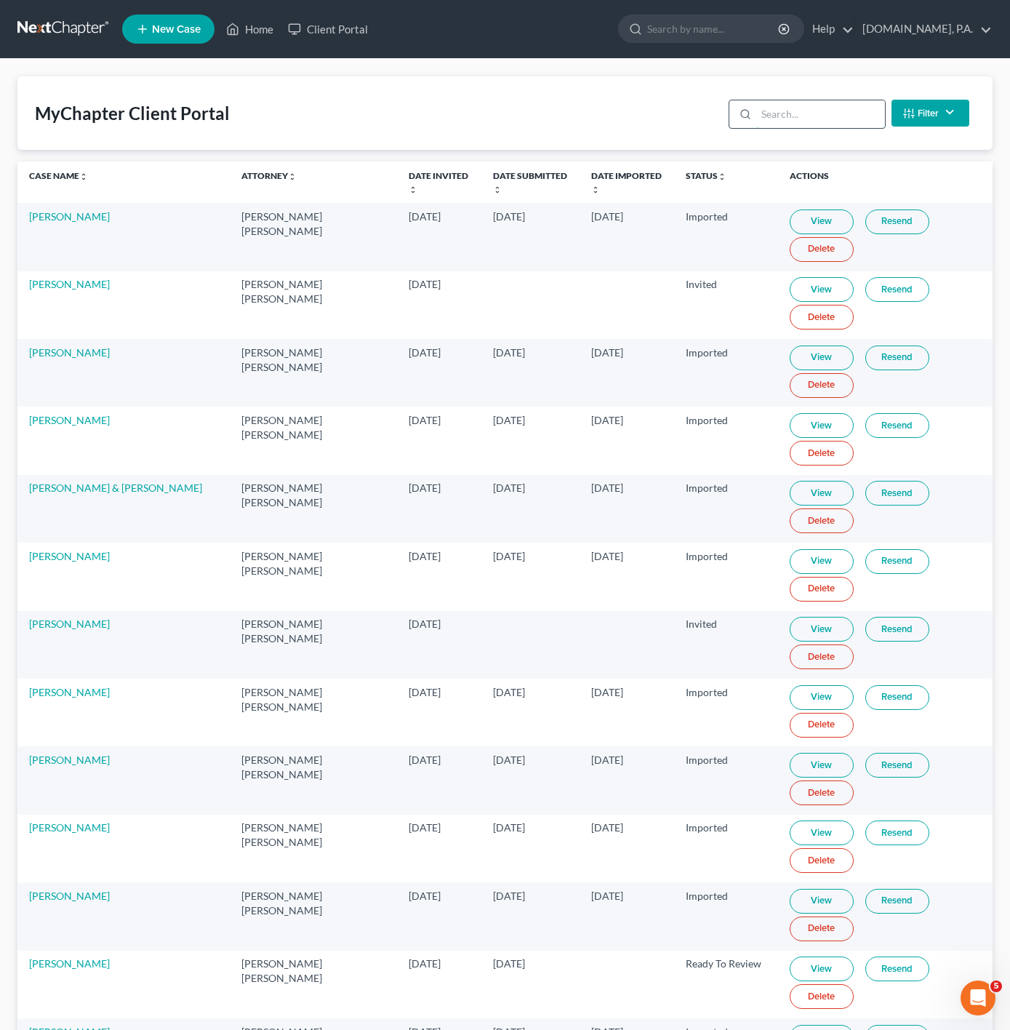
click at [790, 124] on input "search" at bounding box center [820, 114] width 129 height 28
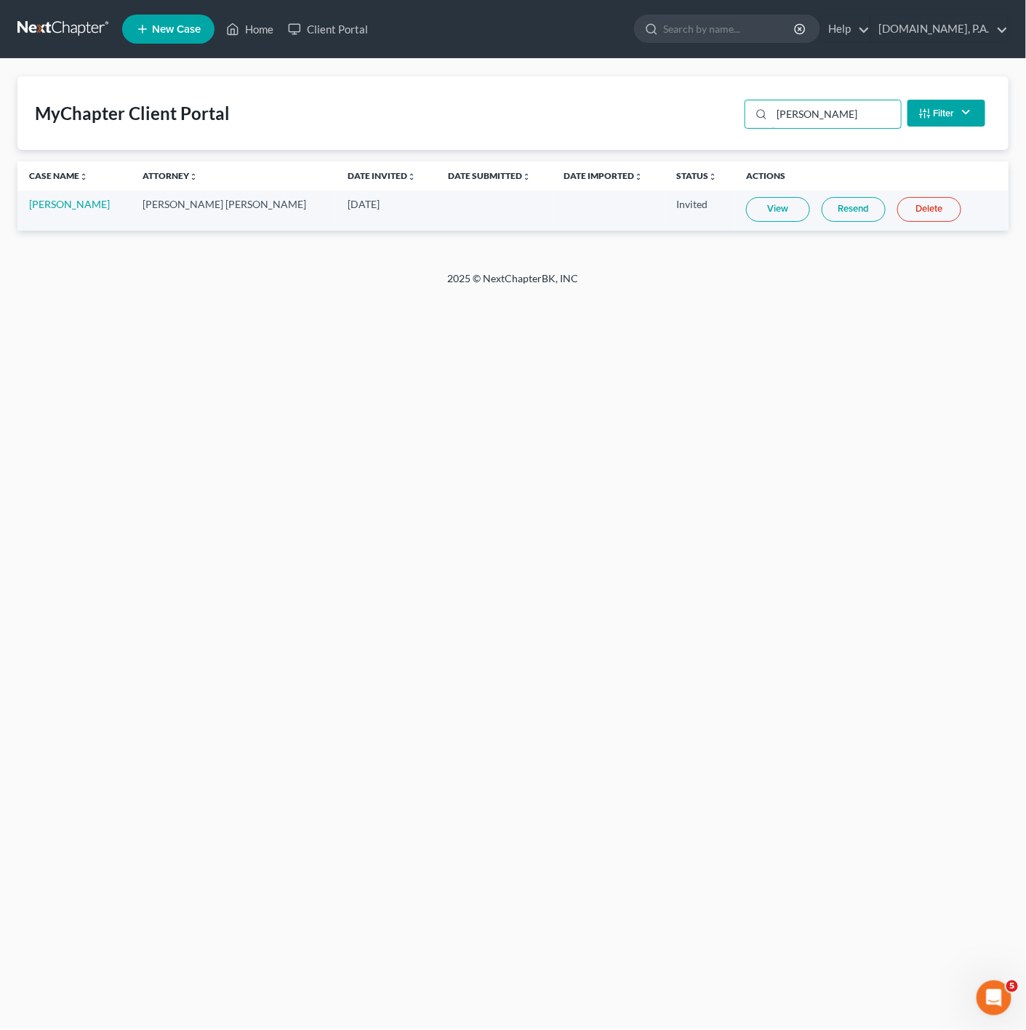
type input "owen"
click at [771, 199] on link "View" at bounding box center [778, 209] width 64 height 25
click at [245, 12] on ul "New Case Home Client Portal - No Result - See all results Or Press Enter... Hel…" at bounding box center [565, 29] width 887 height 38
click at [245, 36] on link "Home" at bounding box center [250, 29] width 62 height 26
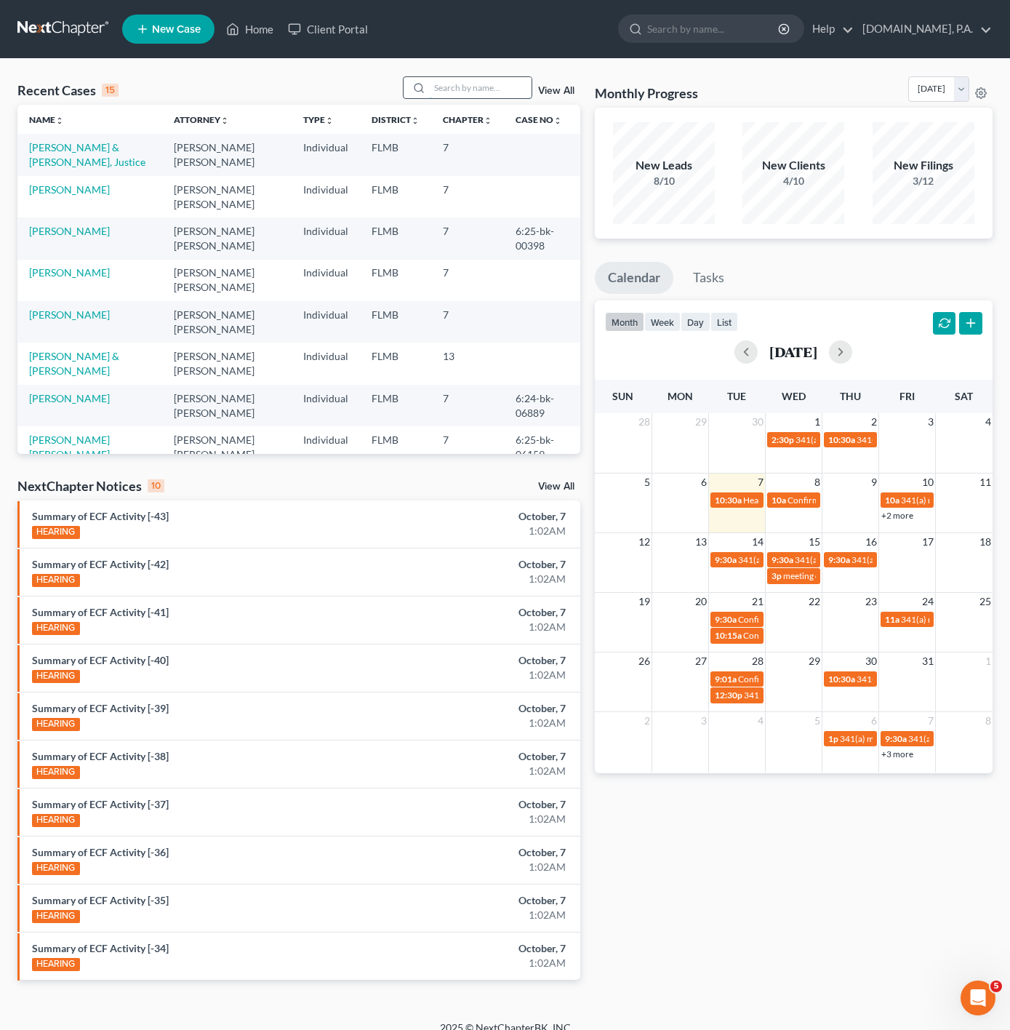
click at [444, 95] on input "search" at bounding box center [481, 87] width 102 height 21
type input "y"
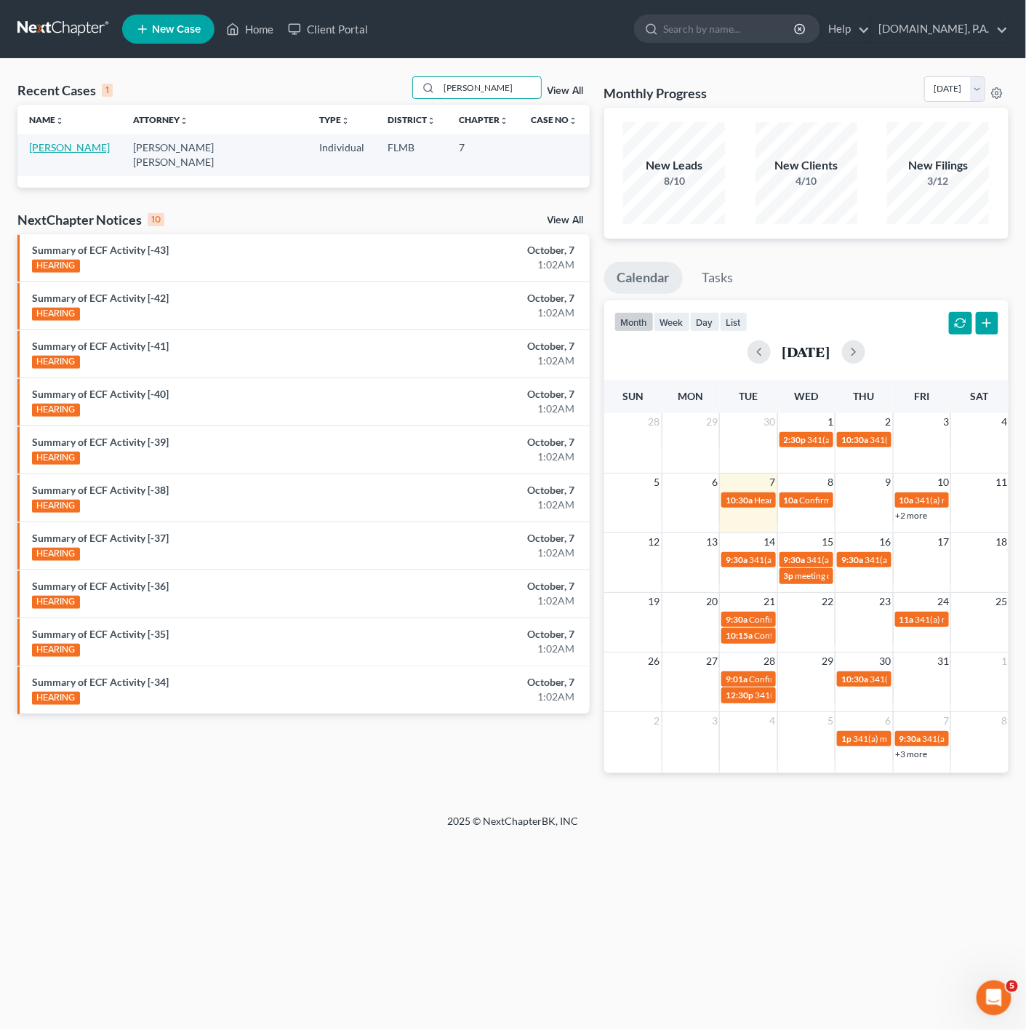
type input "toyia"
click at [81, 147] on link "[PERSON_NAME]" at bounding box center [69, 147] width 81 height 12
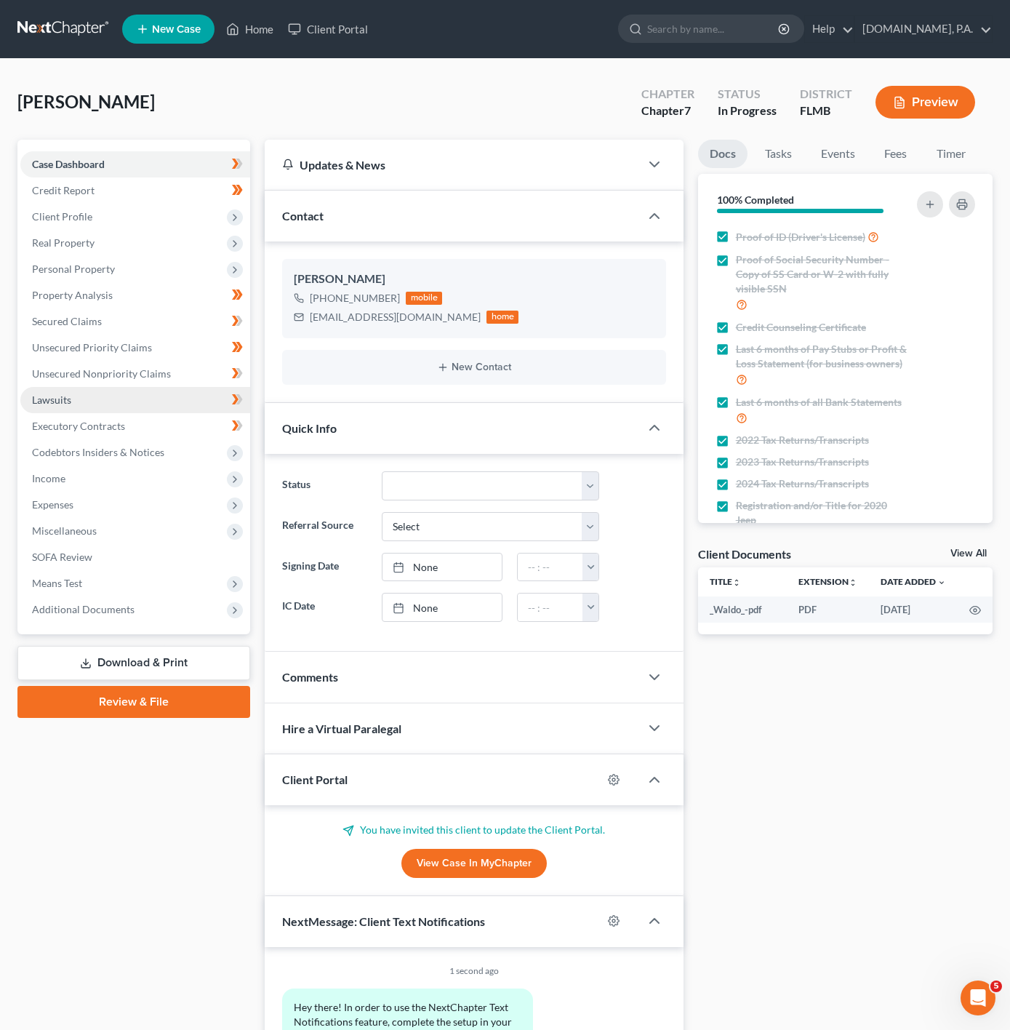
click at [127, 407] on link "Lawsuits" at bounding box center [135, 400] width 230 height 26
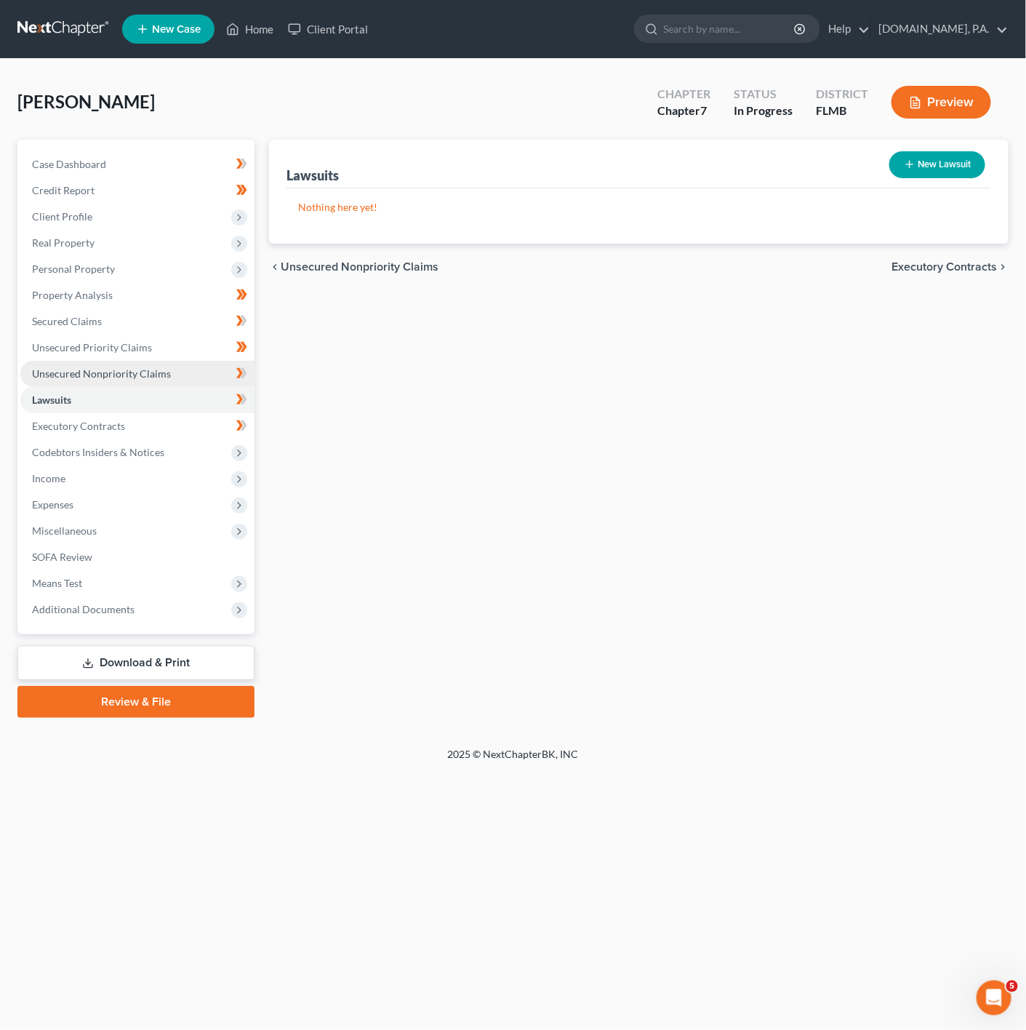
click at [133, 374] on span "Unsecured Nonpriority Claims" at bounding box center [101, 373] width 139 height 12
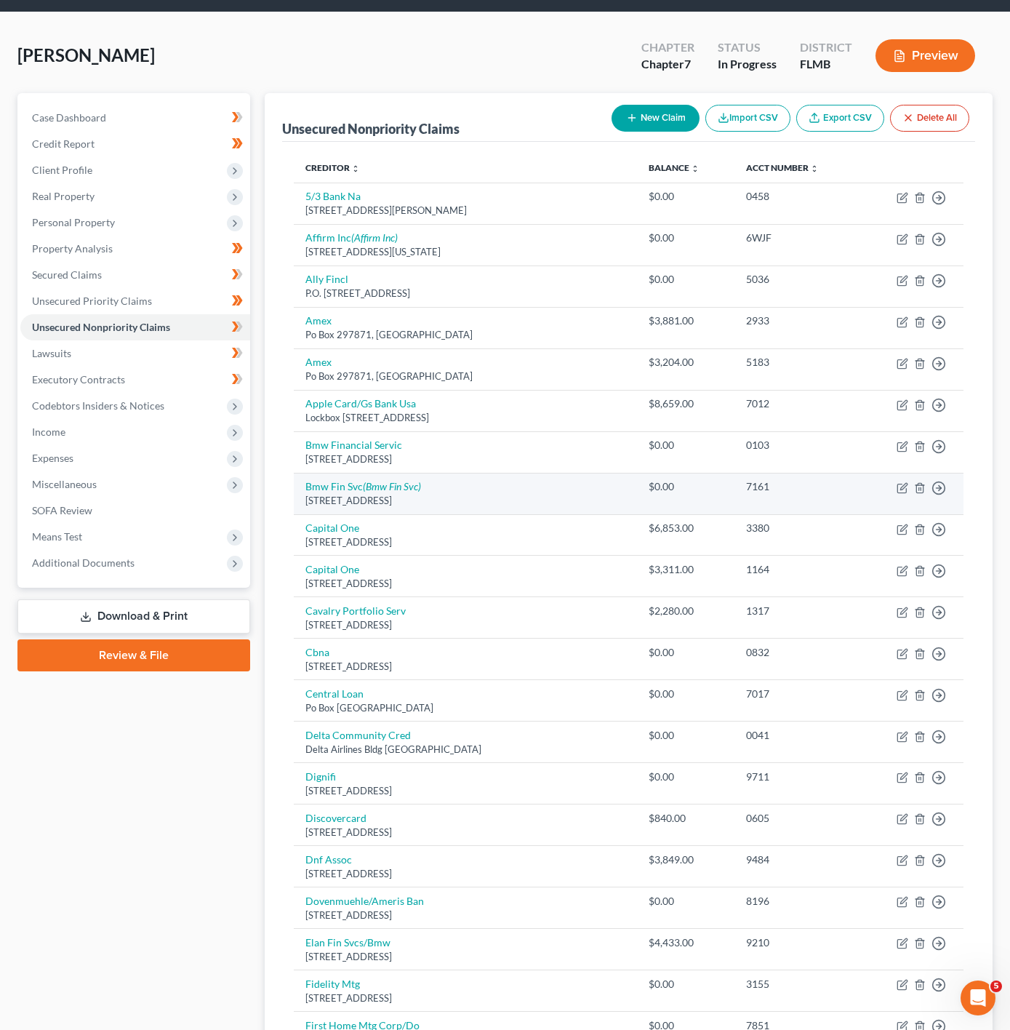
scroll to position [7, 0]
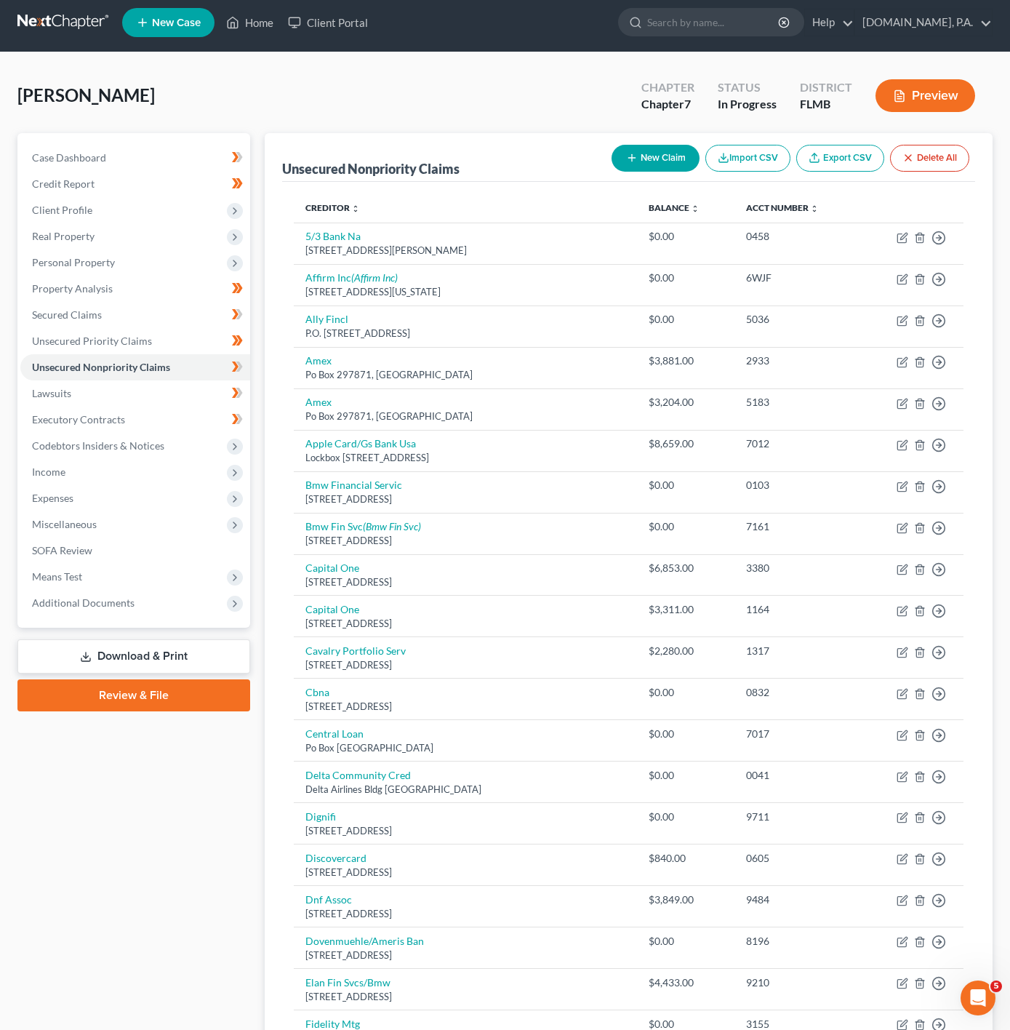
click at [636, 147] on button "New Claim" at bounding box center [656, 158] width 88 height 27
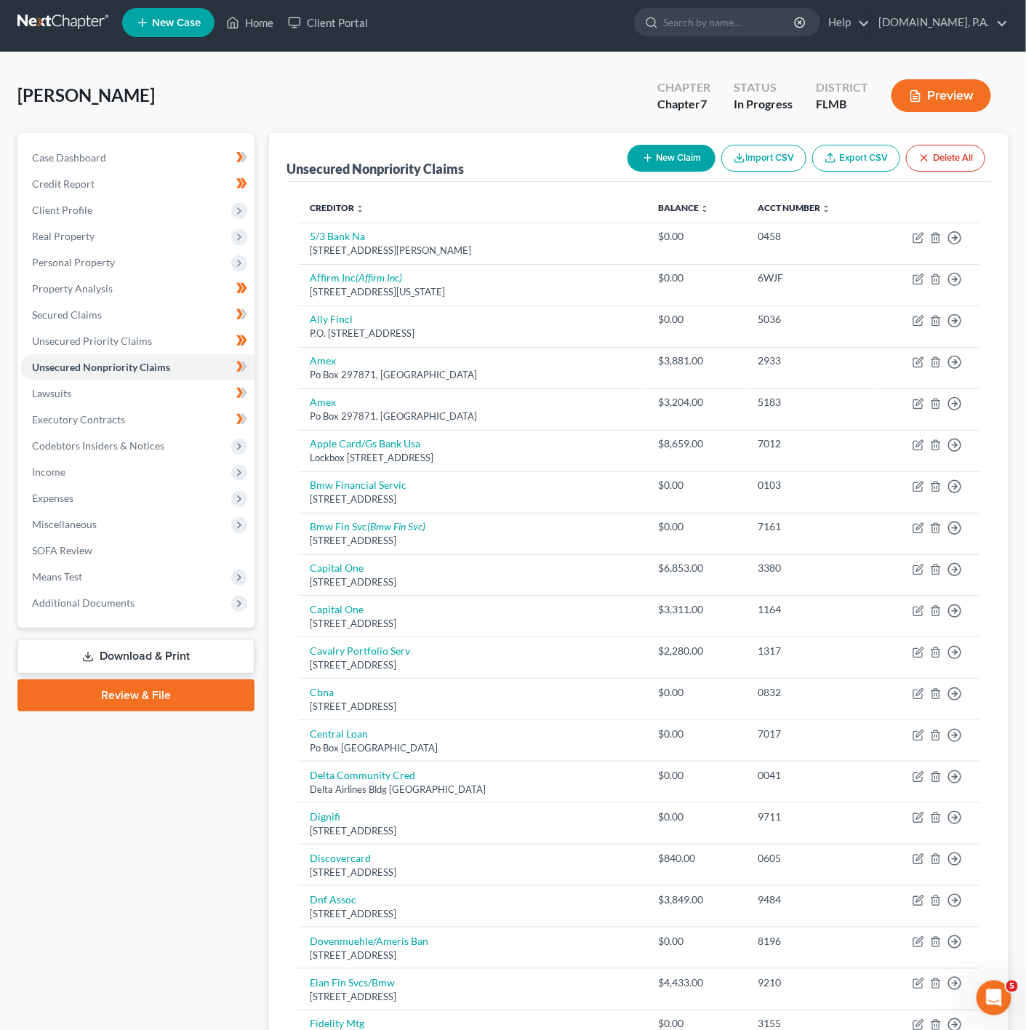
select select "0"
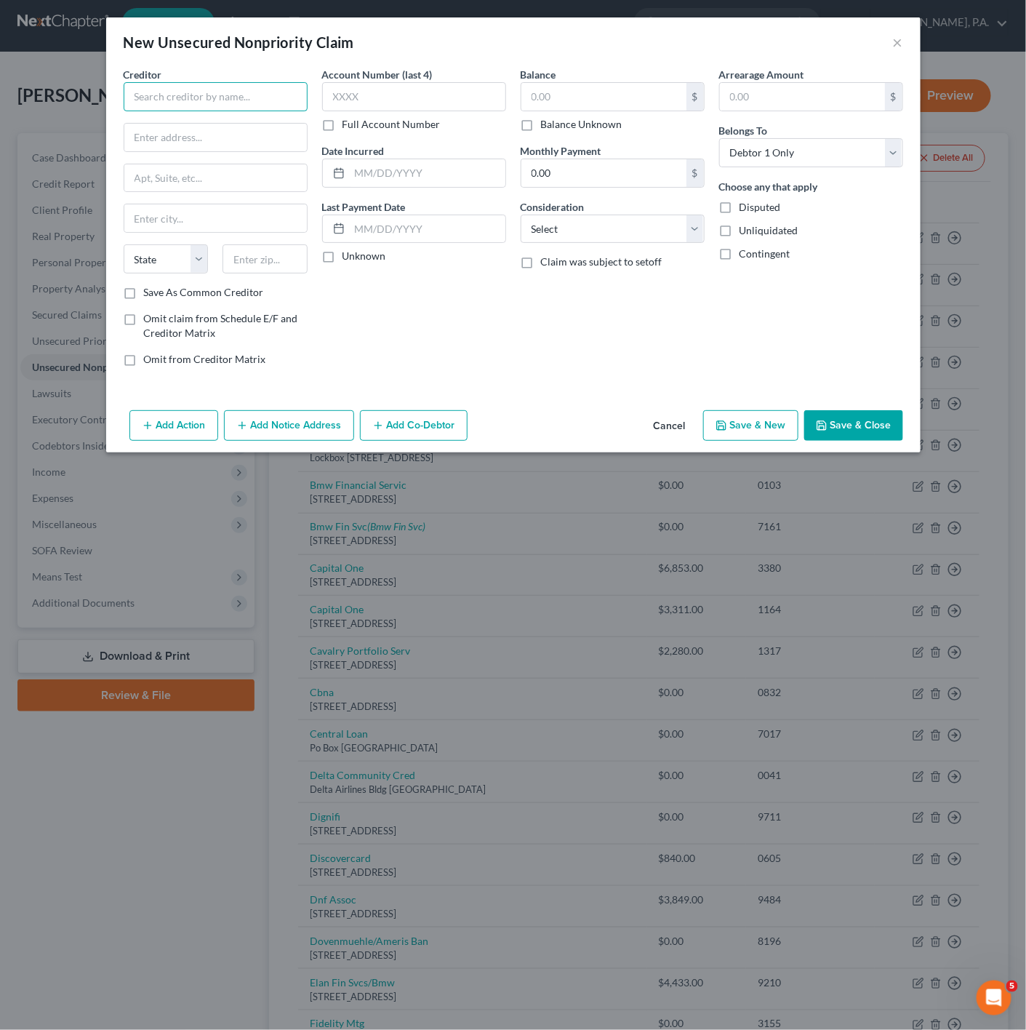
click at [219, 105] on input "text" at bounding box center [216, 96] width 184 height 29
click at [210, 164] on div "Radius Global Solutions" at bounding box center [219, 156] width 168 height 15
type input "Radius Global Solutions"
type input "PO Box 390905"
type input "Minneapolis"
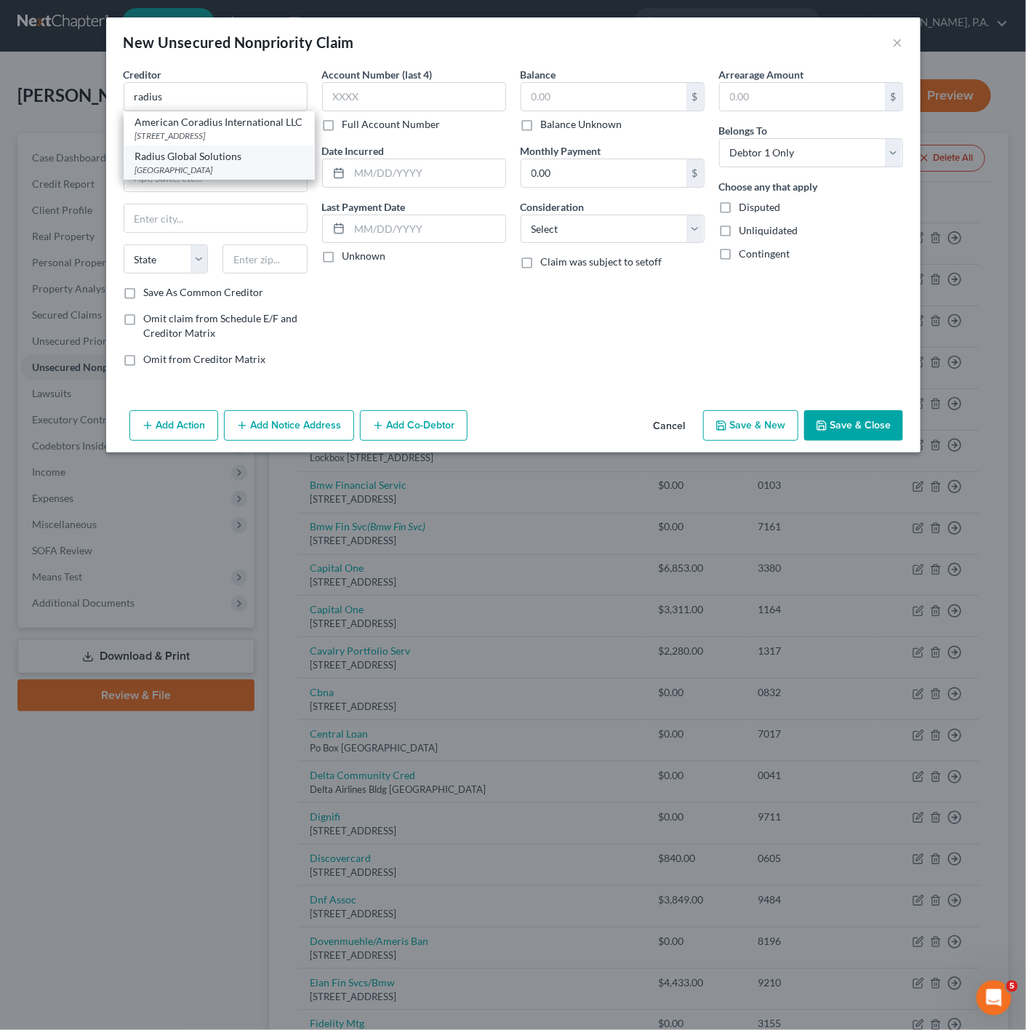
select select "24"
type input "55439"
click at [884, 423] on button "Save & Close" at bounding box center [853, 425] width 99 height 31
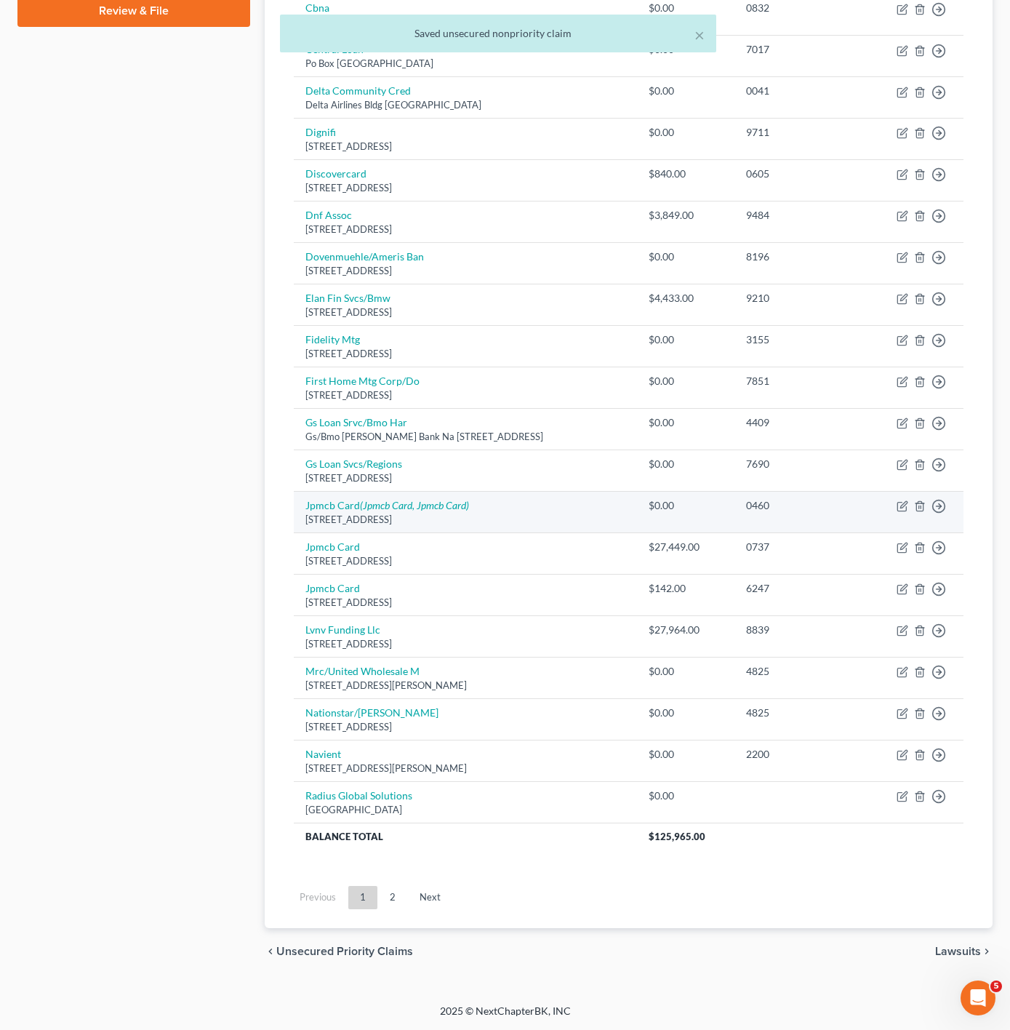
scroll to position [703, 0]
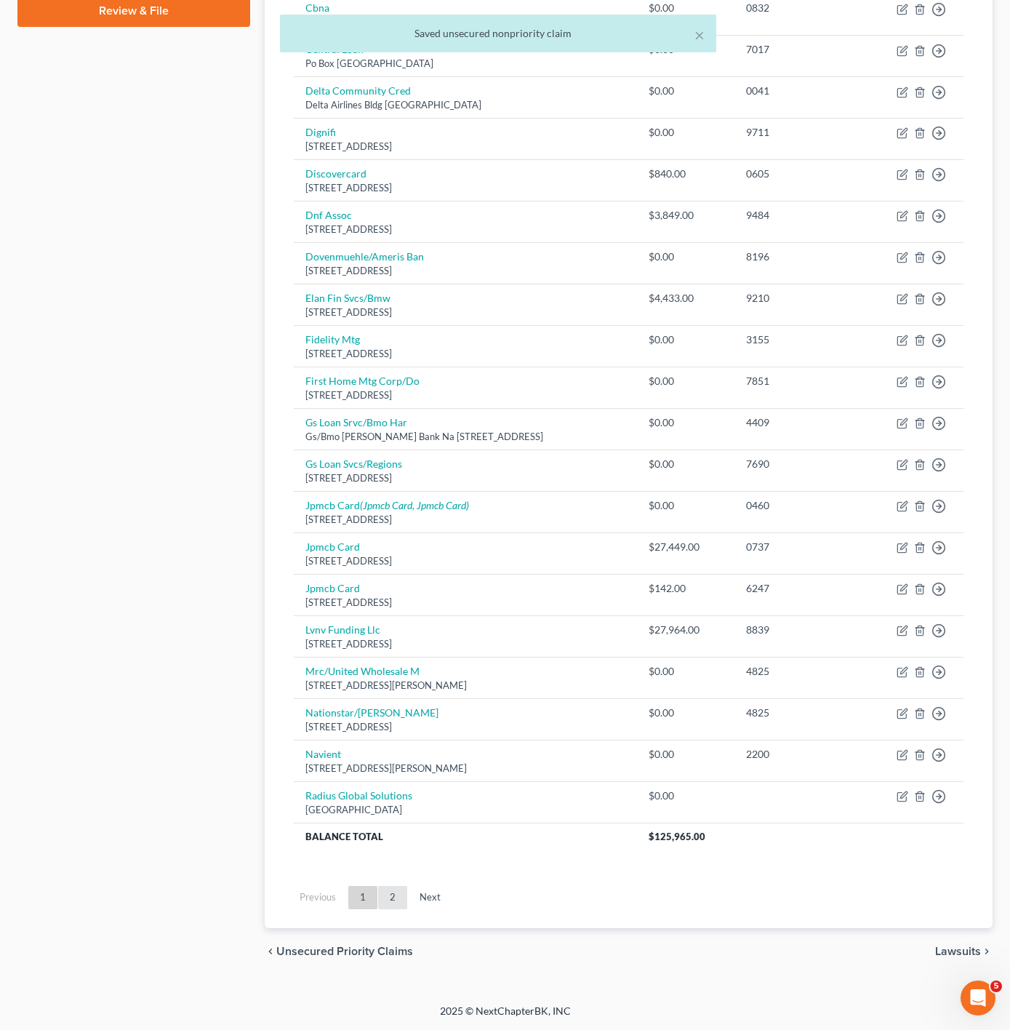
click at [389, 892] on link "2" at bounding box center [392, 897] width 29 height 23
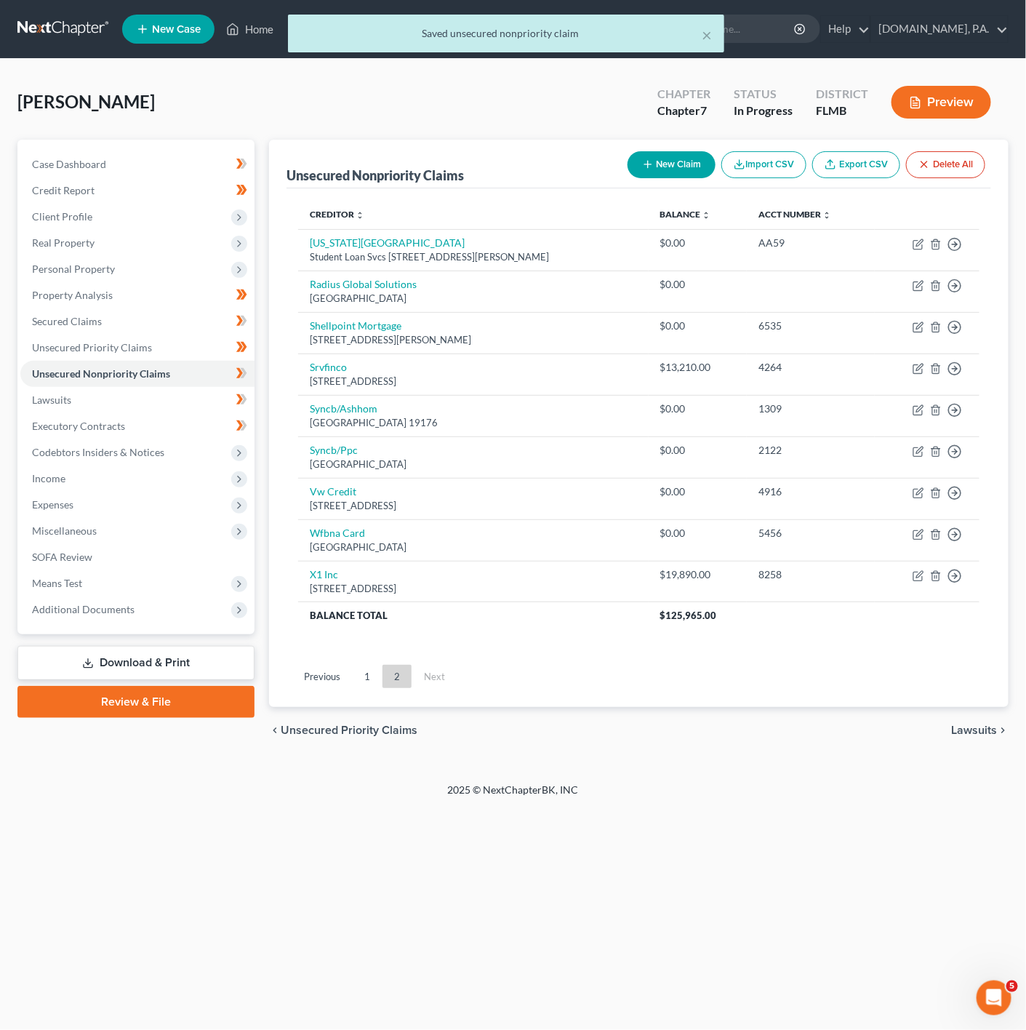
click at [361, 665] on ul "Previous 1 2 Next" at bounding box center [639, 676] width 705 height 38
click at [361, 675] on link "1" at bounding box center [367, 676] width 29 height 23
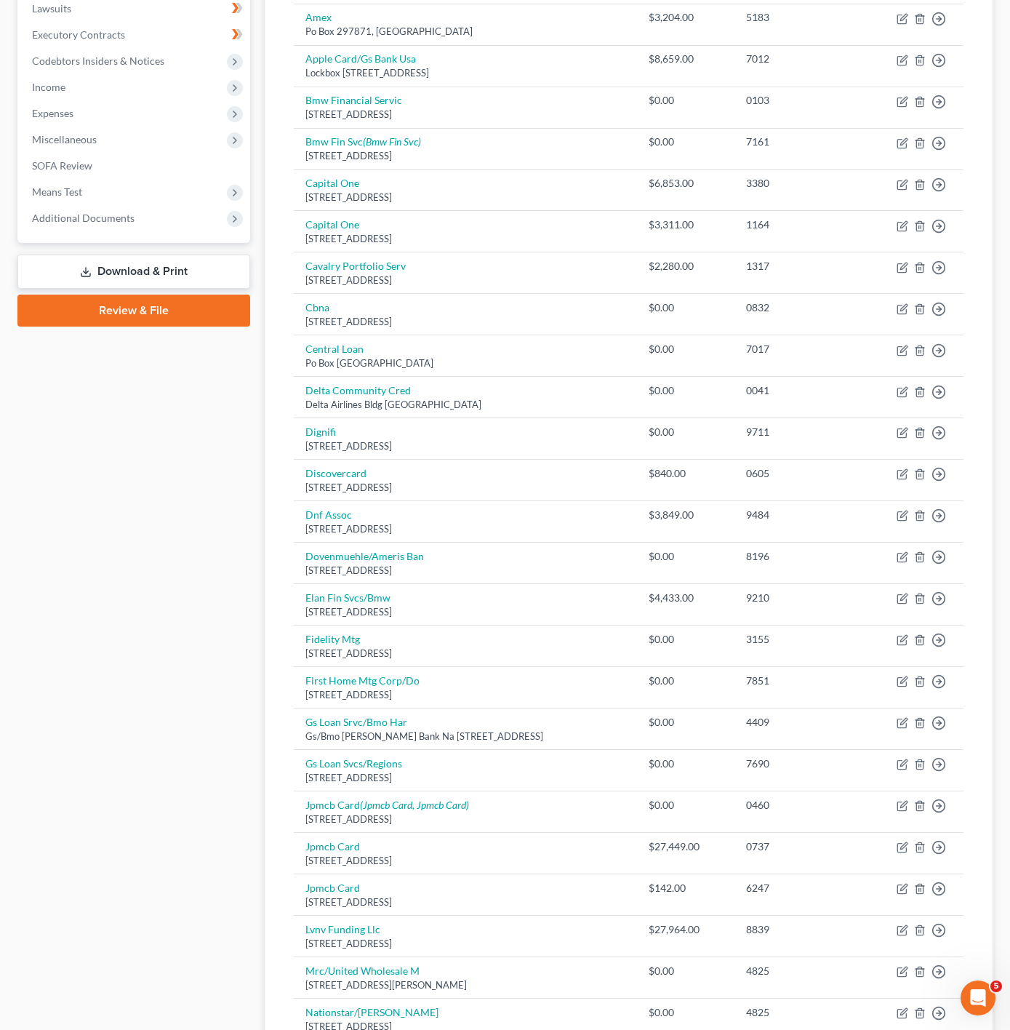
scroll to position [661, 0]
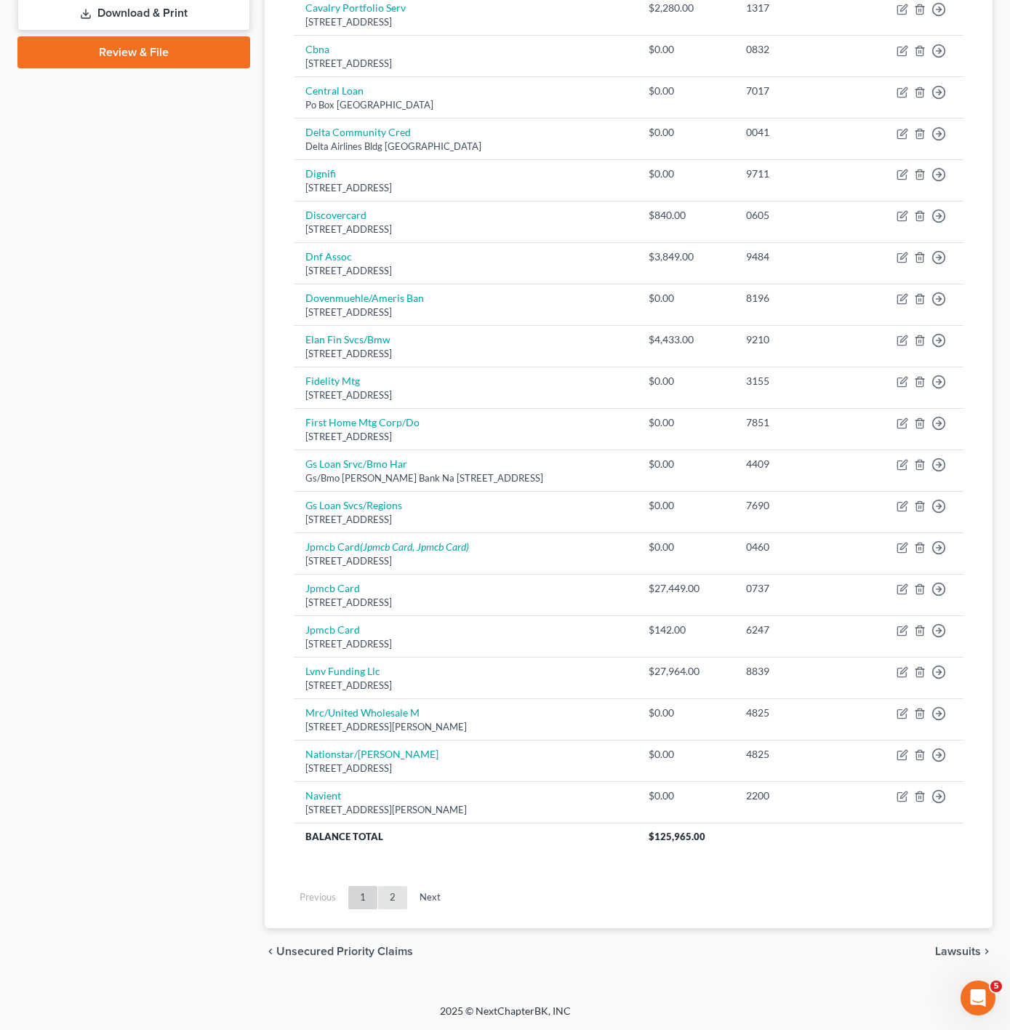
click at [393, 893] on link "2" at bounding box center [392, 897] width 29 height 23
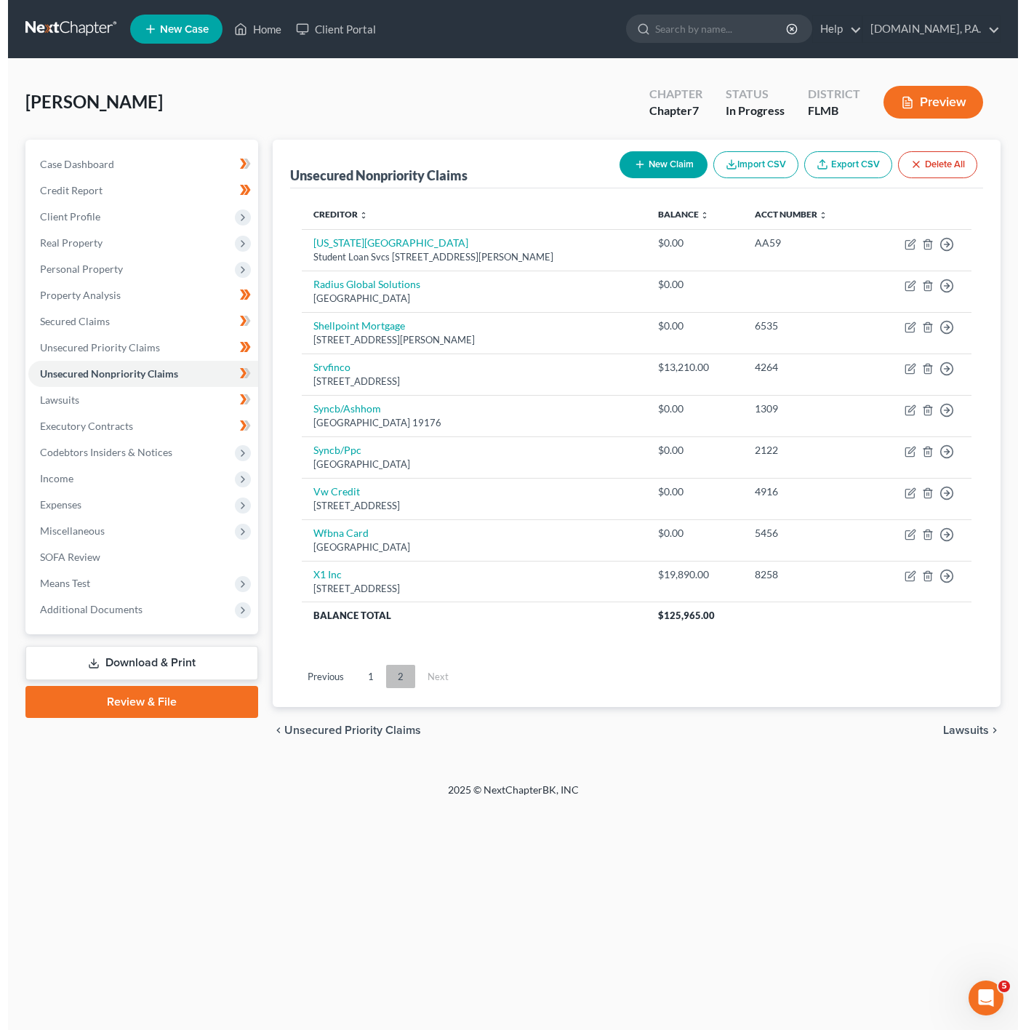
scroll to position [0, 0]
